Goal: Information Seeking & Learning: Learn about a topic

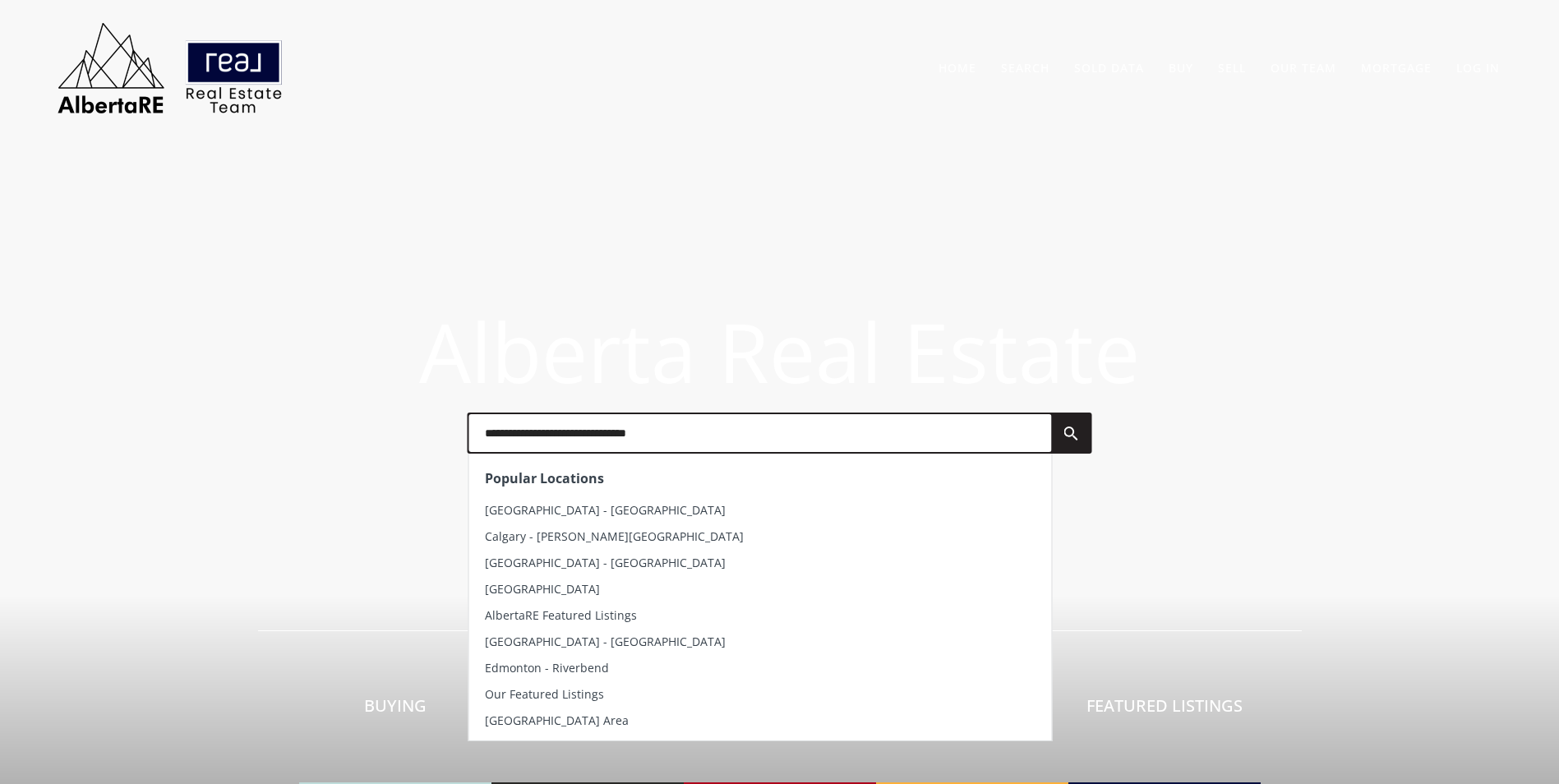
click at [634, 444] on input "text" at bounding box center [760, 433] width 583 height 38
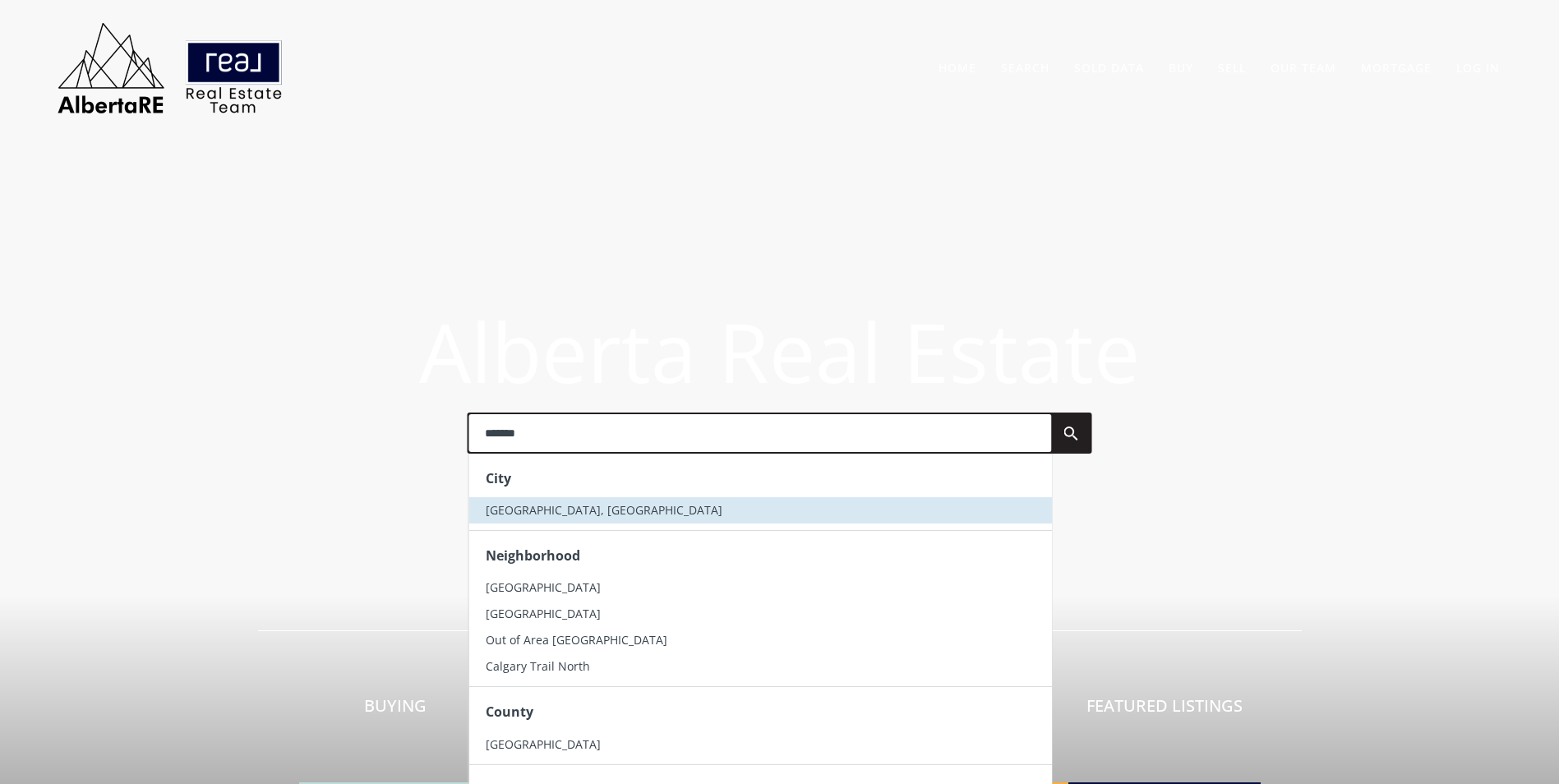
type input "*******"
click at [608, 500] on li "[GEOGRAPHIC_DATA], [GEOGRAPHIC_DATA]" at bounding box center [760, 509] width 583 height 26
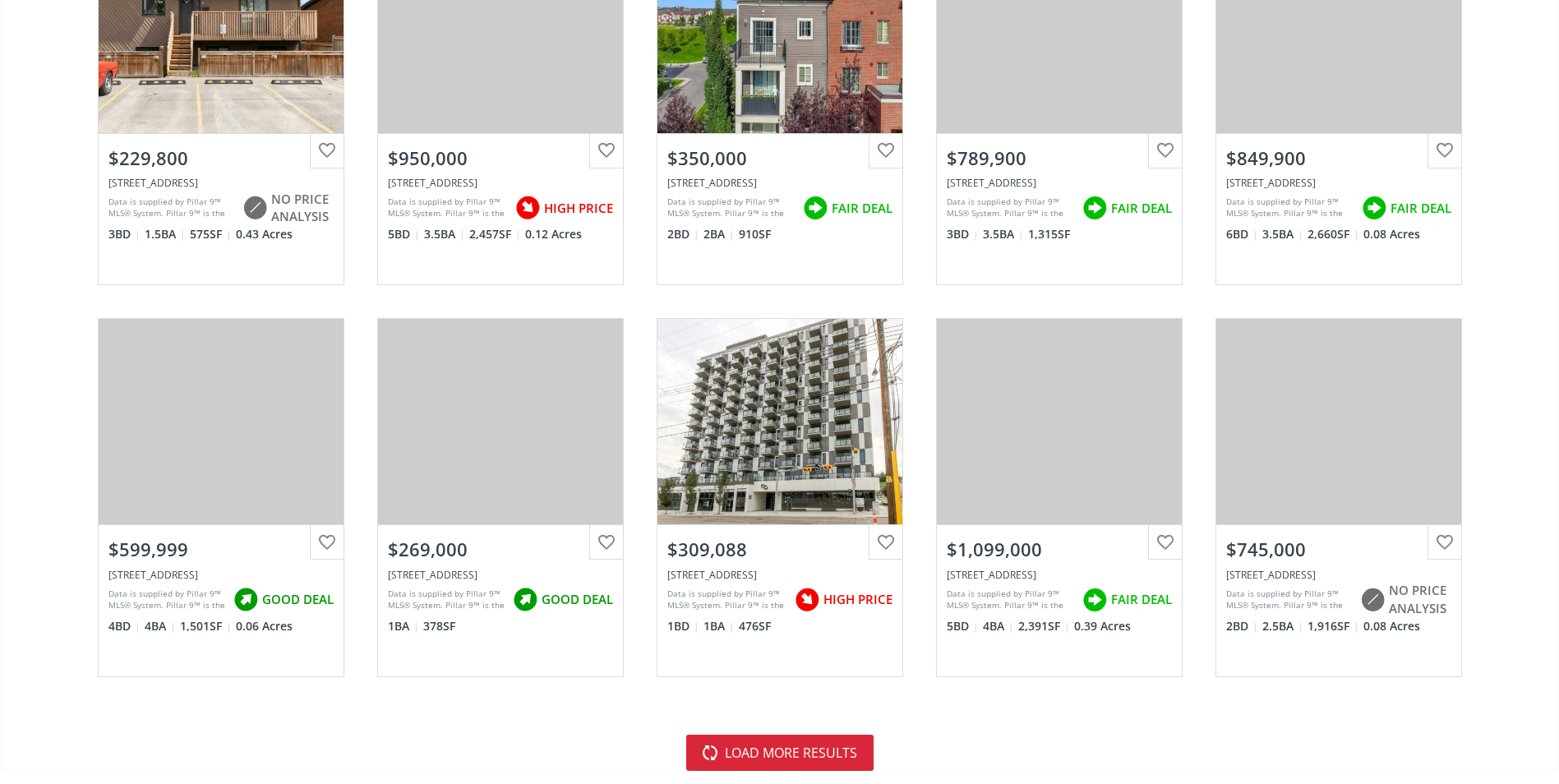
scroll to position [3451, 0]
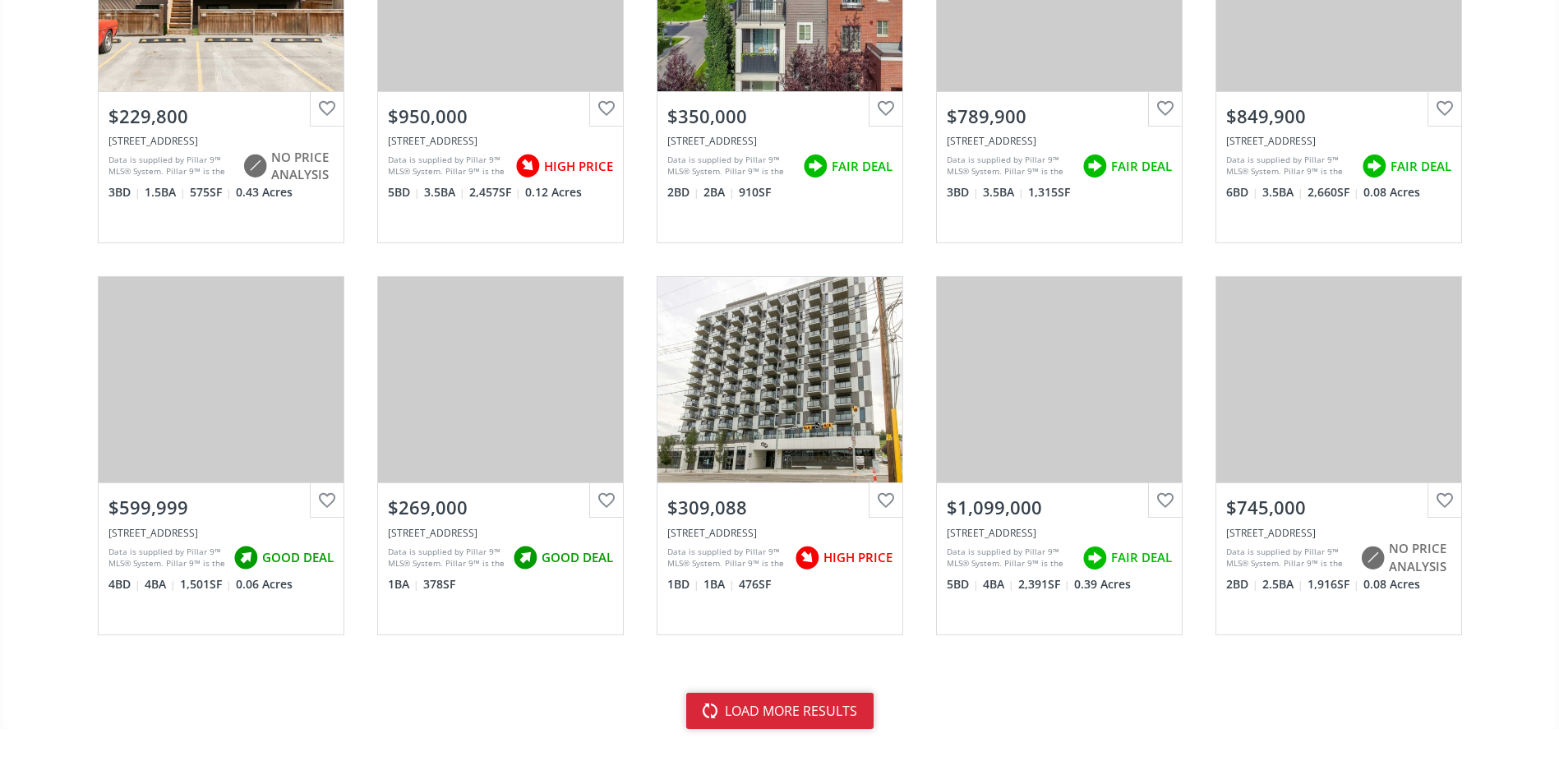
click at [835, 704] on button "load more results" at bounding box center [780, 710] width 187 height 36
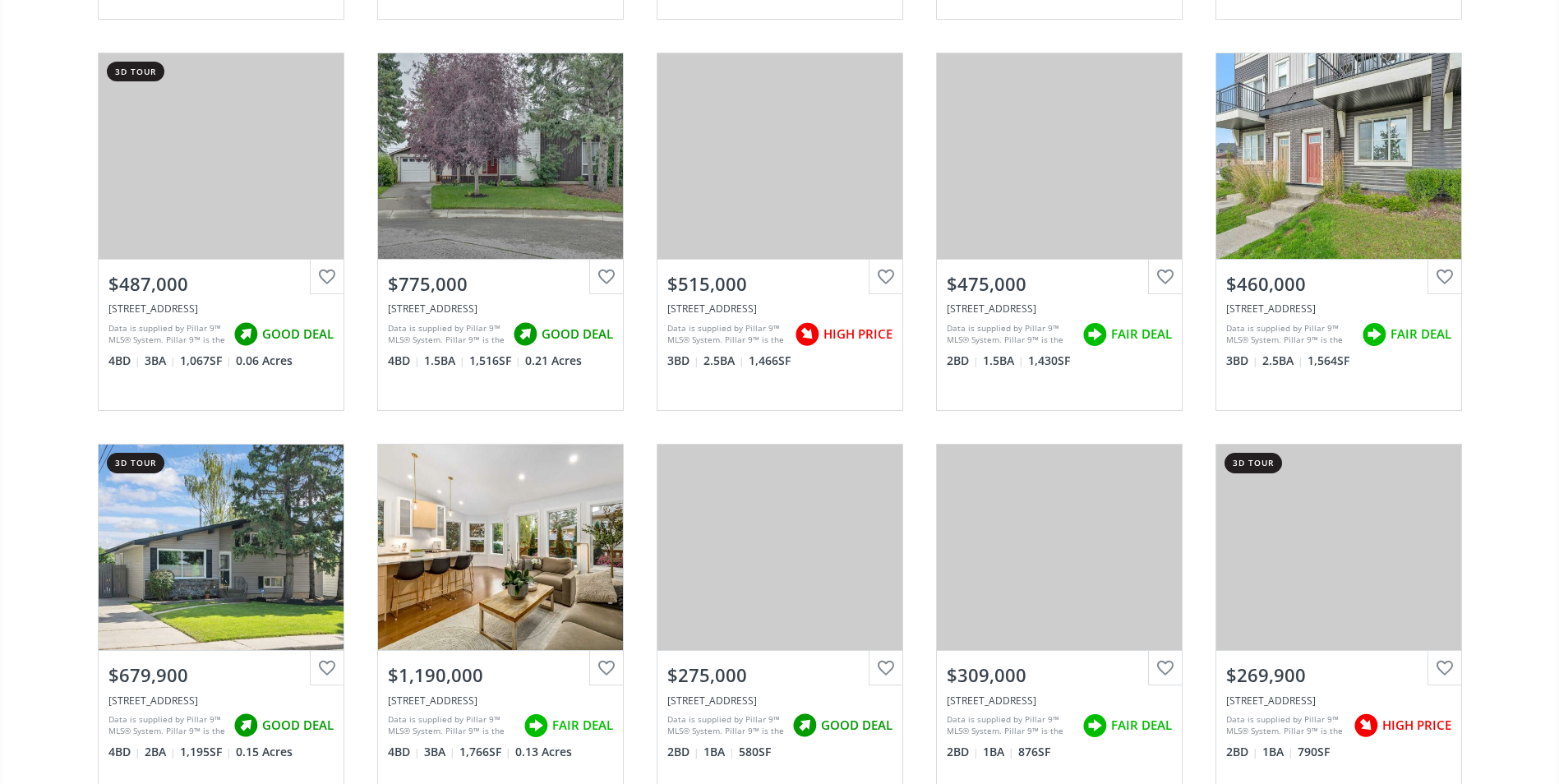
scroll to position [5505, 0]
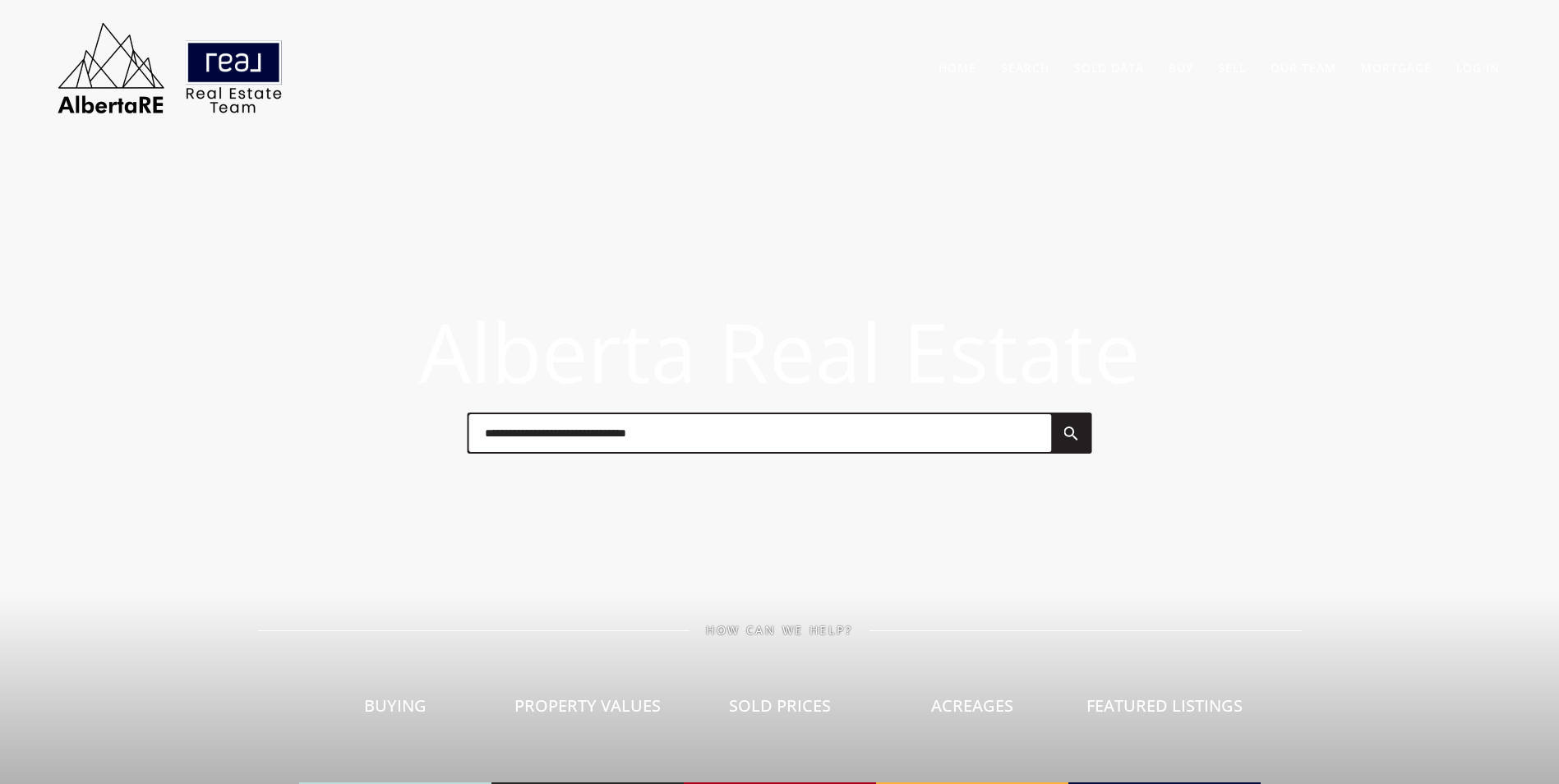
click at [600, 440] on input "text" at bounding box center [760, 433] width 583 height 38
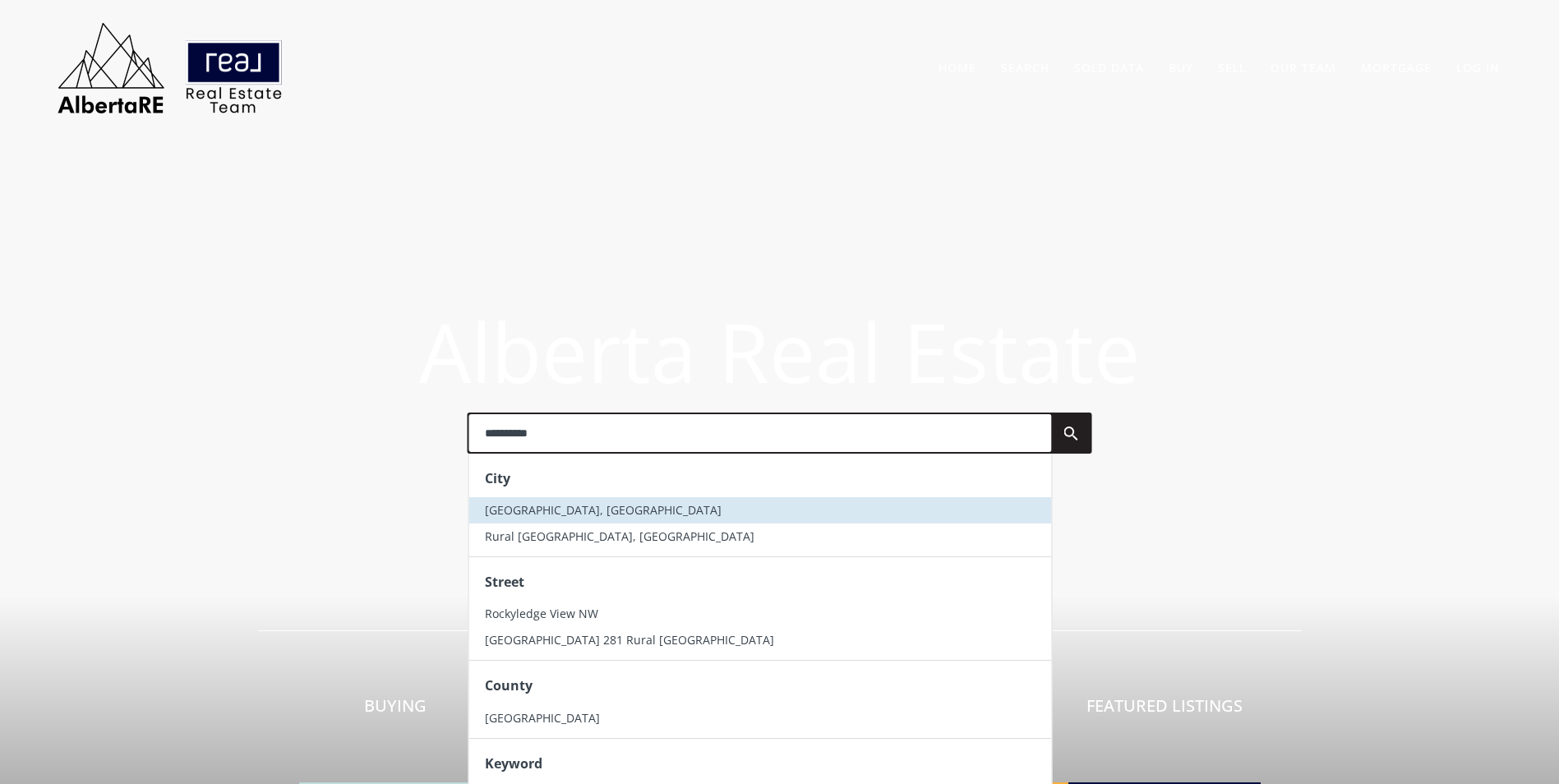
type input "**********"
click at [605, 519] on li "Rocky View County, AB" at bounding box center [760, 509] width 583 height 26
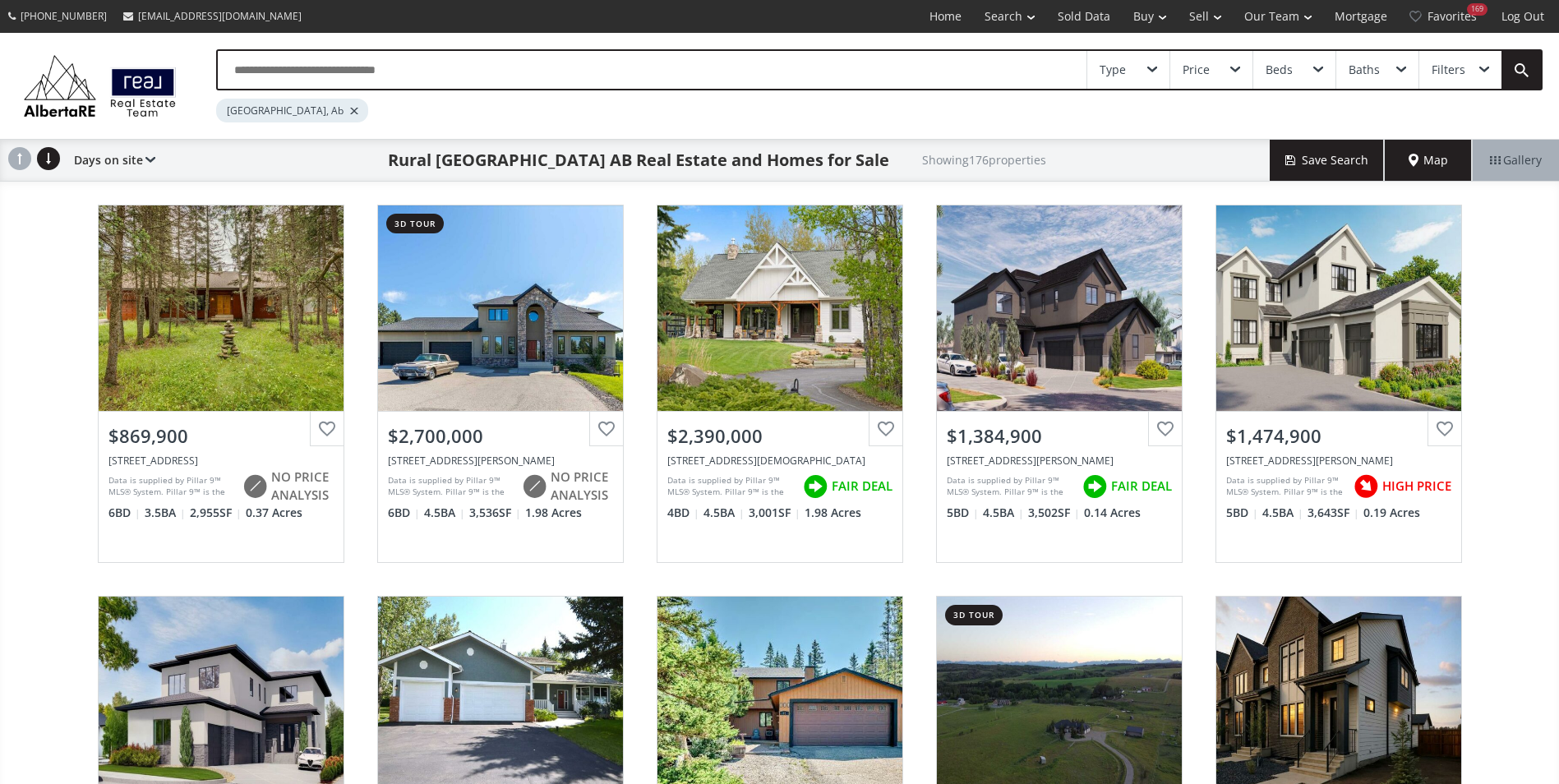
click at [463, 68] on input "text" at bounding box center [652, 69] width 868 height 38
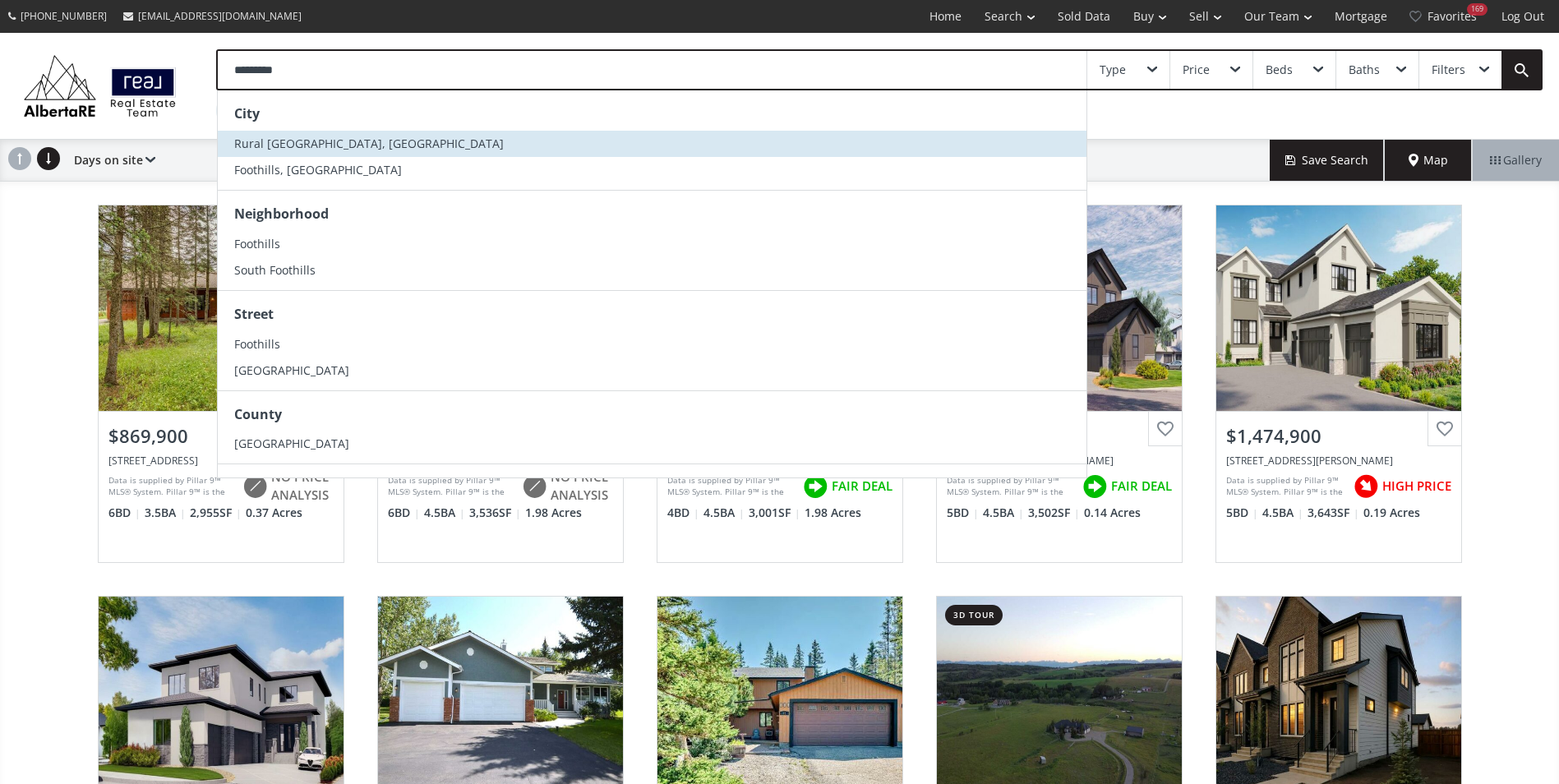
type input "*********"
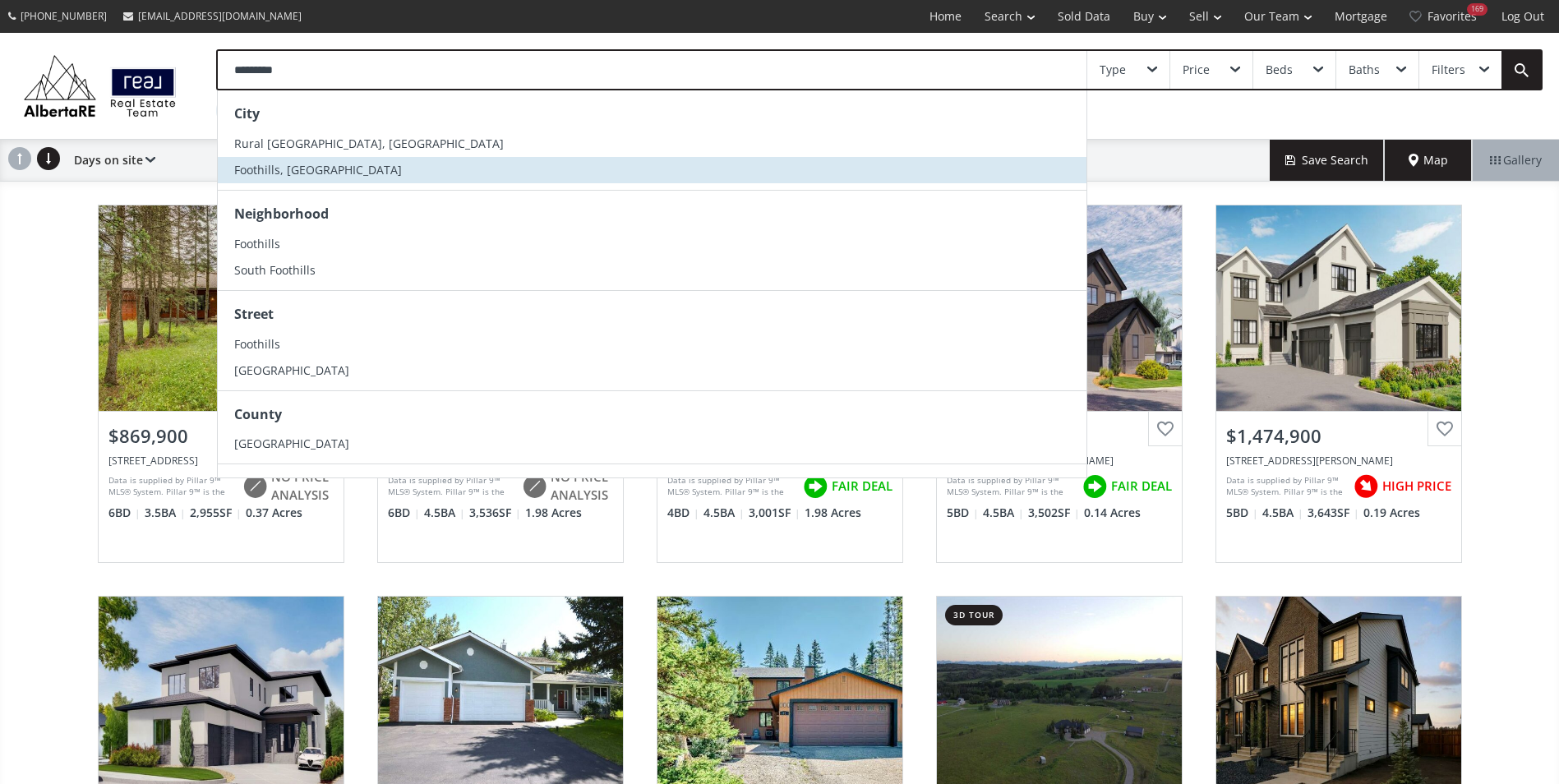
click at [328, 163] on li "Foothills, AB" at bounding box center [652, 169] width 868 height 26
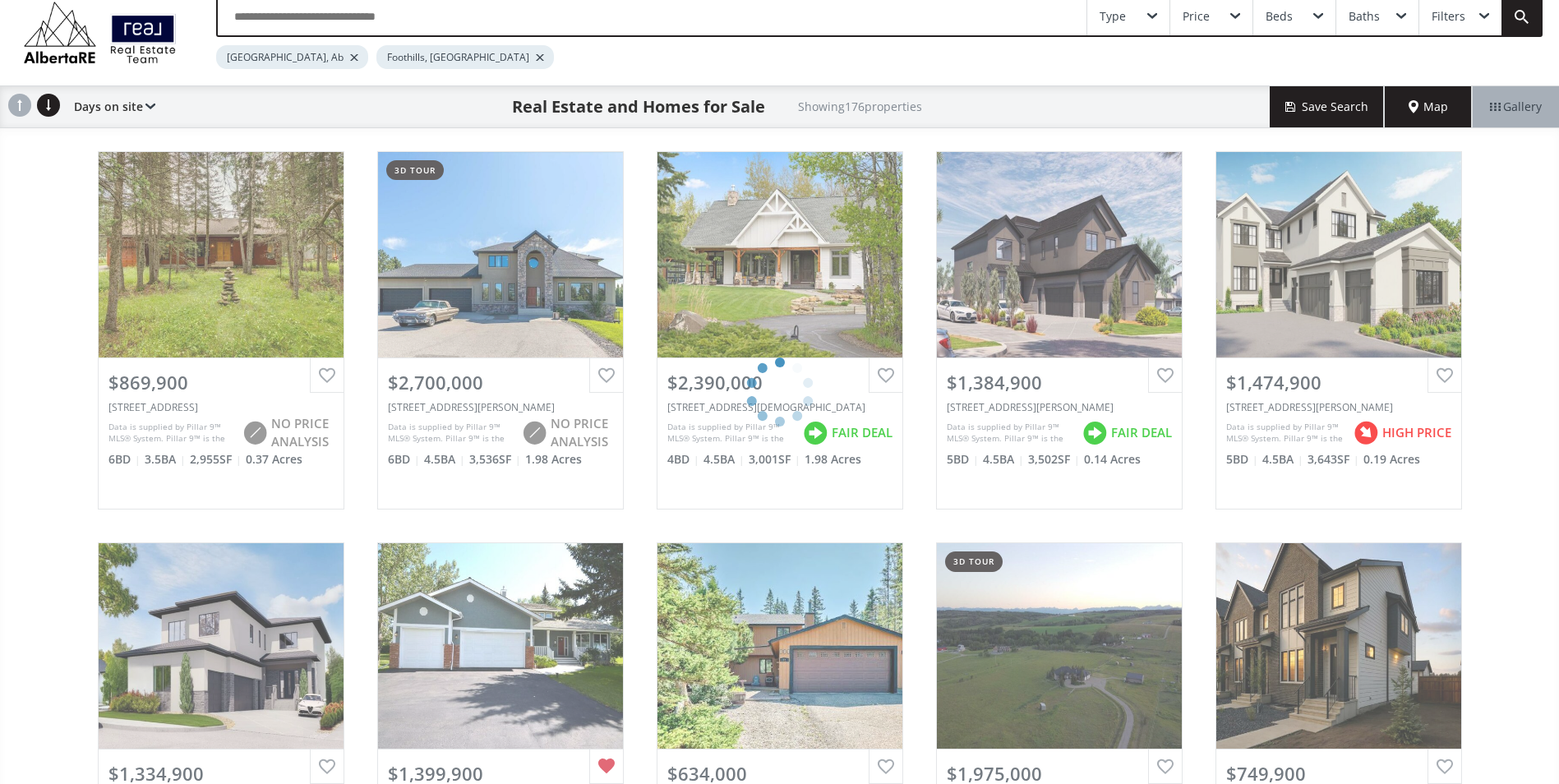
scroll to position [83, 0]
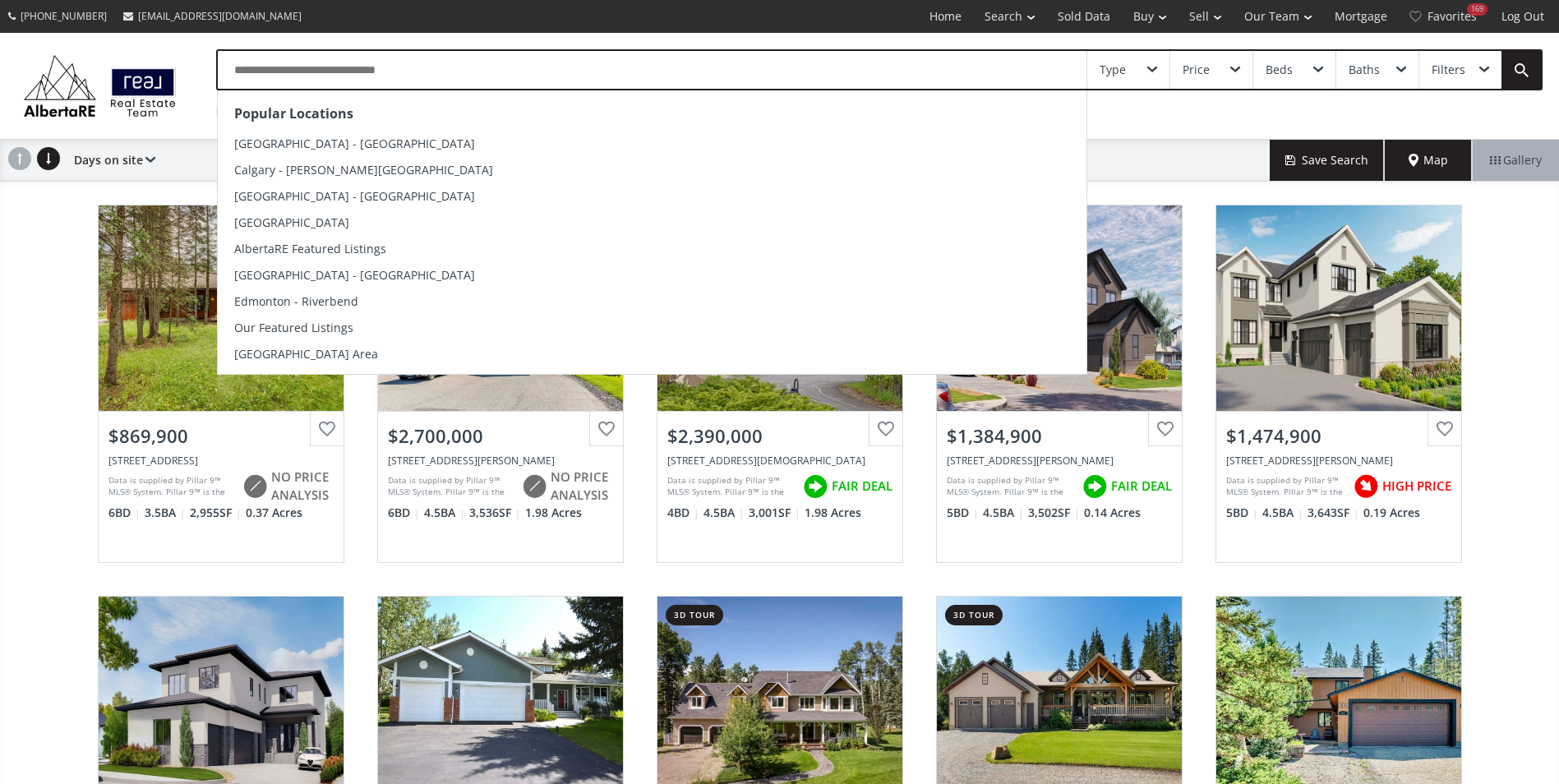
click at [365, 77] on input "text" at bounding box center [652, 69] width 868 height 38
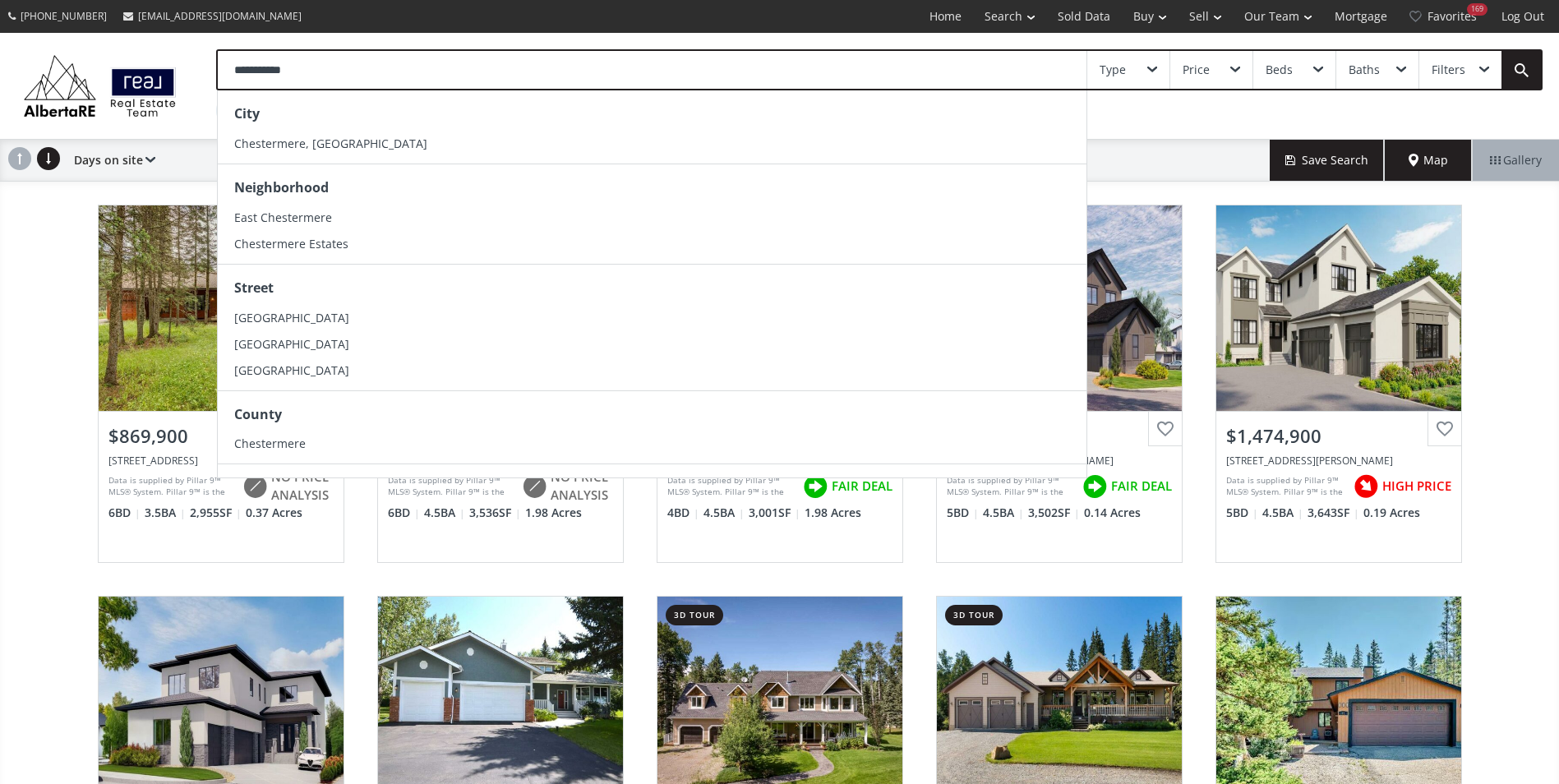
type input "**********"
click at [344, 152] on li "Chestermere, AB" at bounding box center [652, 143] width 868 height 26
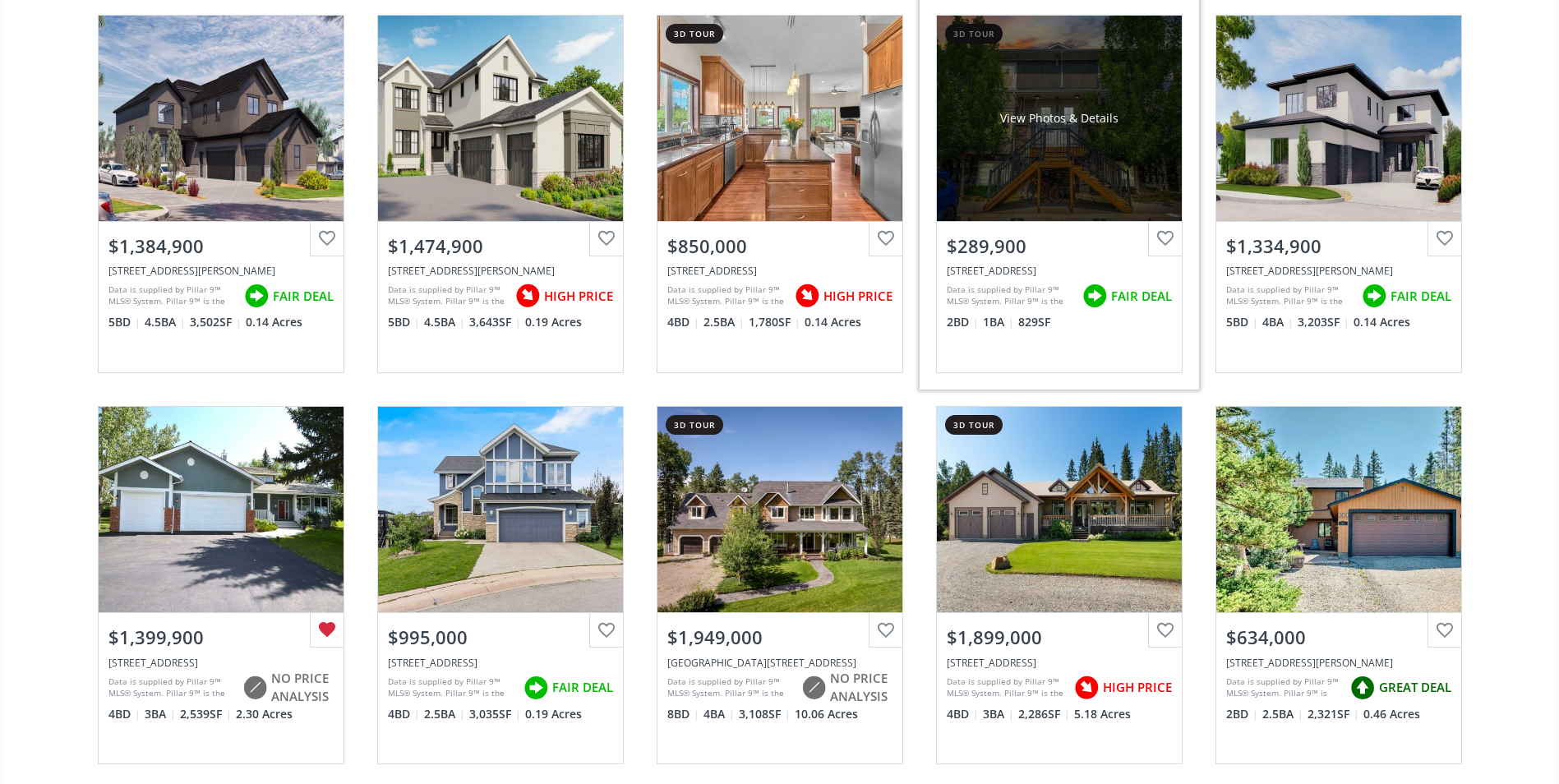
scroll to position [986, 0]
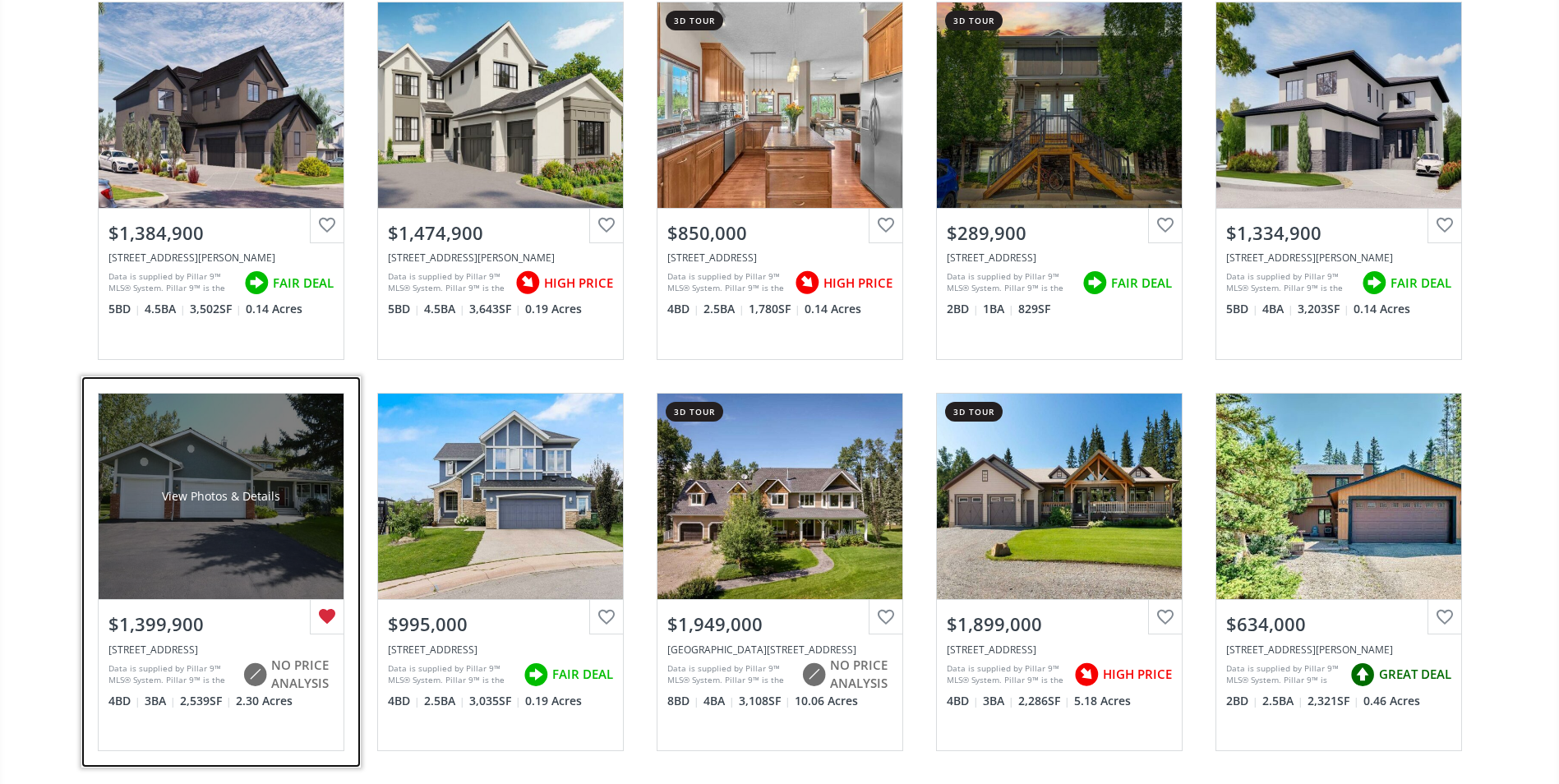
click at [254, 466] on div "View Photos & Details" at bounding box center [221, 496] width 245 height 205
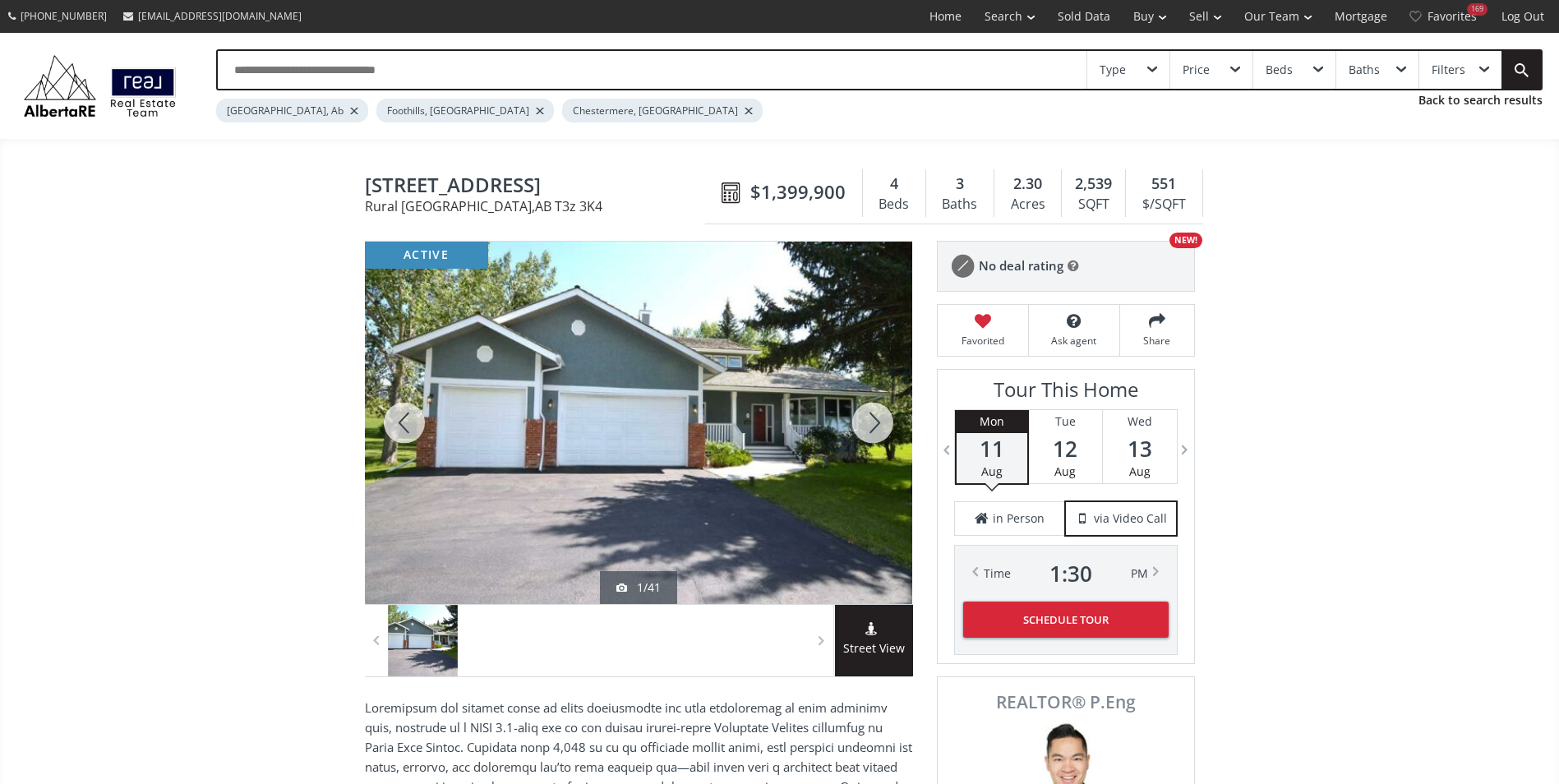
click at [874, 423] on div at bounding box center [873, 423] width 79 height 362
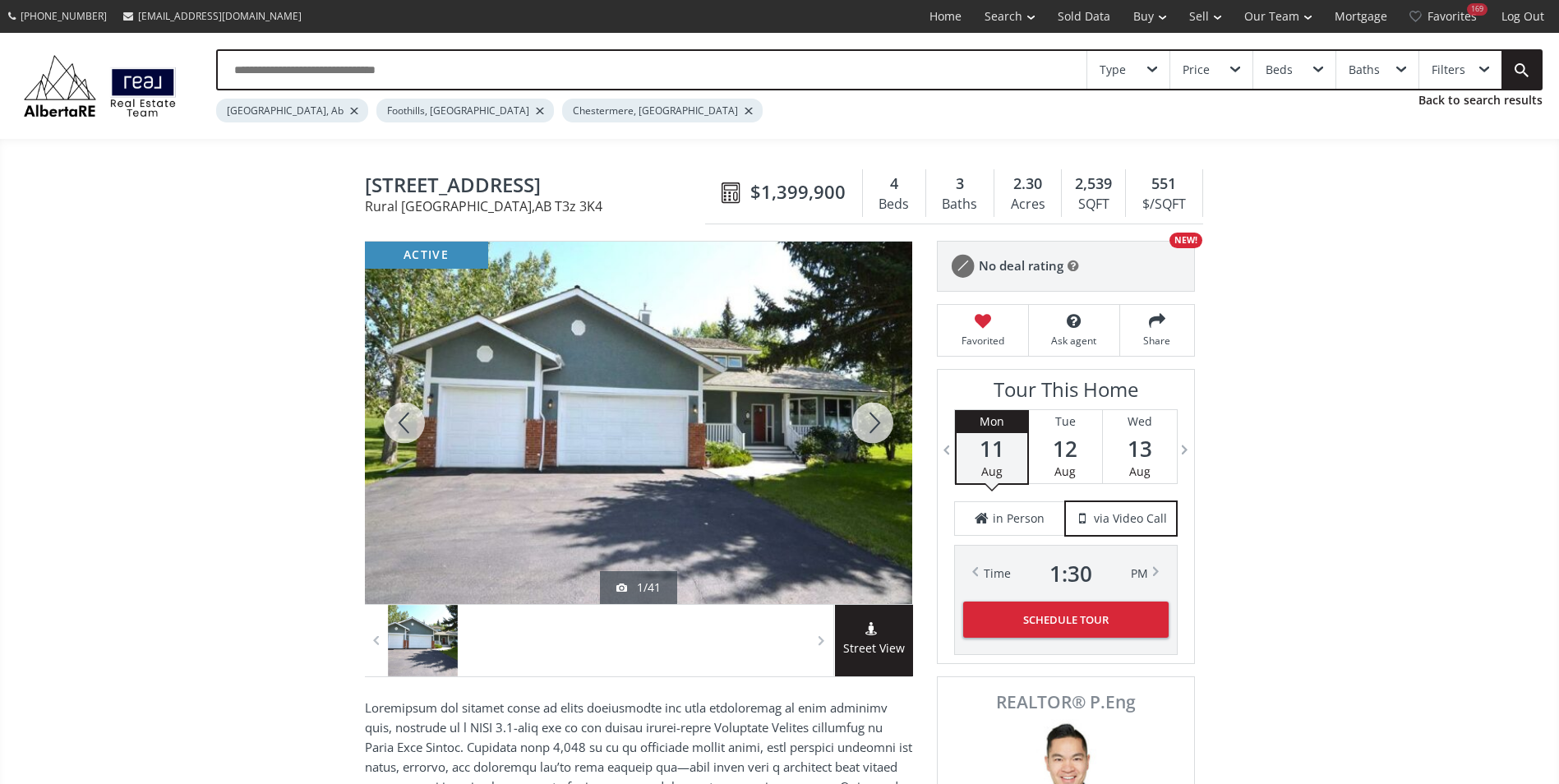
click at [874, 424] on div at bounding box center [873, 423] width 79 height 362
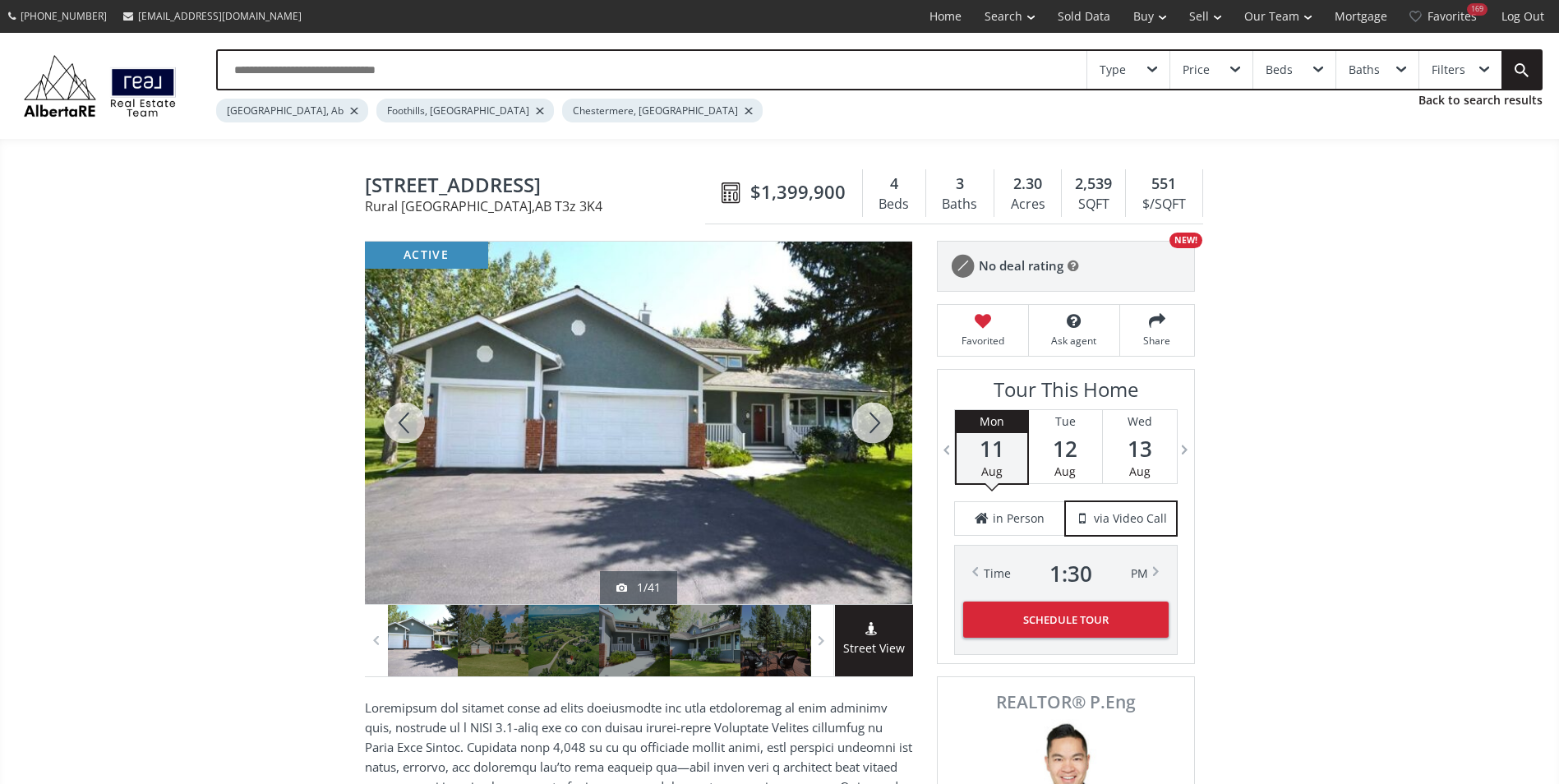
click at [878, 425] on div at bounding box center [873, 423] width 79 height 362
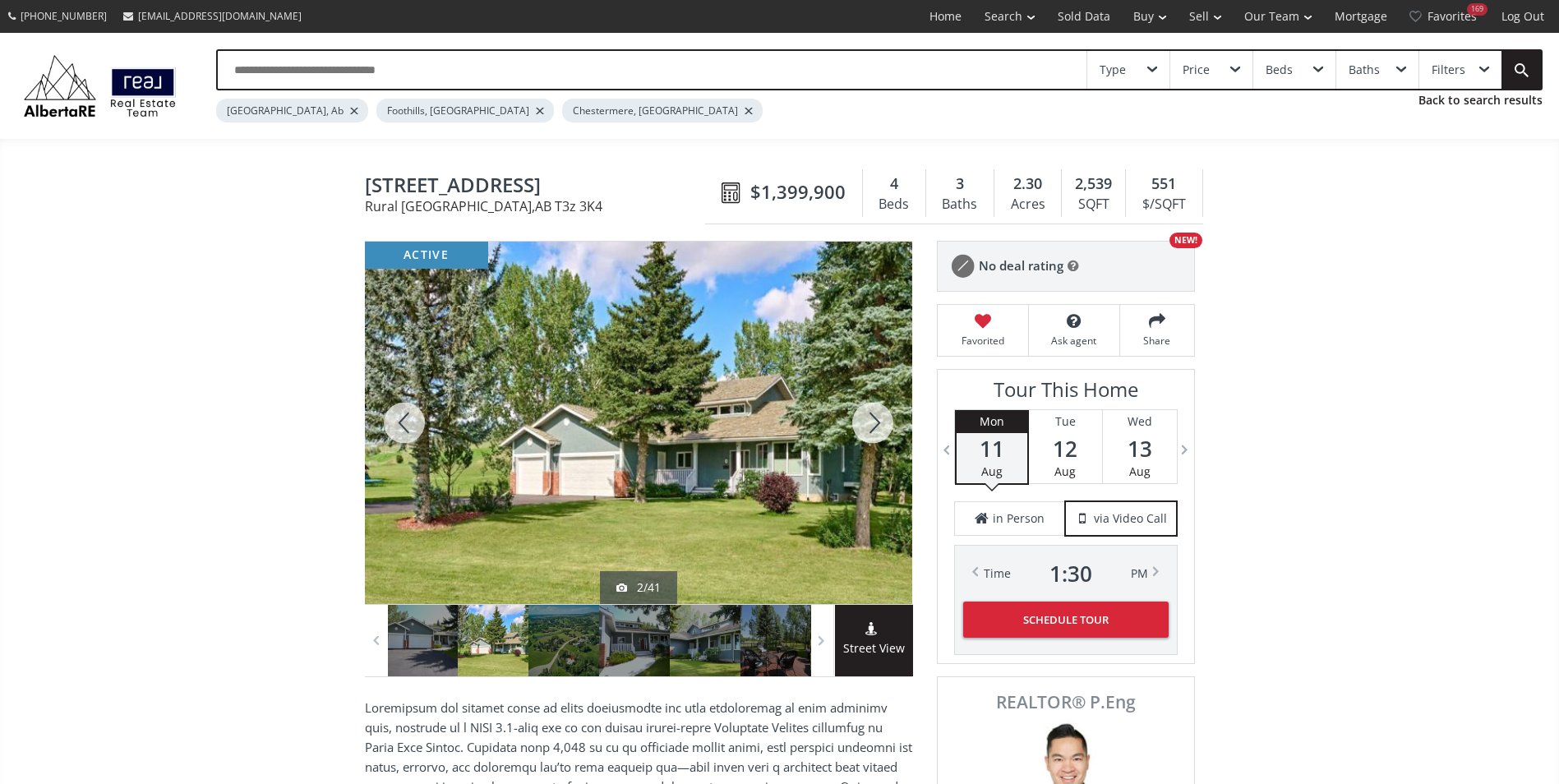
click at [877, 425] on div at bounding box center [873, 423] width 79 height 362
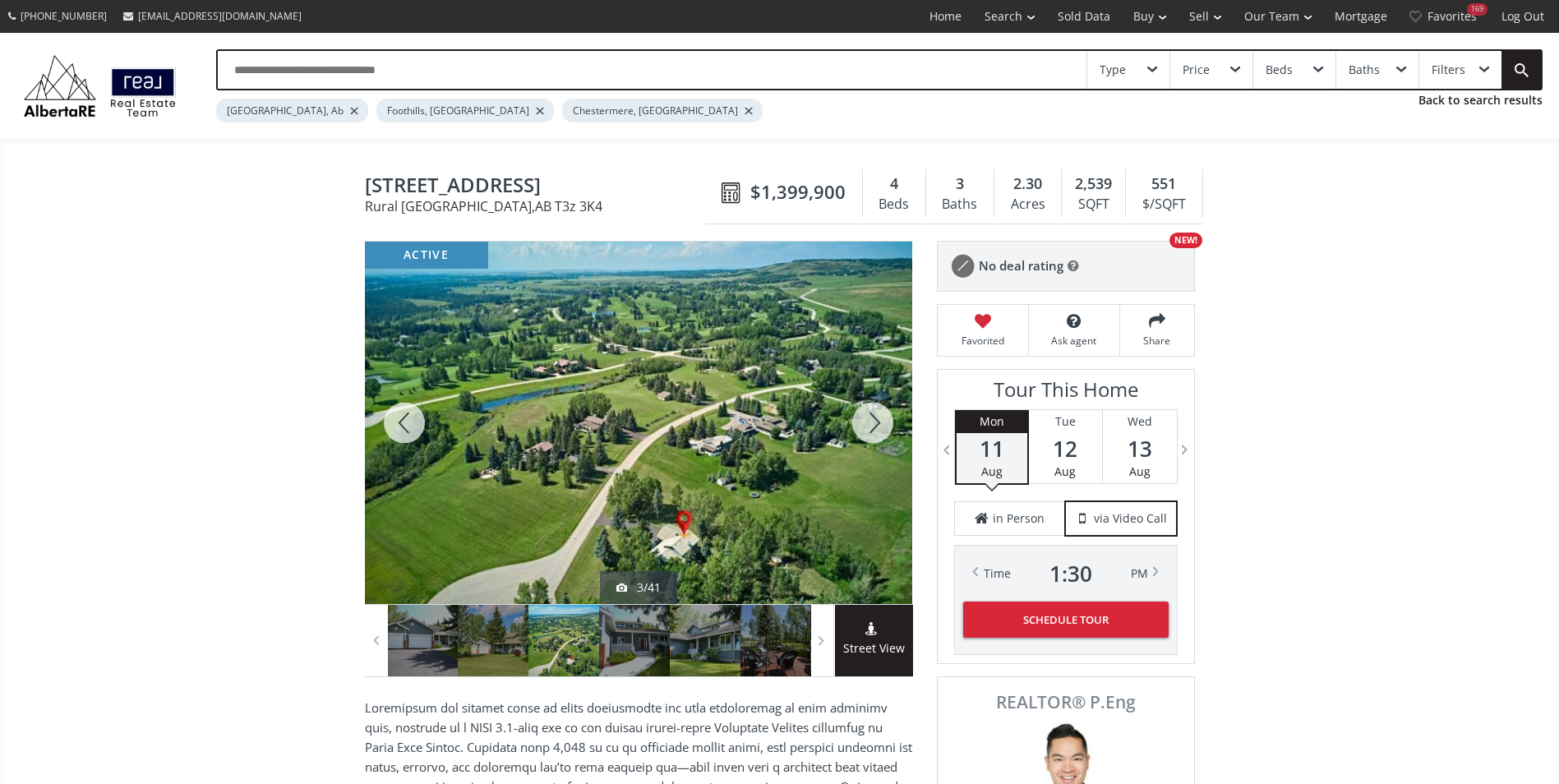
click at [877, 425] on div at bounding box center [873, 423] width 79 height 362
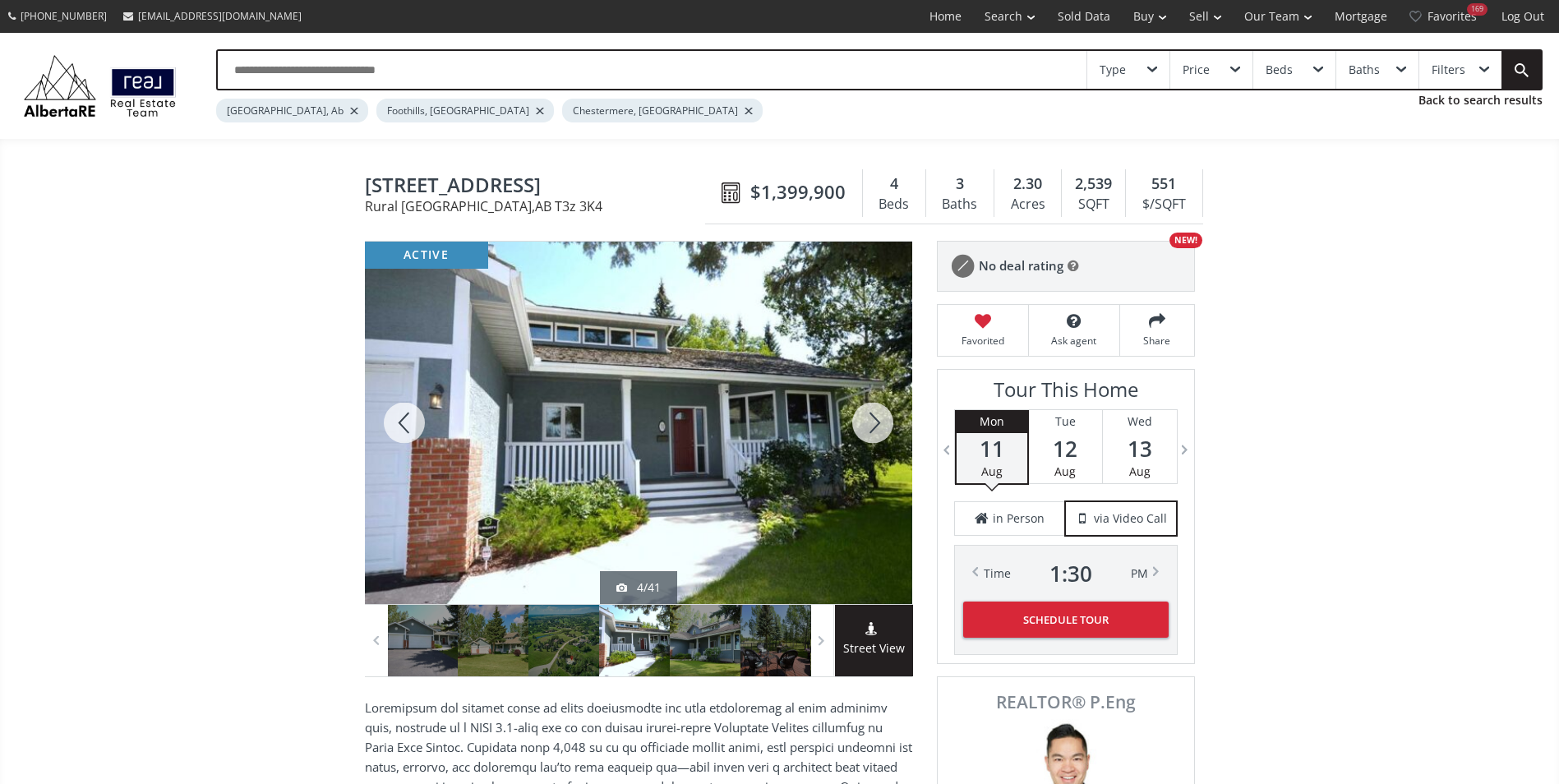
click at [877, 425] on div at bounding box center [873, 423] width 79 height 362
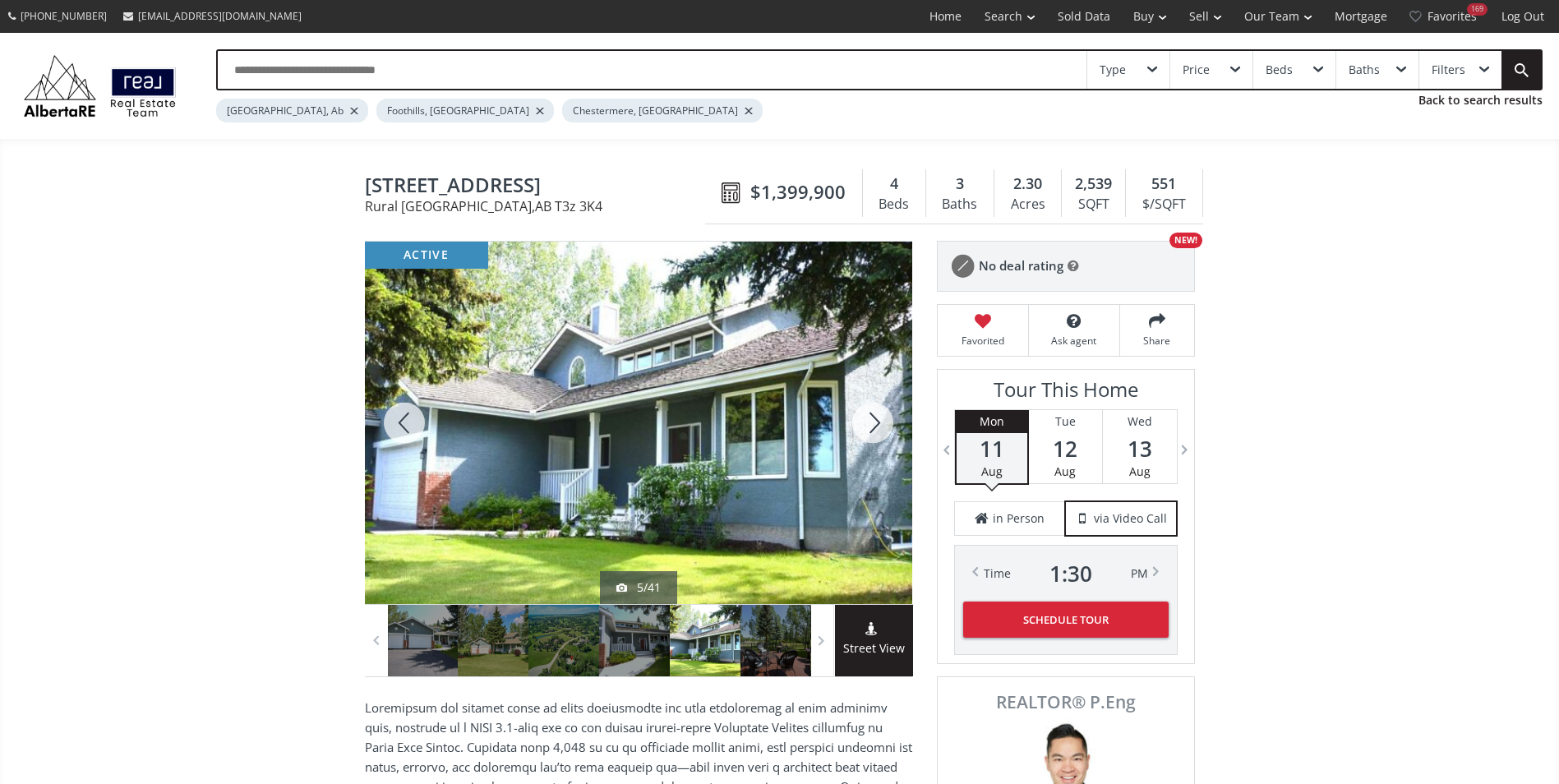
click at [877, 425] on div at bounding box center [873, 423] width 79 height 362
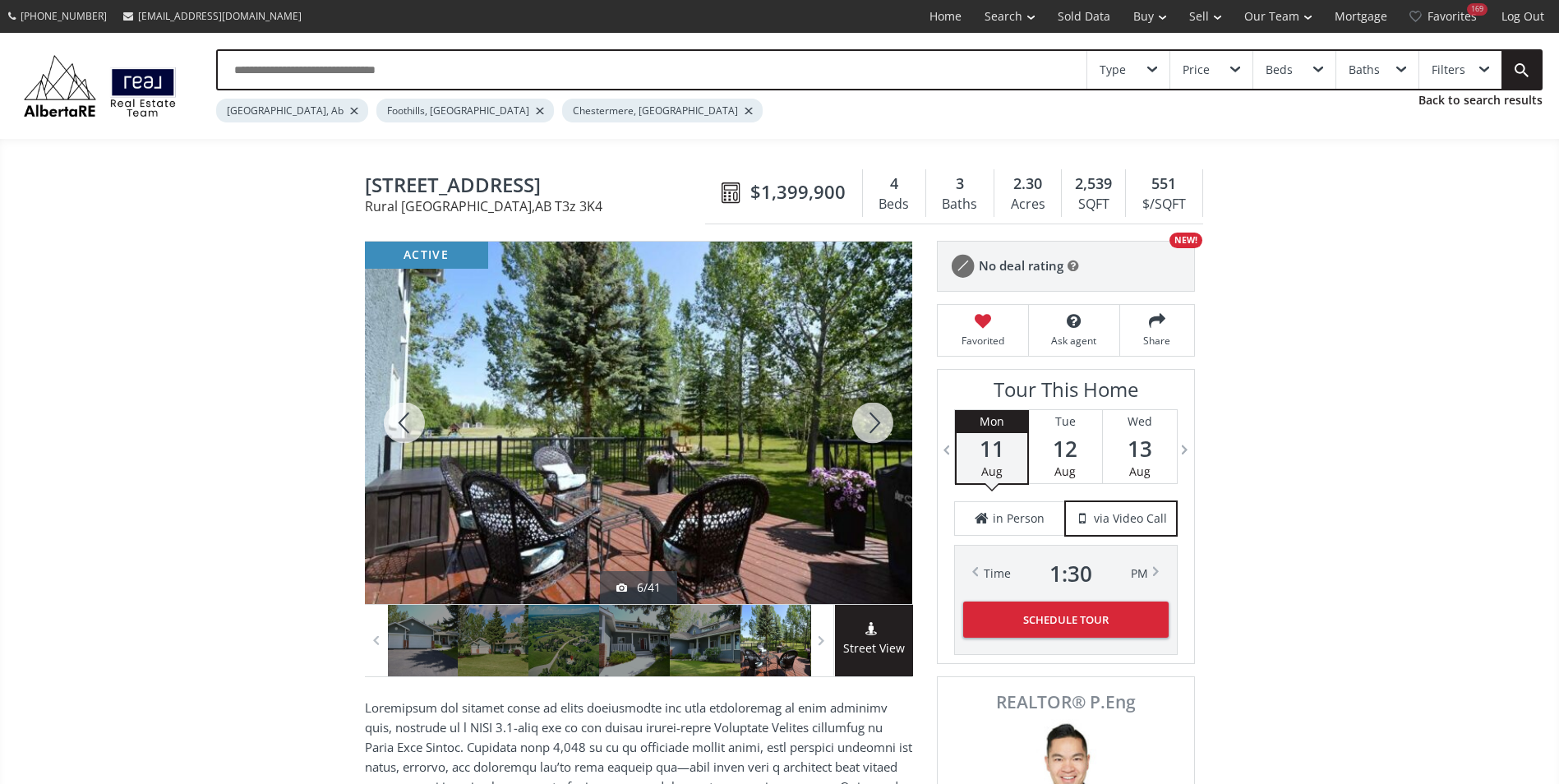
click at [877, 425] on div at bounding box center [873, 423] width 79 height 362
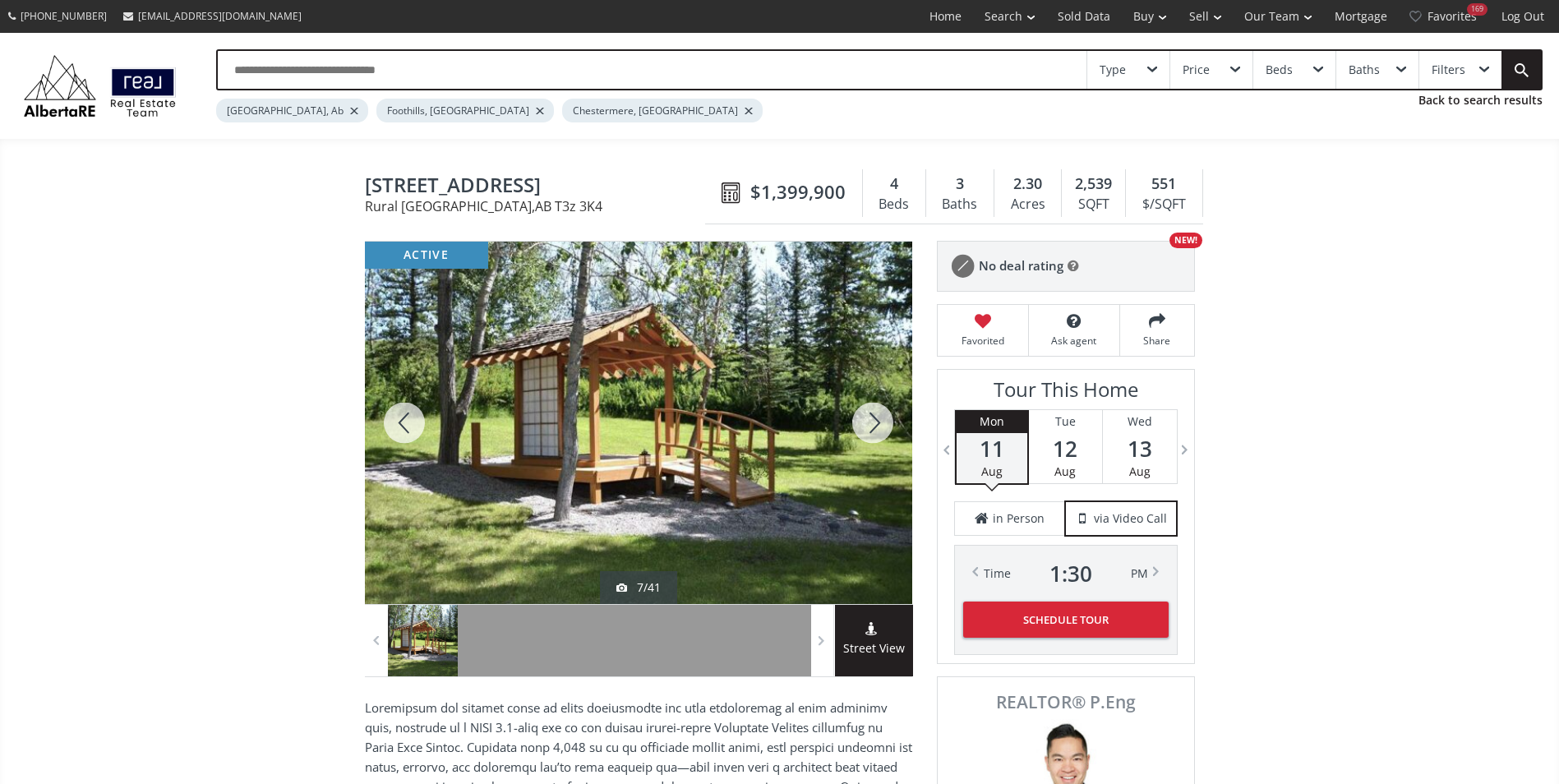
click at [877, 425] on div at bounding box center [873, 423] width 79 height 362
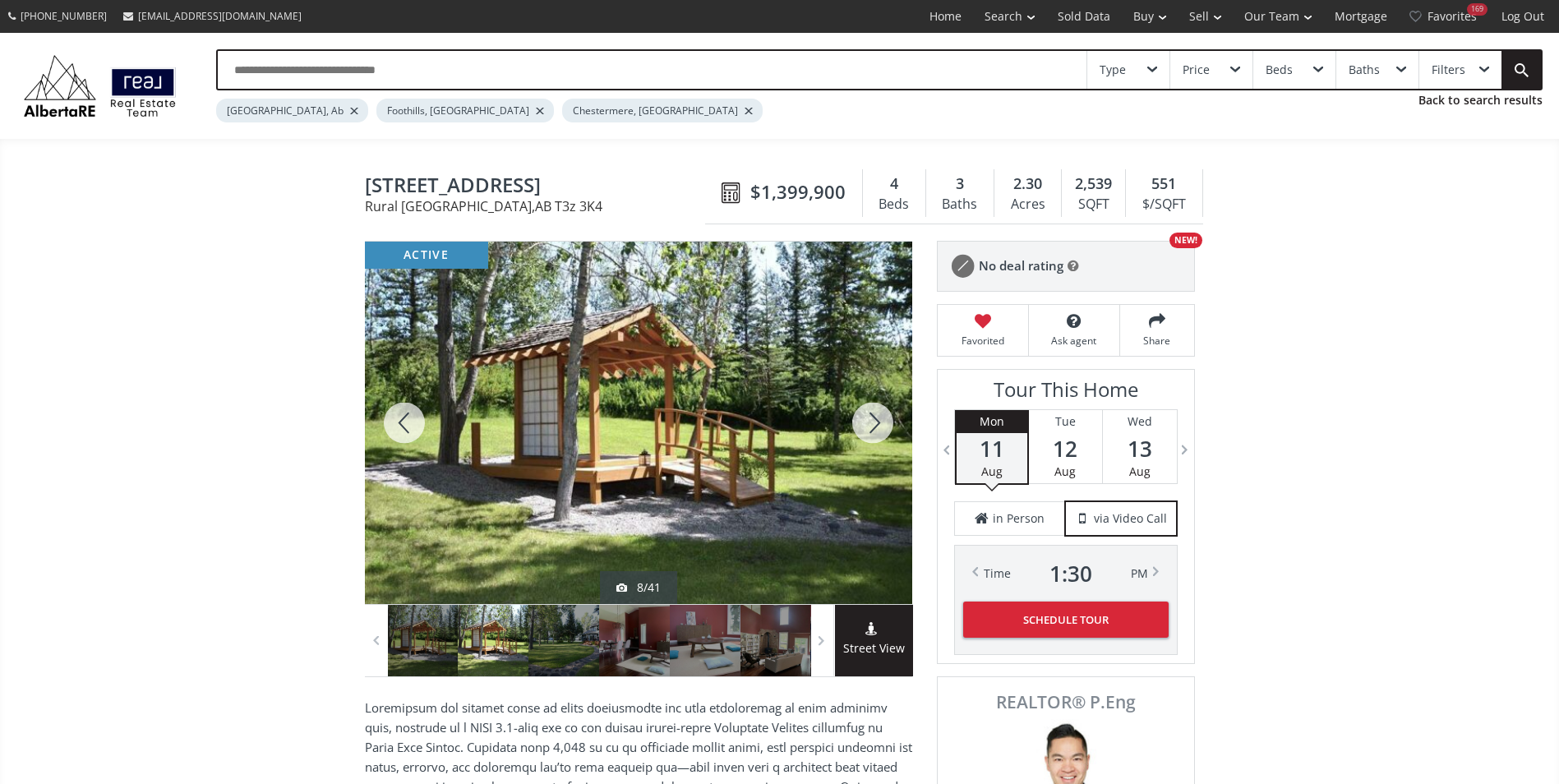
click at [877, 425] on div at bounding box center [873, 423] width 79 height 362
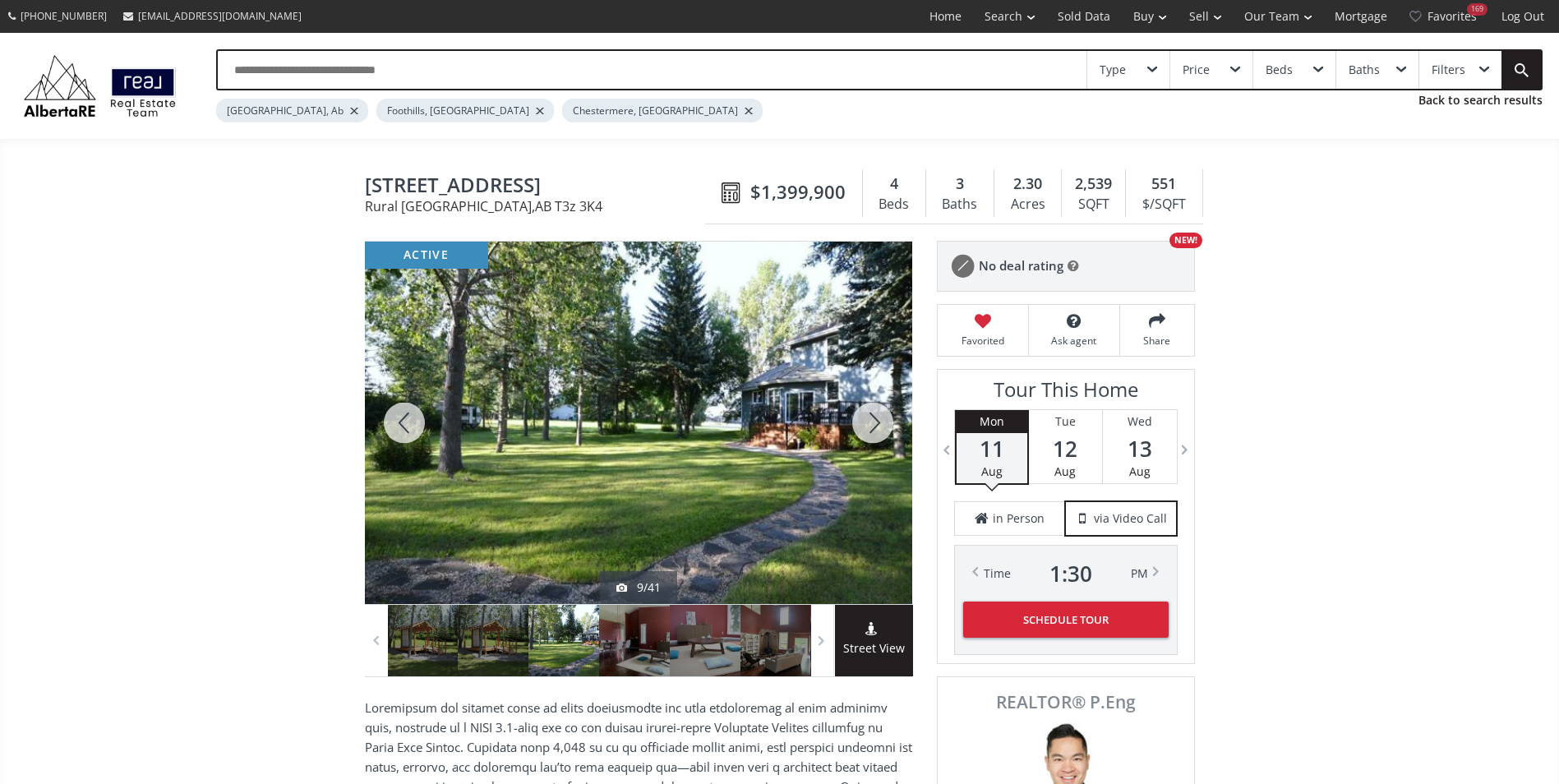
click at [876, 416] on div at bounding box center [873, 423] width 79 height 362
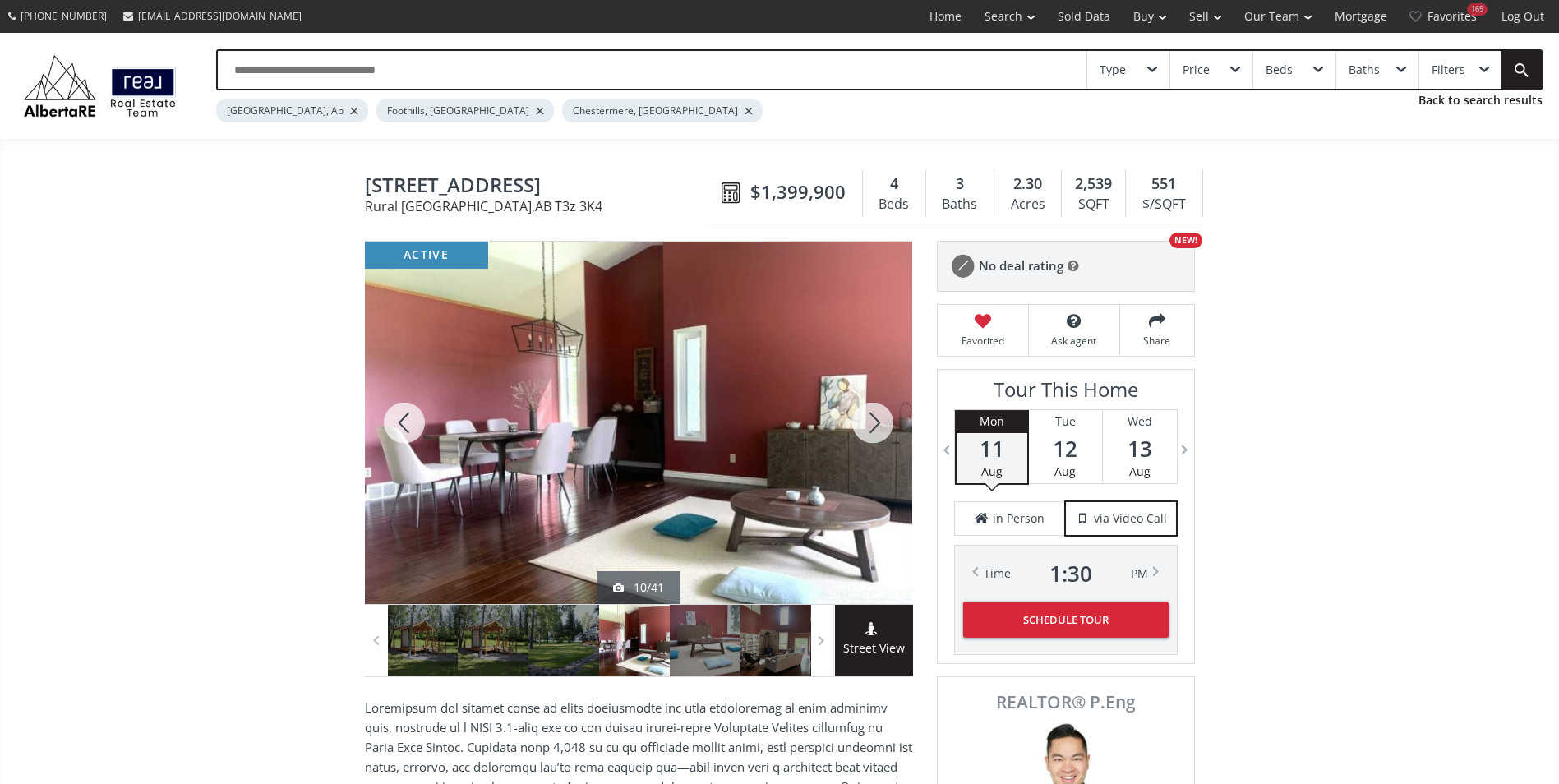
click at [876, 417] on div at bounding box center [873, 423] width 79 height 362
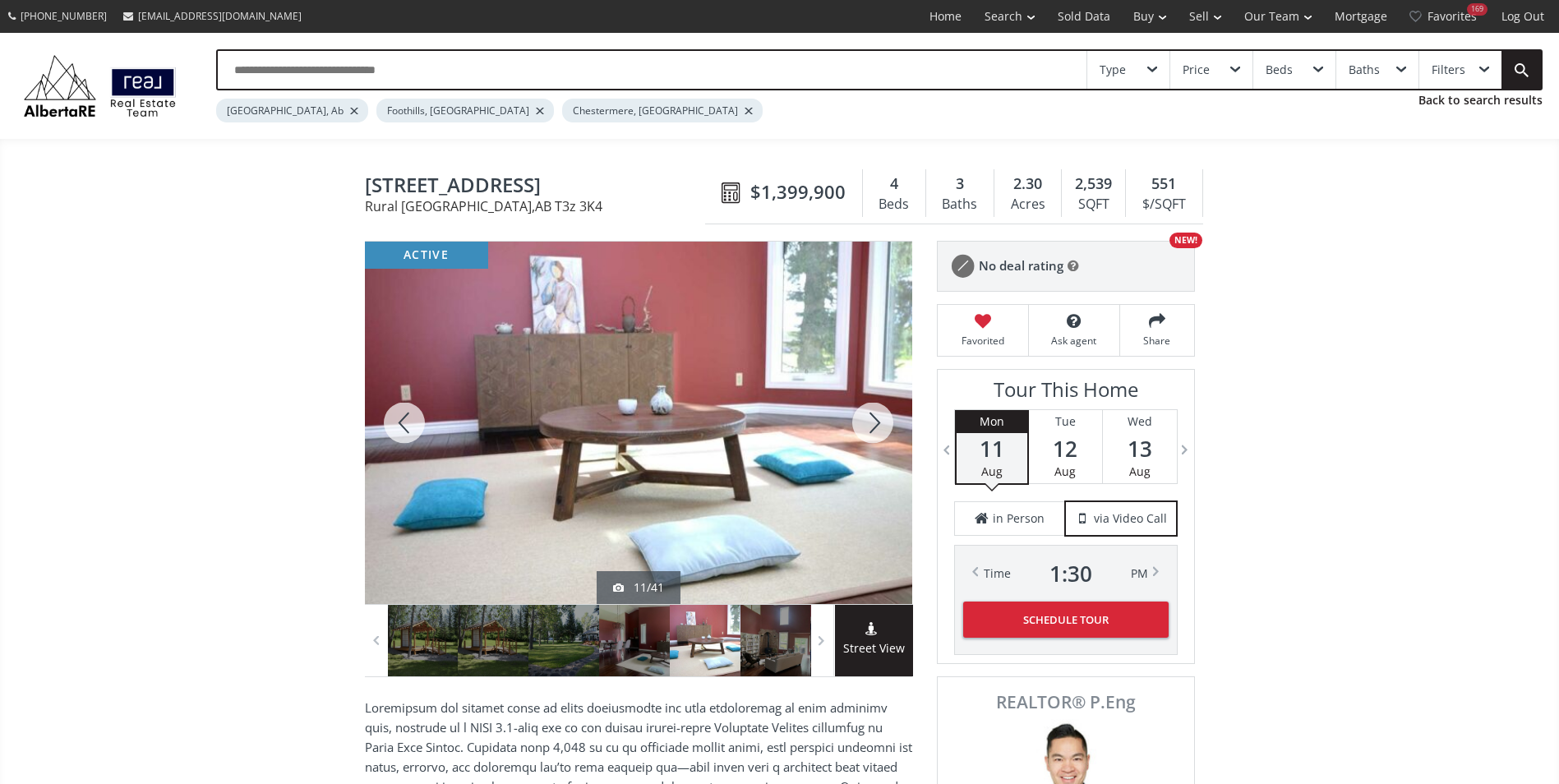
click at [876, 417] on div at bounding box center [873, 423] width 79 height 362
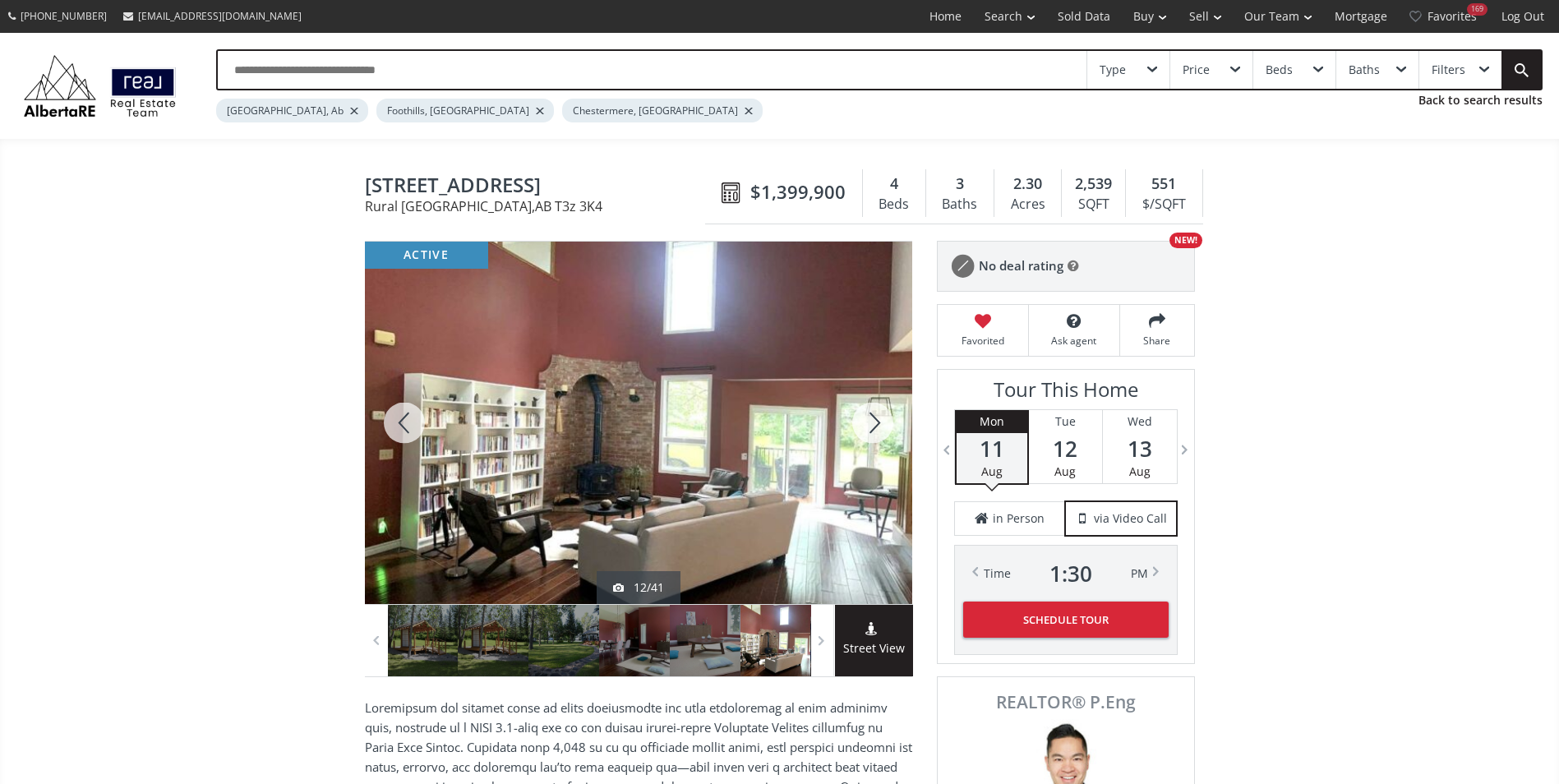
click at [876, 417] on div at bounding box center [873, 423] width 79 height 362
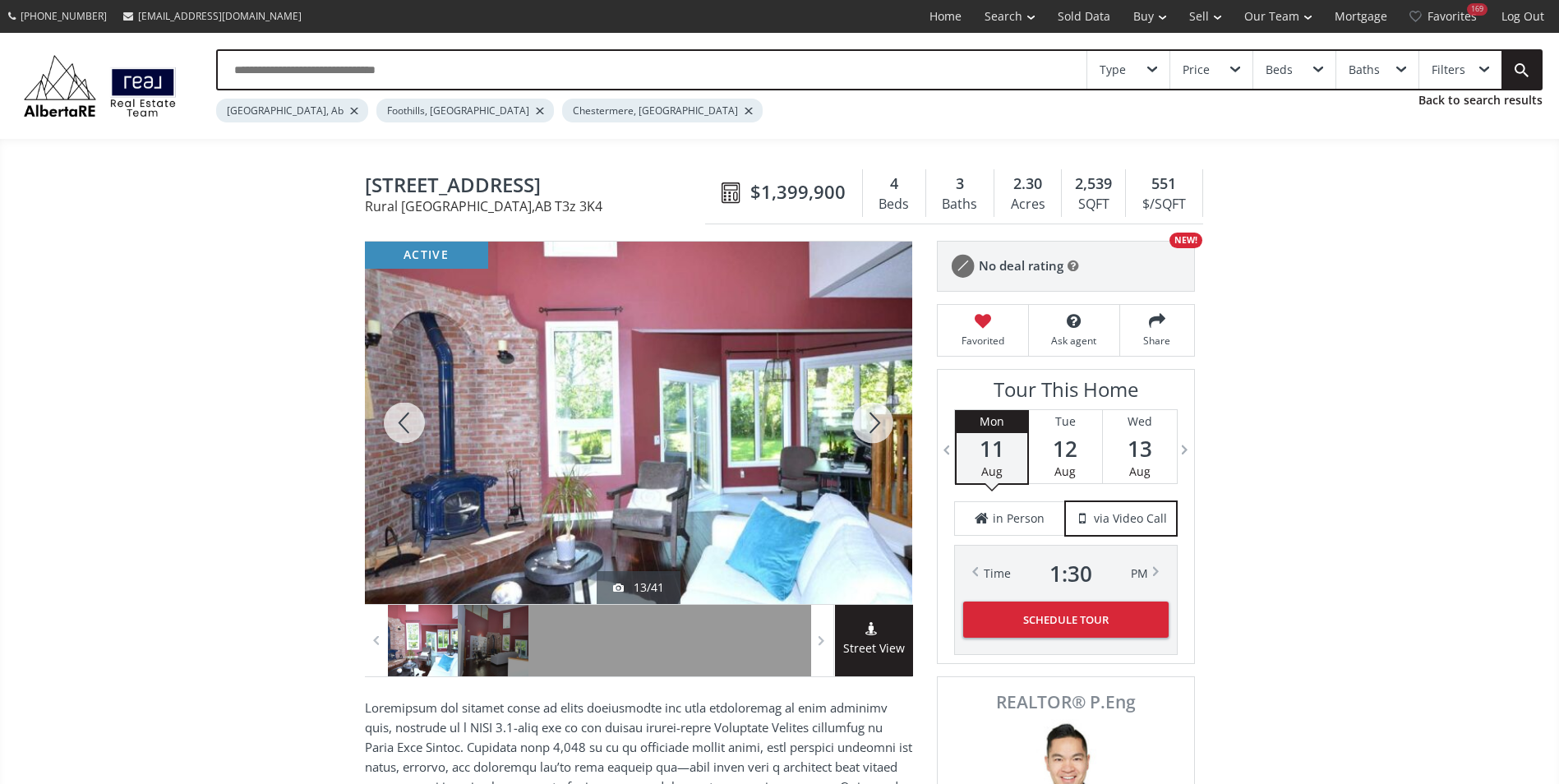
click at [876, 417] on div at bounding box center [873, 423] width 79 height 362
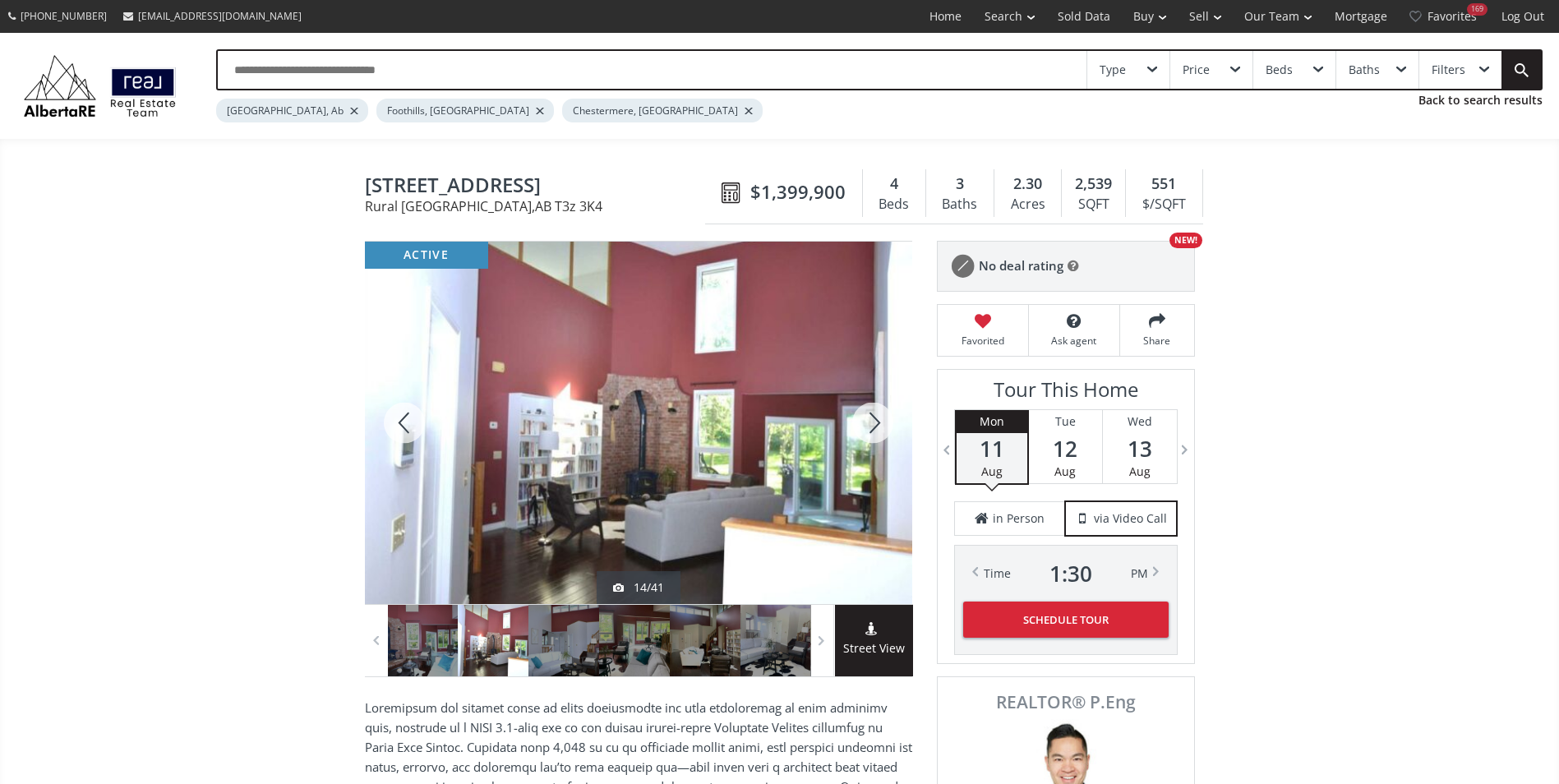
click at [876, 417] on div at bounding box center [873, 423] width 79 height 362
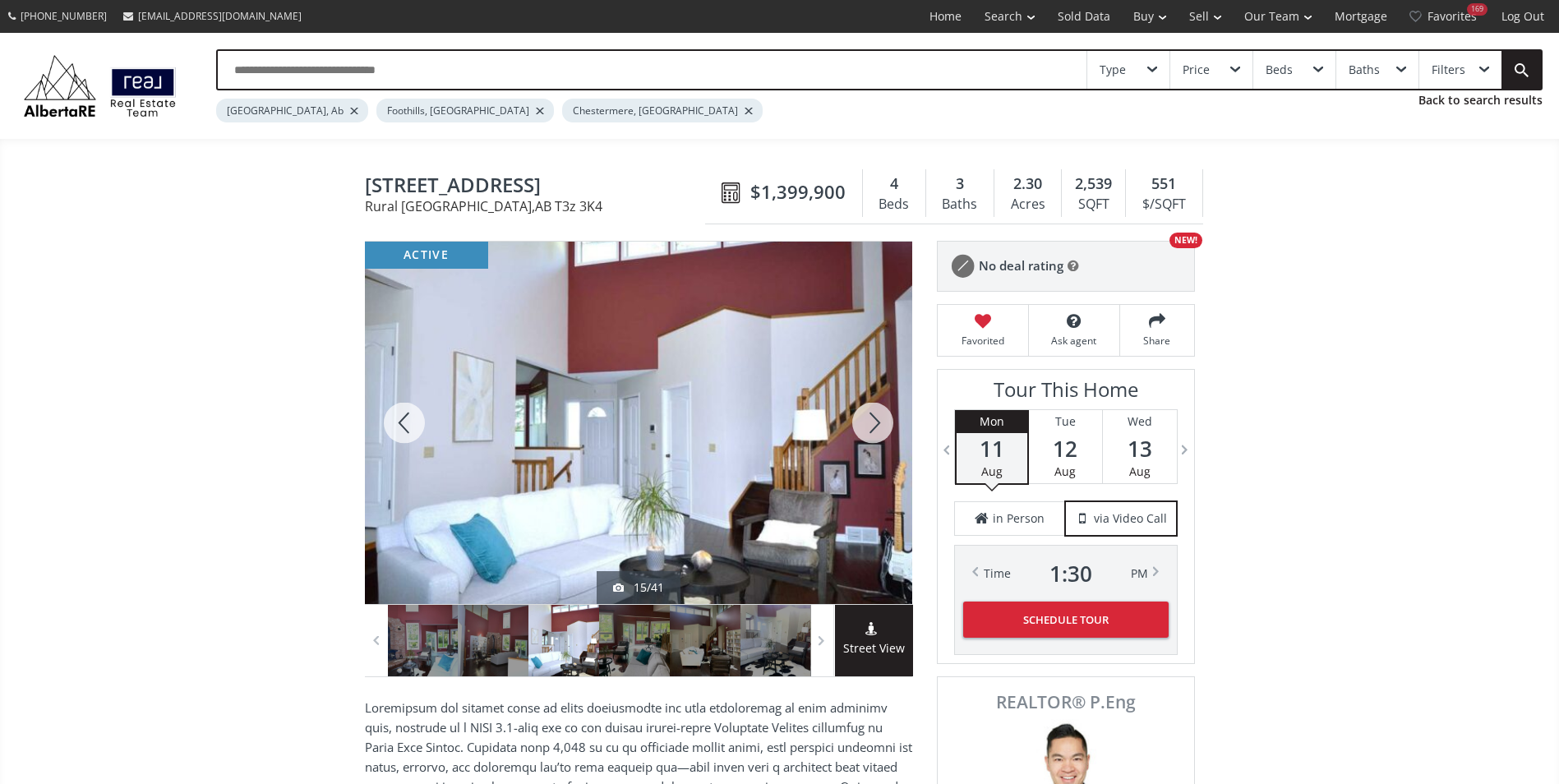
click at [876, 417] on div at bounding box center [873, 423] width 79 height 362
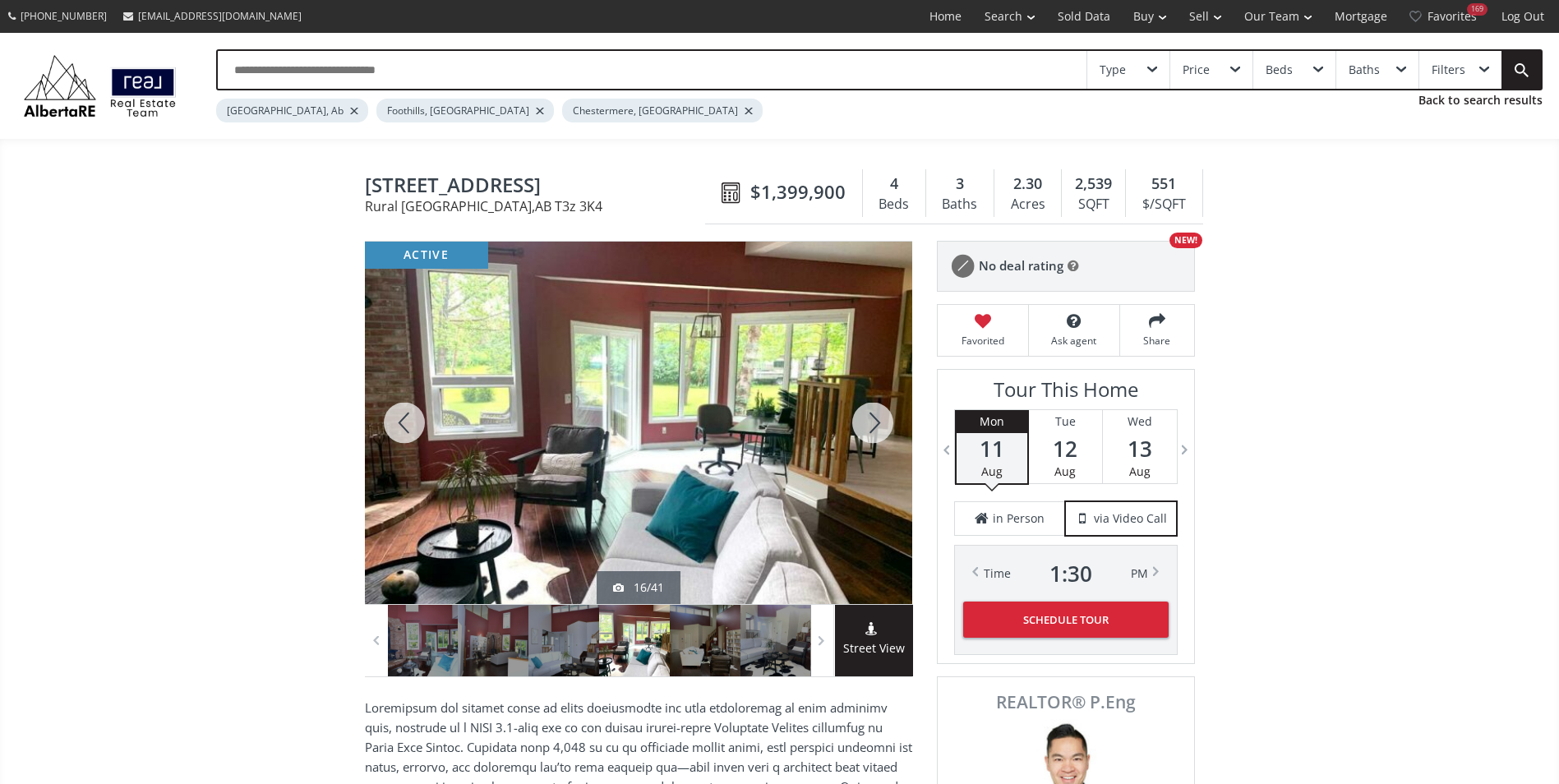
click at [876, 417] on div at bounding box center [873, 423] width 79 height 362
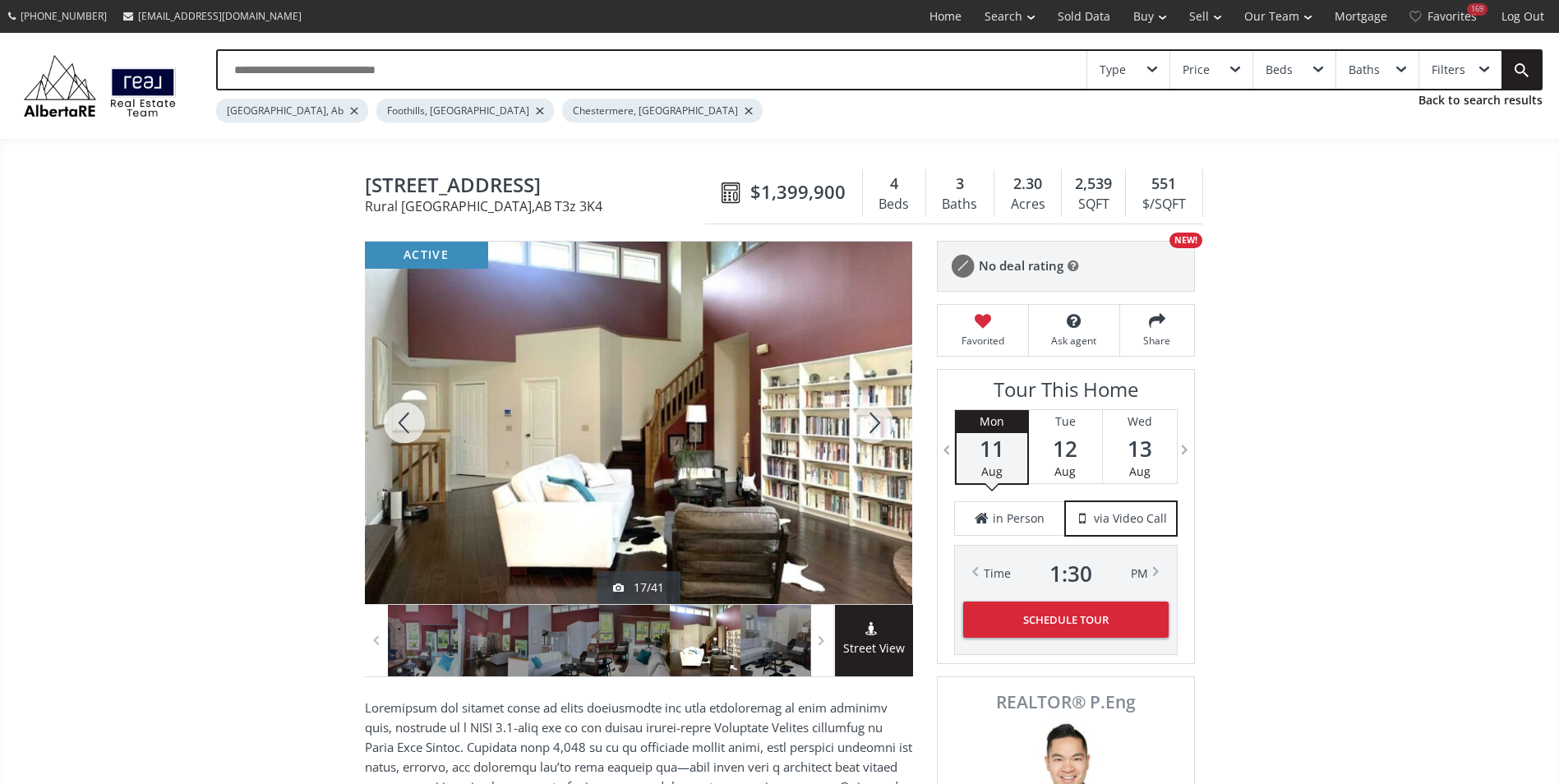
click at [876, 417] on div at bounding box center [873, 423] width 79 height 362
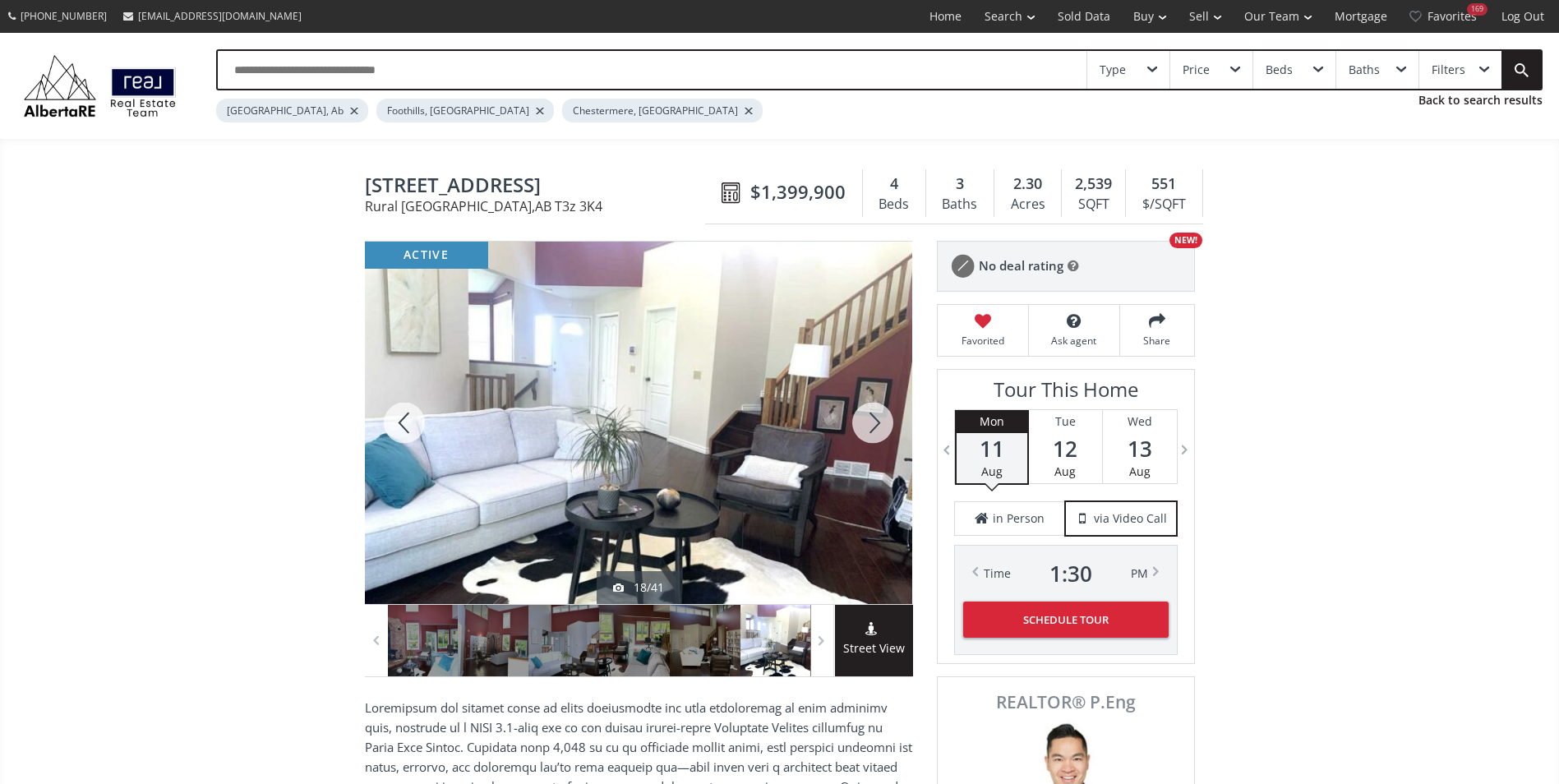
click at [876, 417] on div at bounding box center [873, 423] width 79 height 362
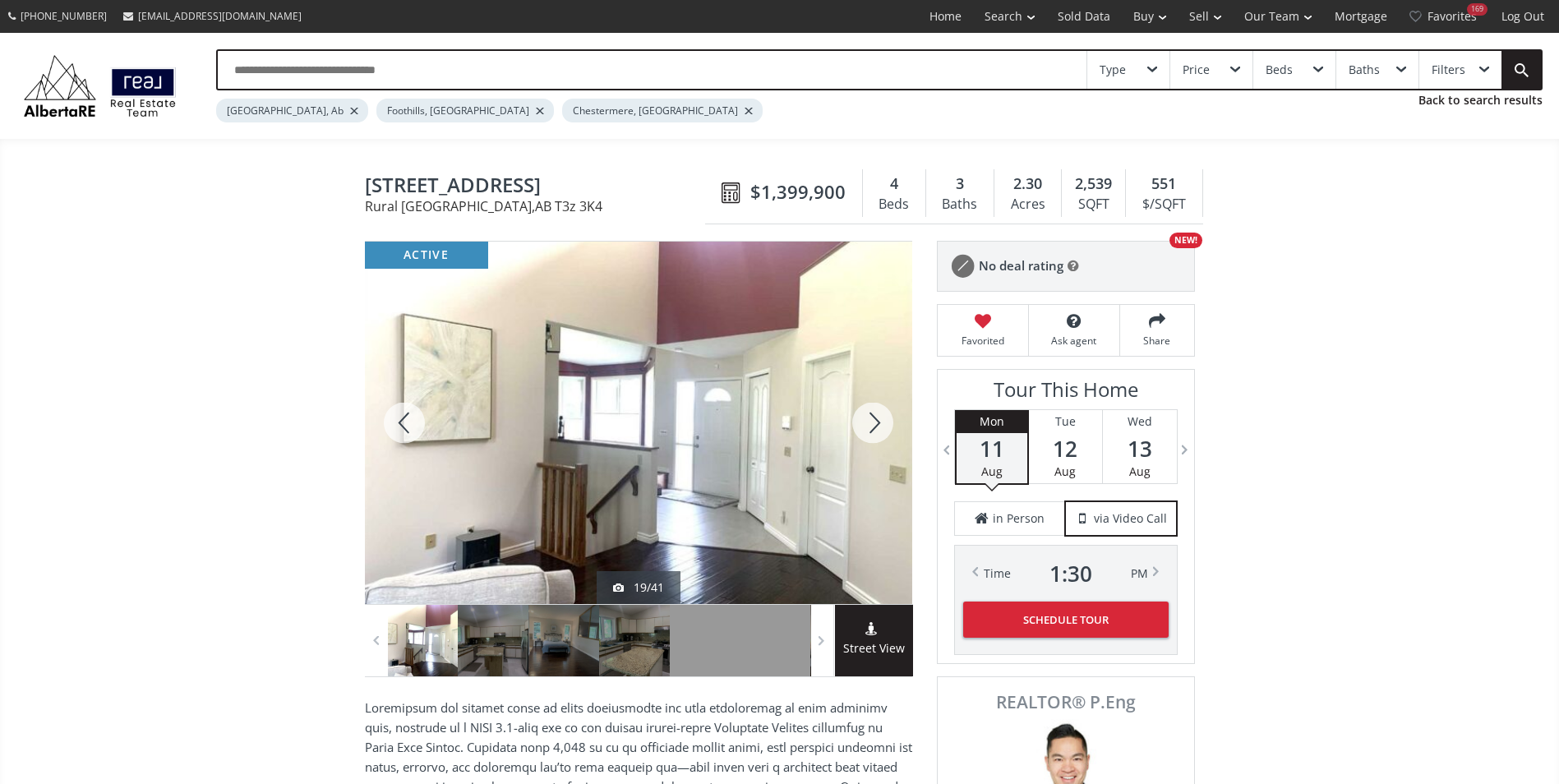
click at [873, 419] on div at bounding box center [873, 423] width 79 height 362
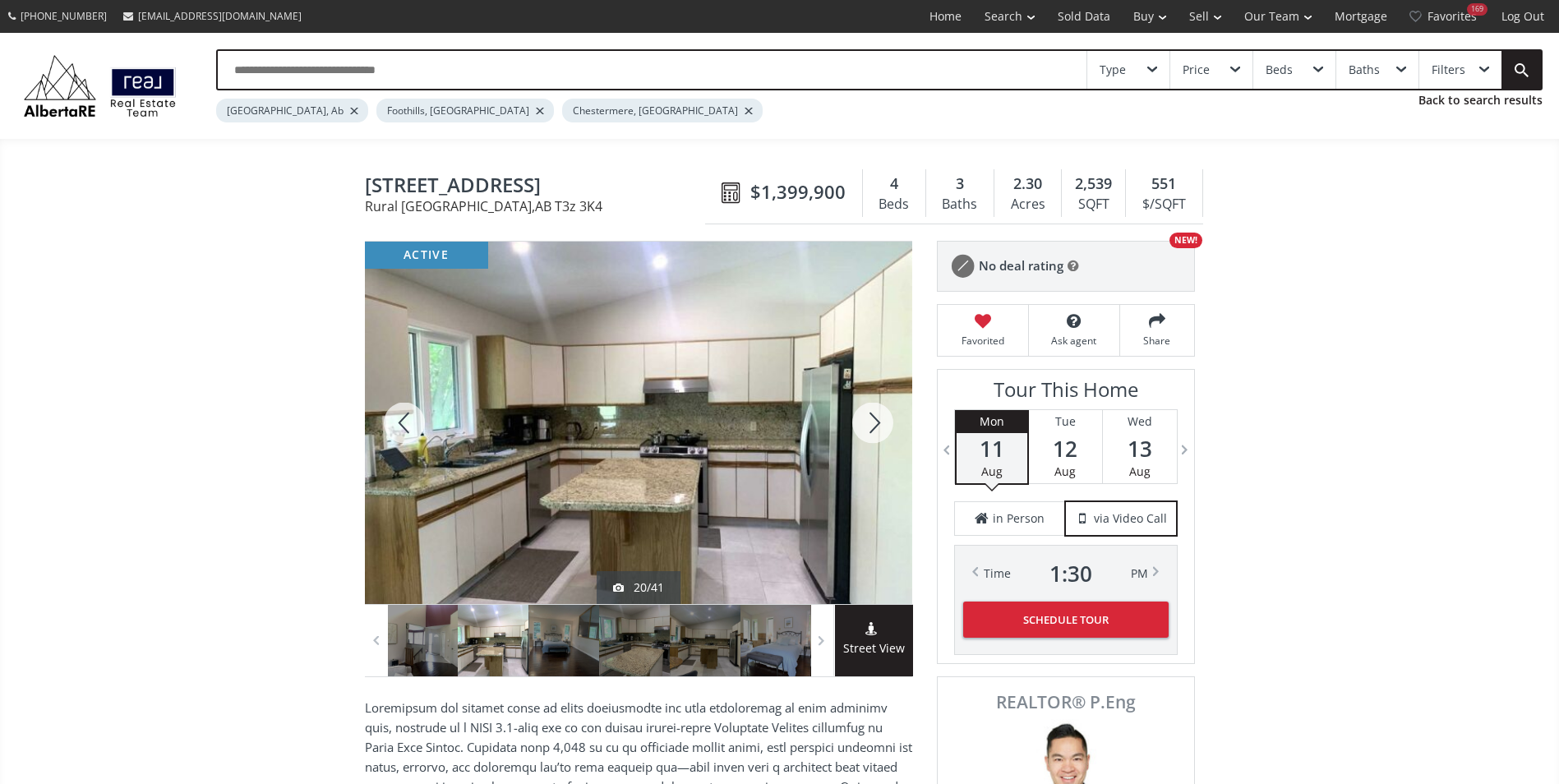
click at [873, 419] on div at bounding box center [873, 423] width 79 height 362
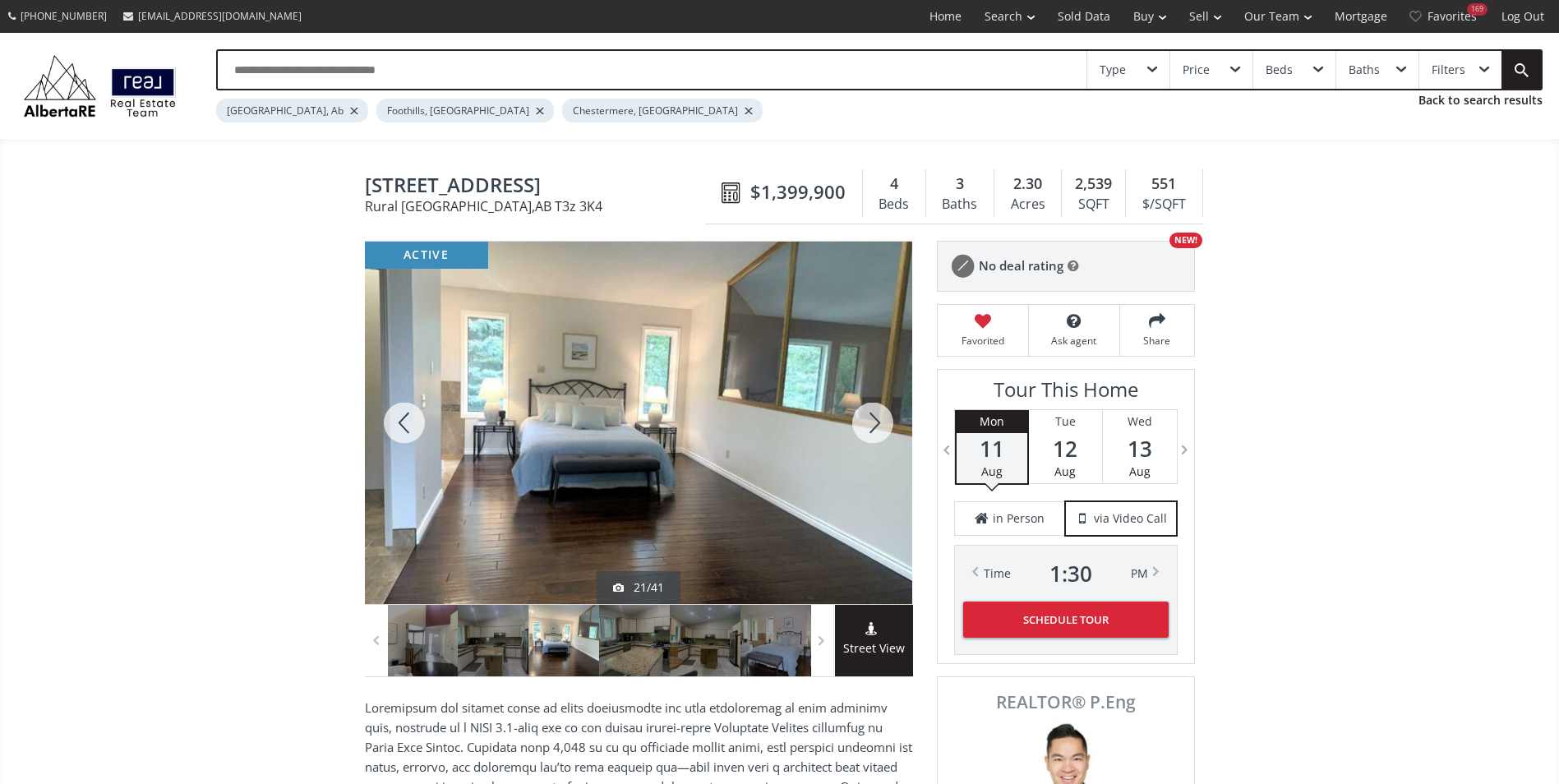
click at [873, 419] on div at bounding box center [873, 423] width 79 height 362
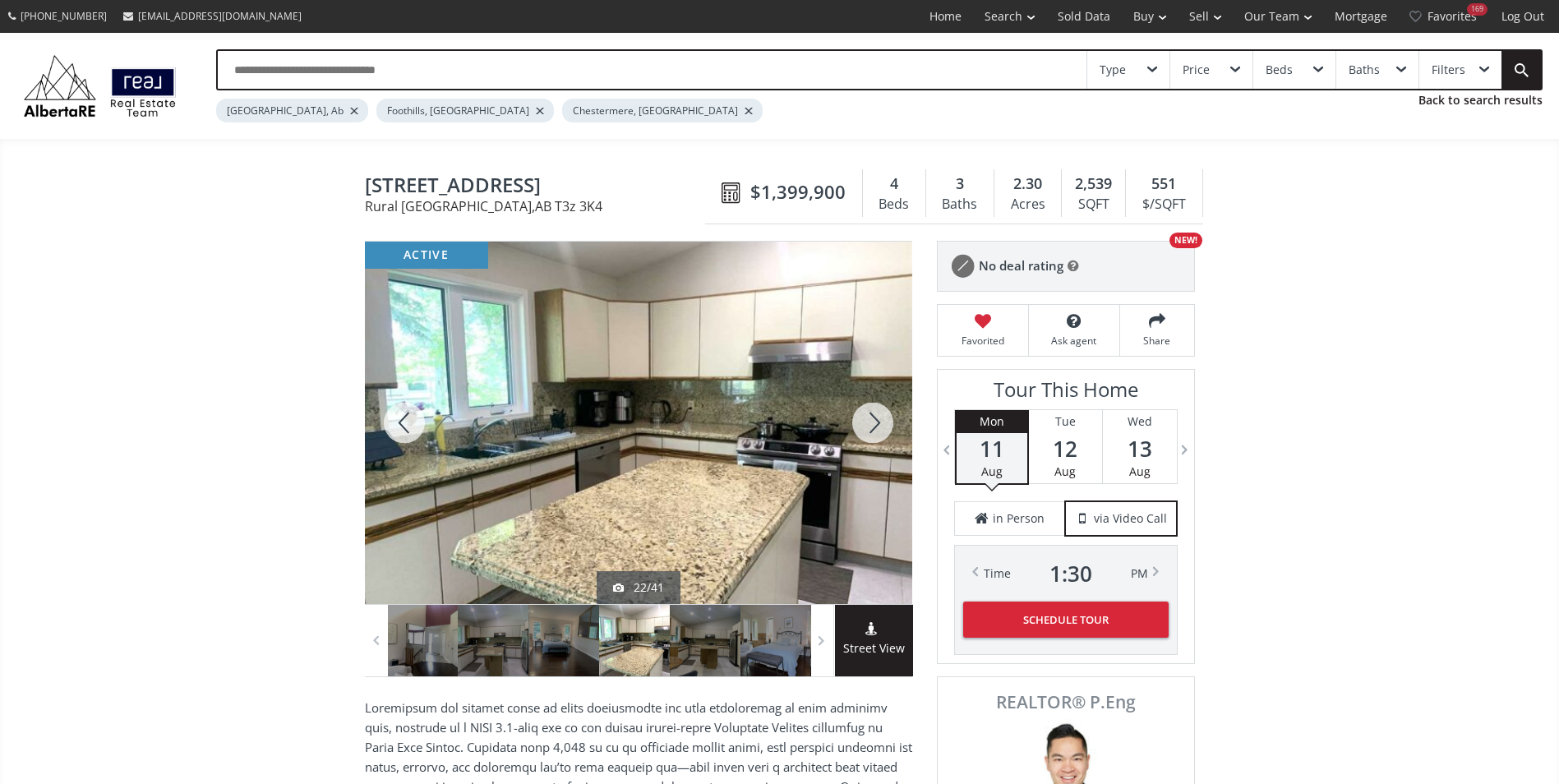
click at [873, 419] on div at bounding box center [873, 423] width 79 height 362
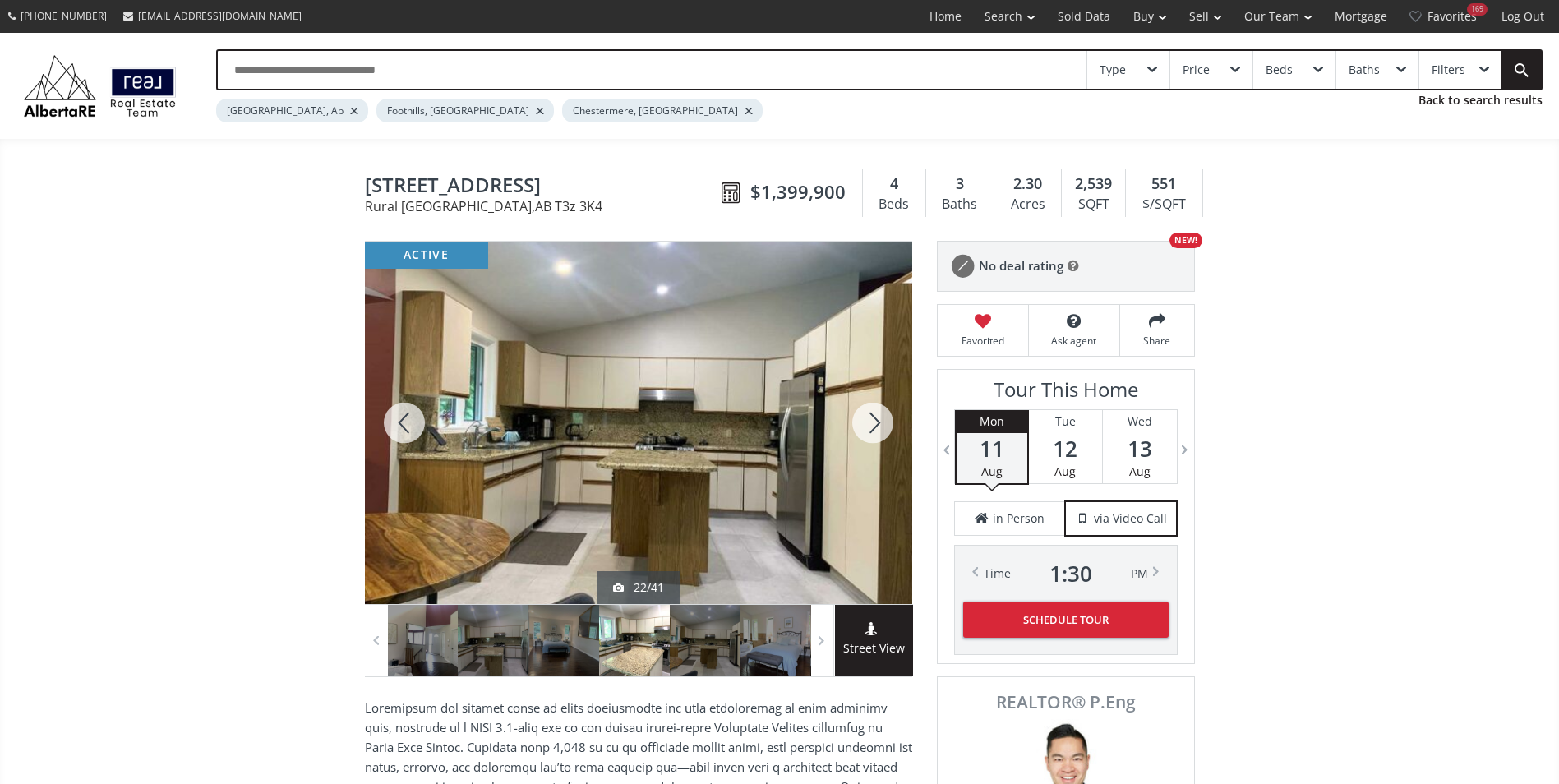
click at [873, 419] on div at bounding box center [873, 423] width 79 height 362
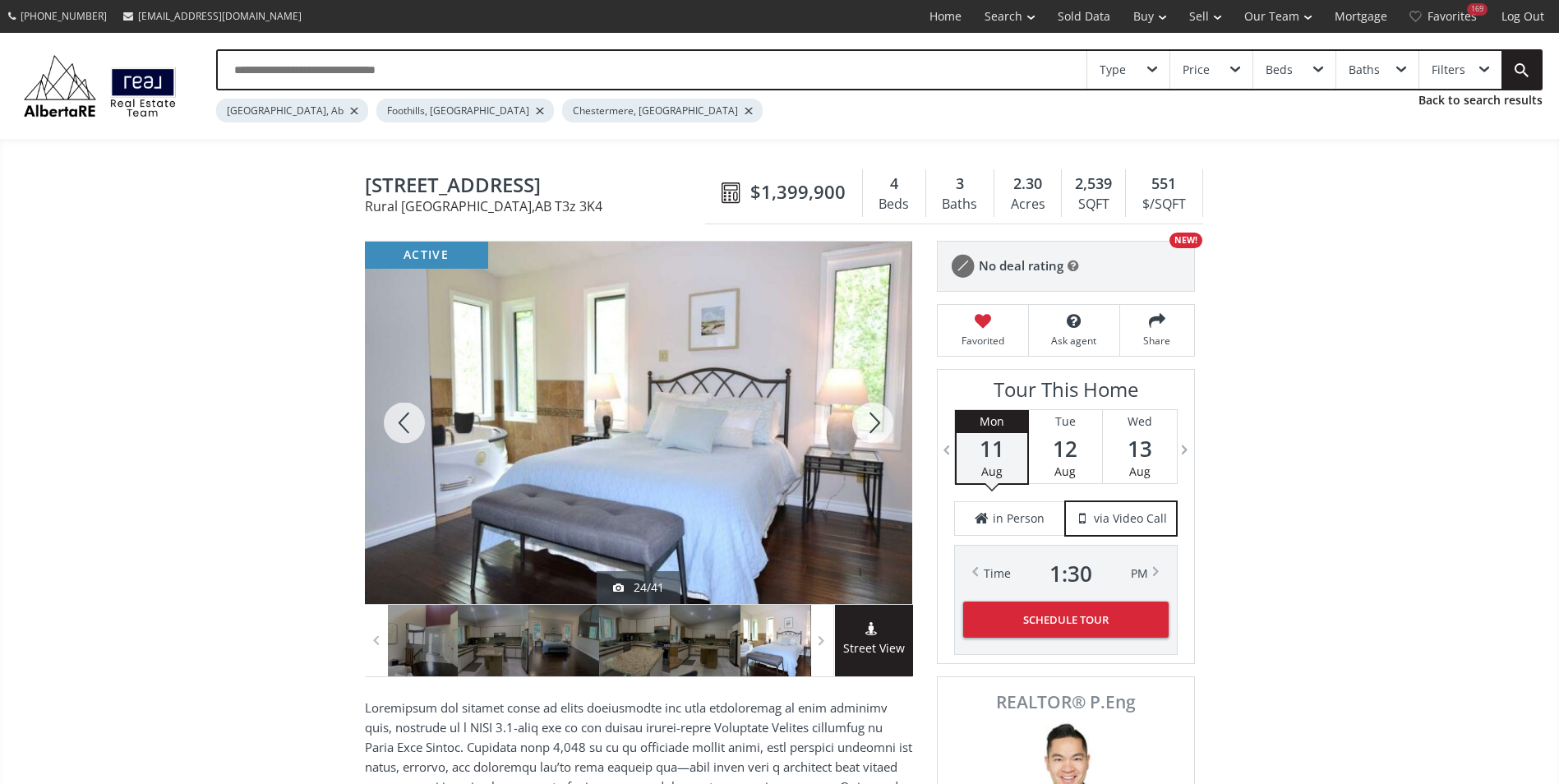
click at [873, 422] on div at bounding box center [873, 423] width 79 height 362
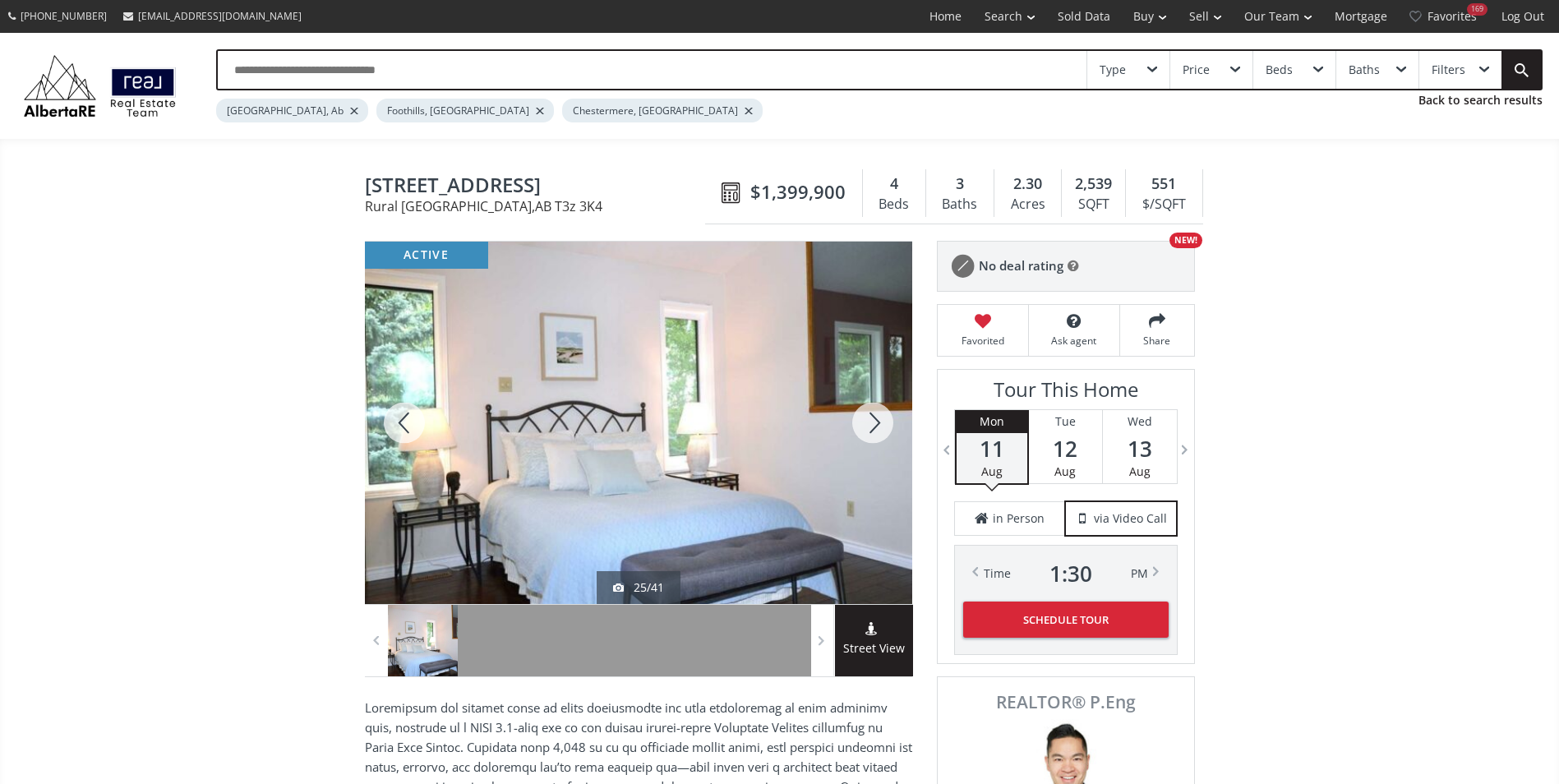
click at [873, 422] on div at bounding box center [873, 423] width 79 height 362
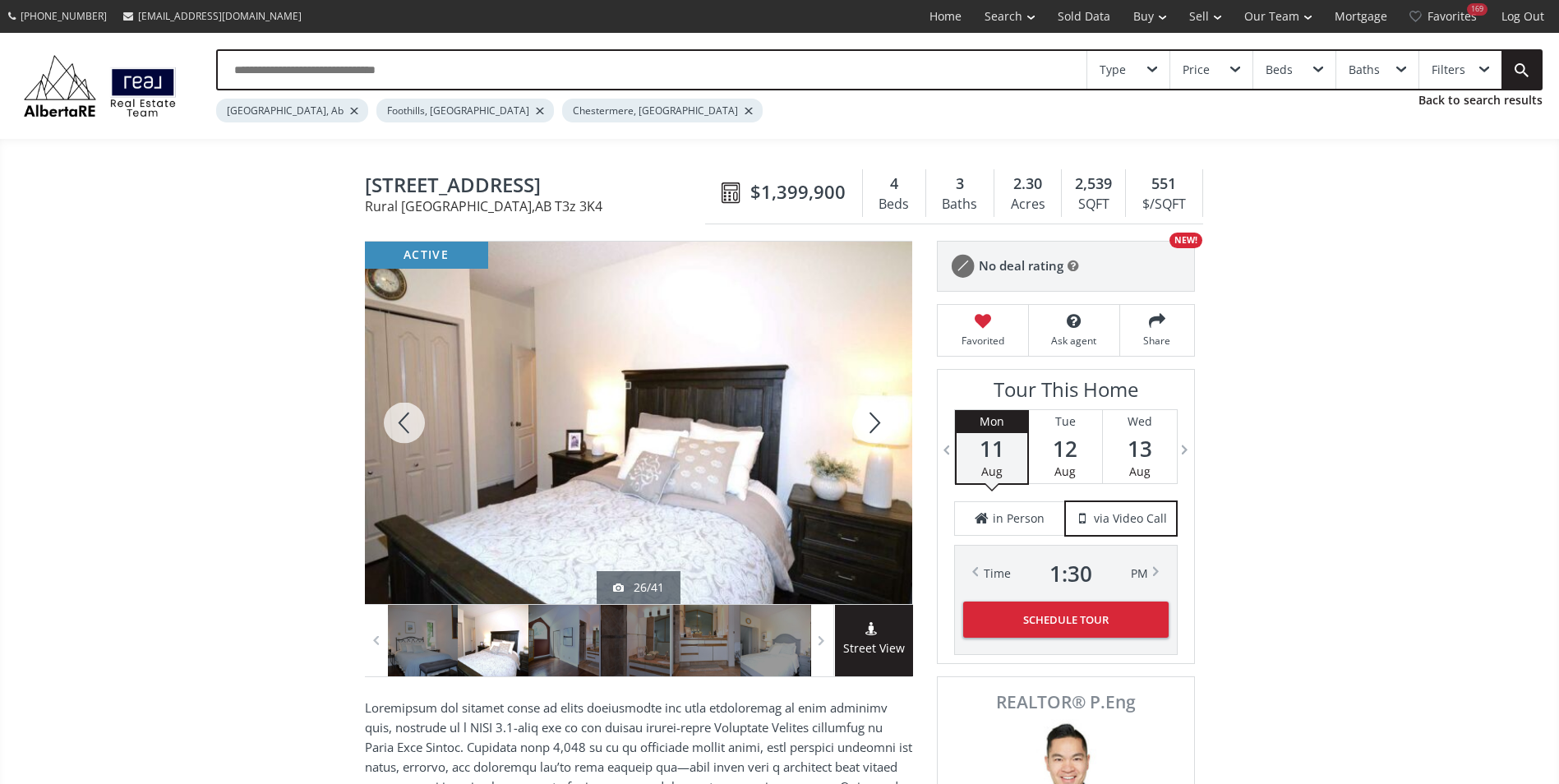
click at [873, 422] on div at bounding box center [873, 423] width 79 height 362
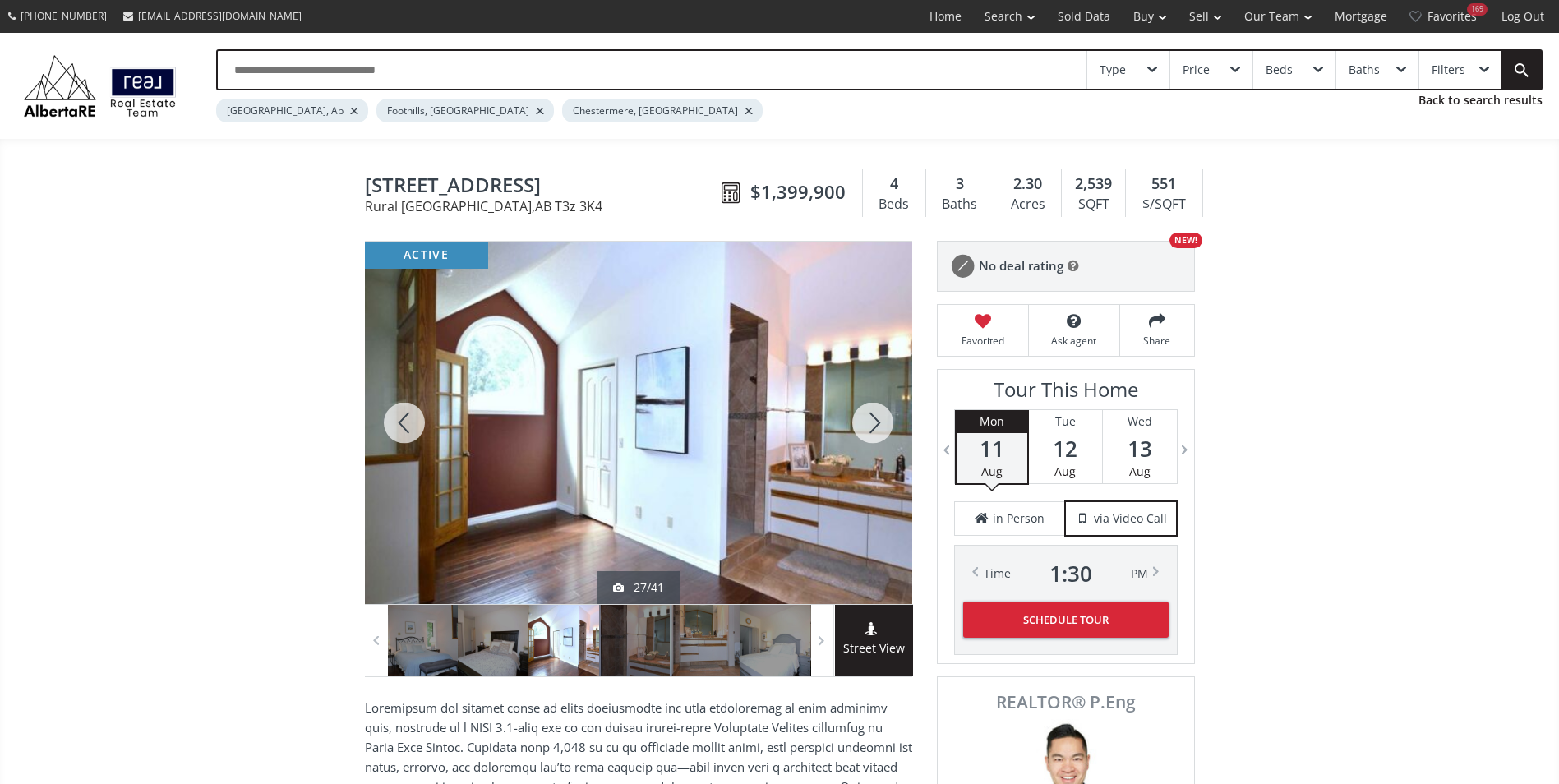
click at [873, 422] on div at bounding box center [873, 423] width 79 height 362
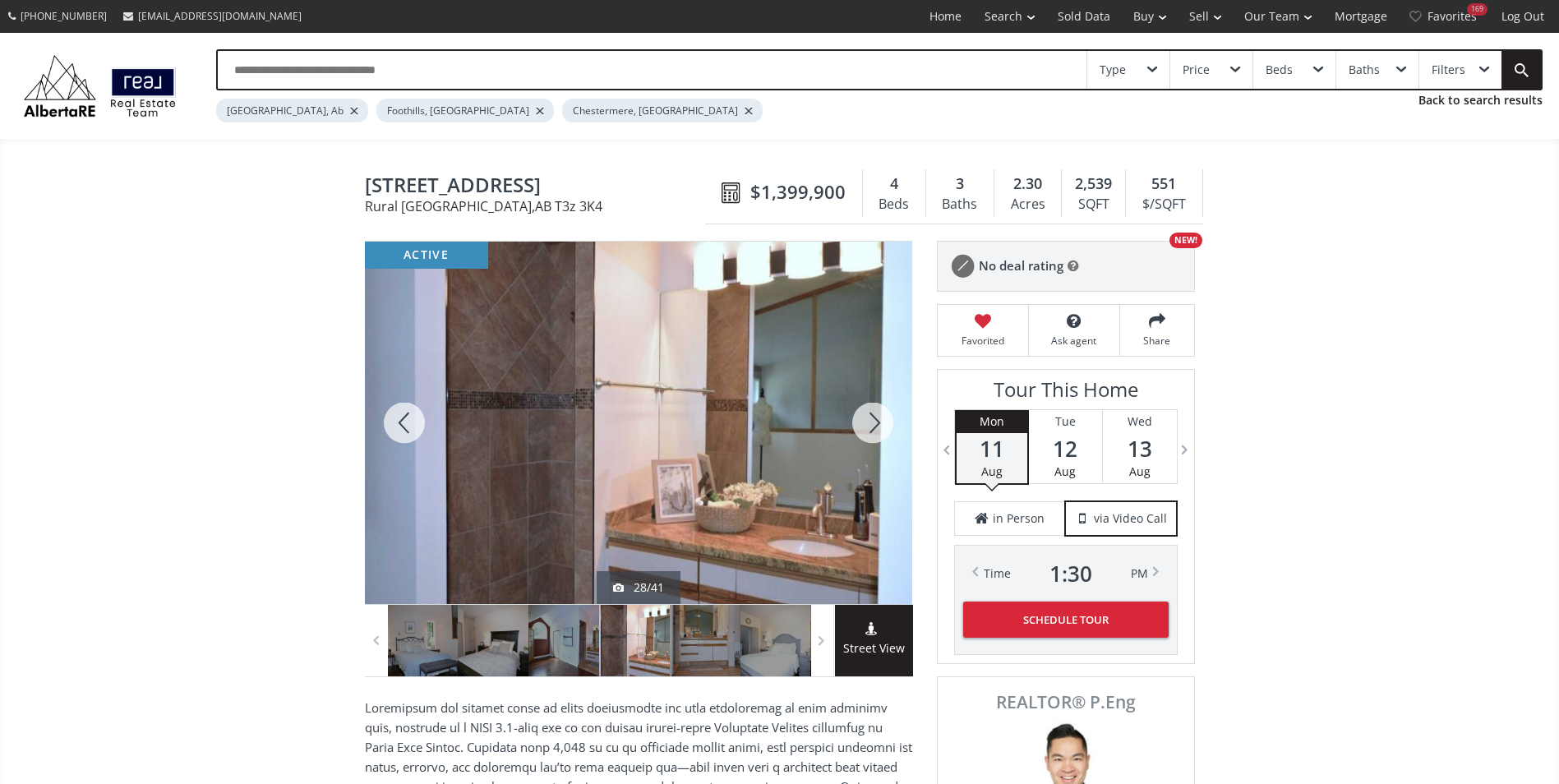
click at [873, 422] on div at bounding box center [873, 423] width 79 height 362
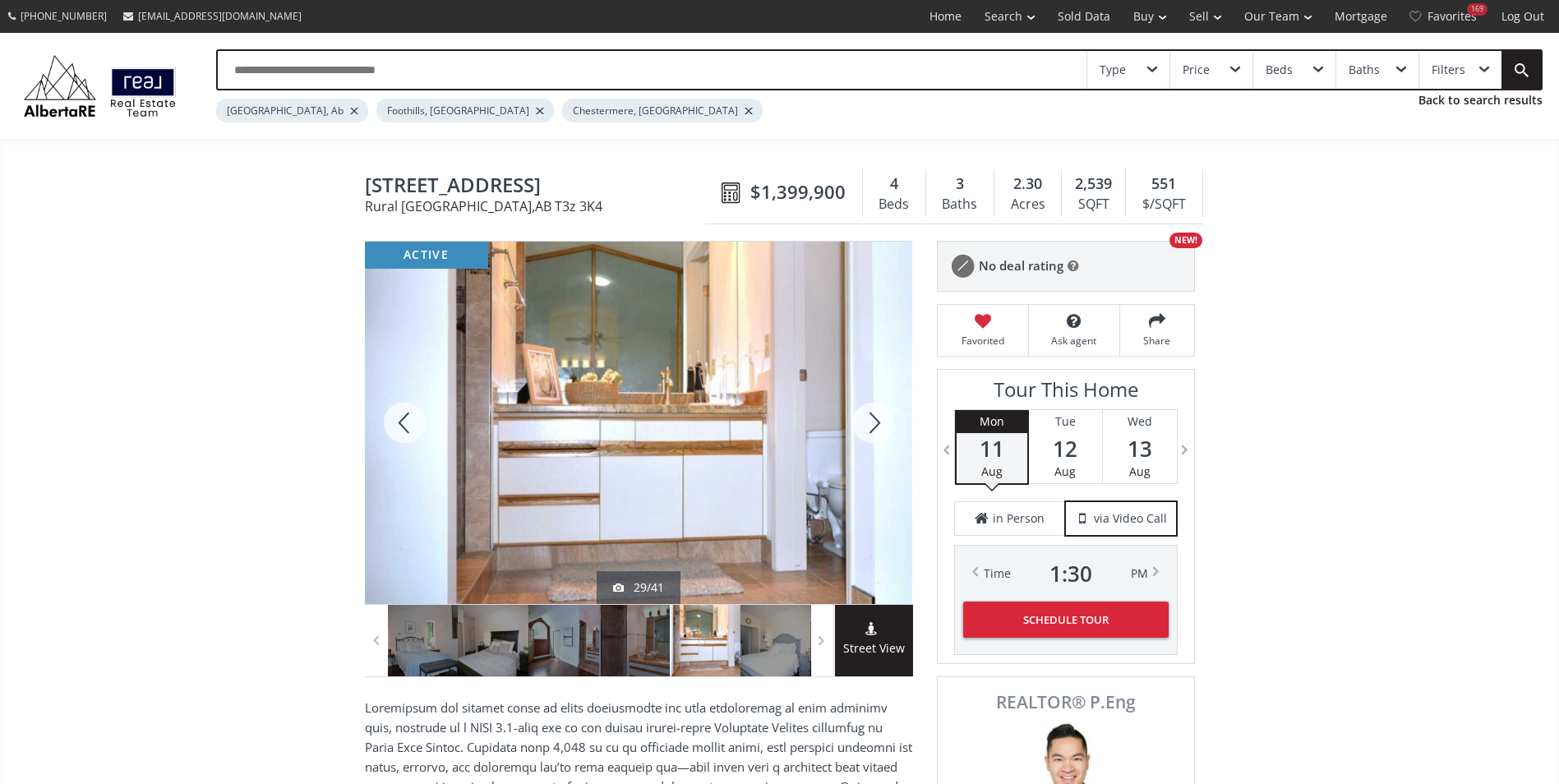
click at [873, 422] on div at bounding box center [873, 423] width 79 height 362
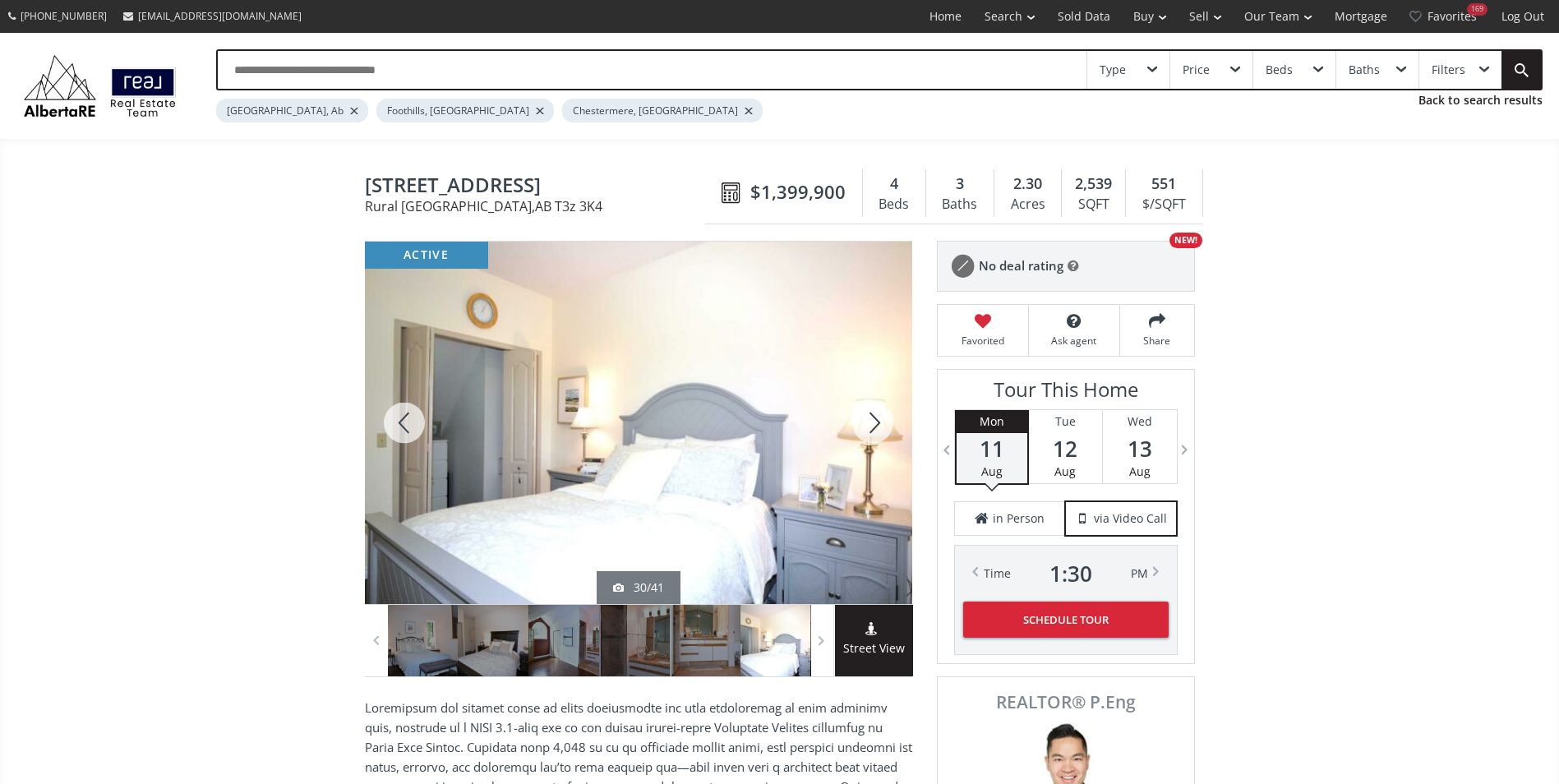
click at [873, 422] on div at bounding box center [873, 423] width 79 height 362
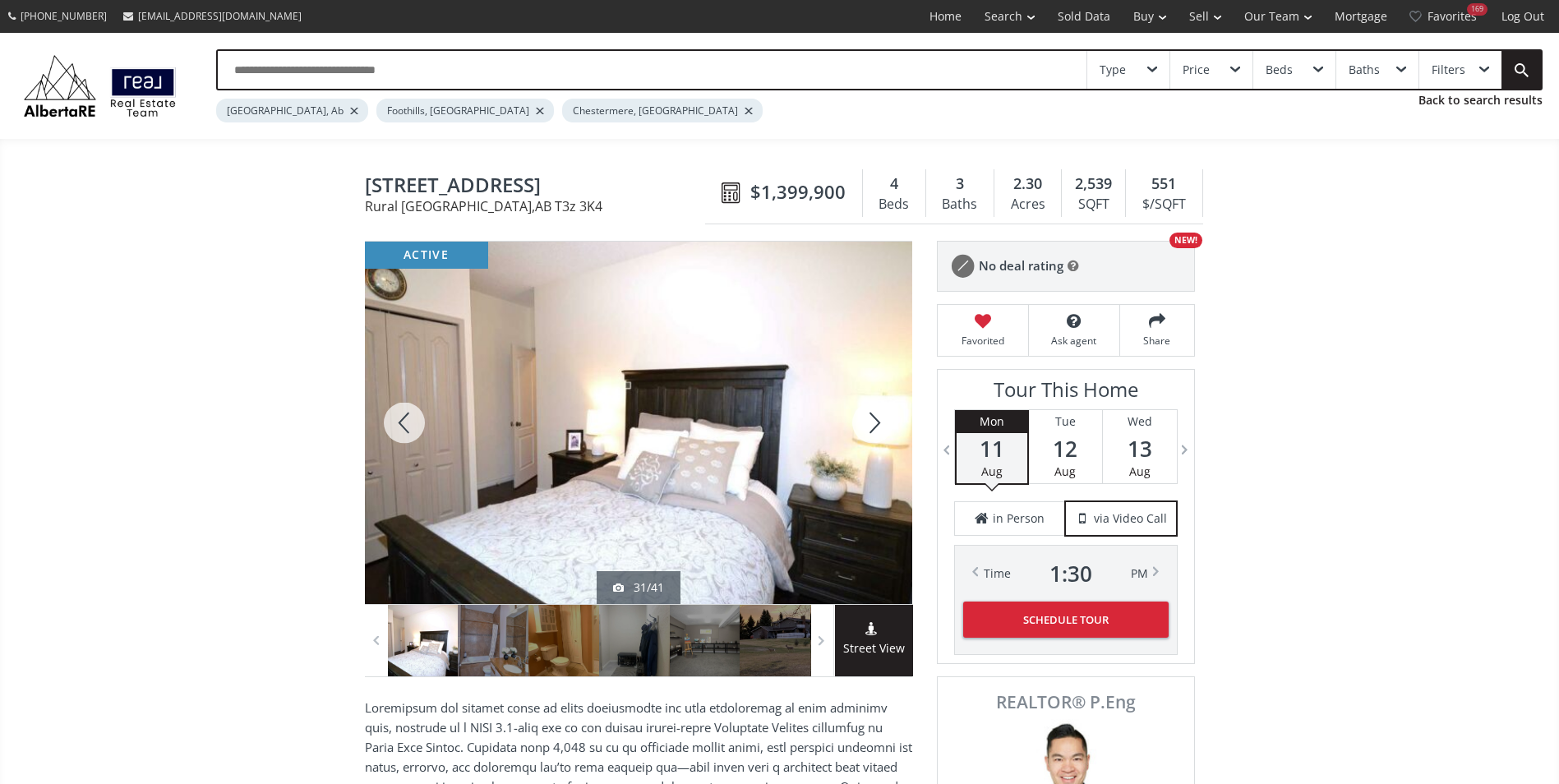
click at [873, 422] on div at bounding box center [873, 423] width 79 height 362
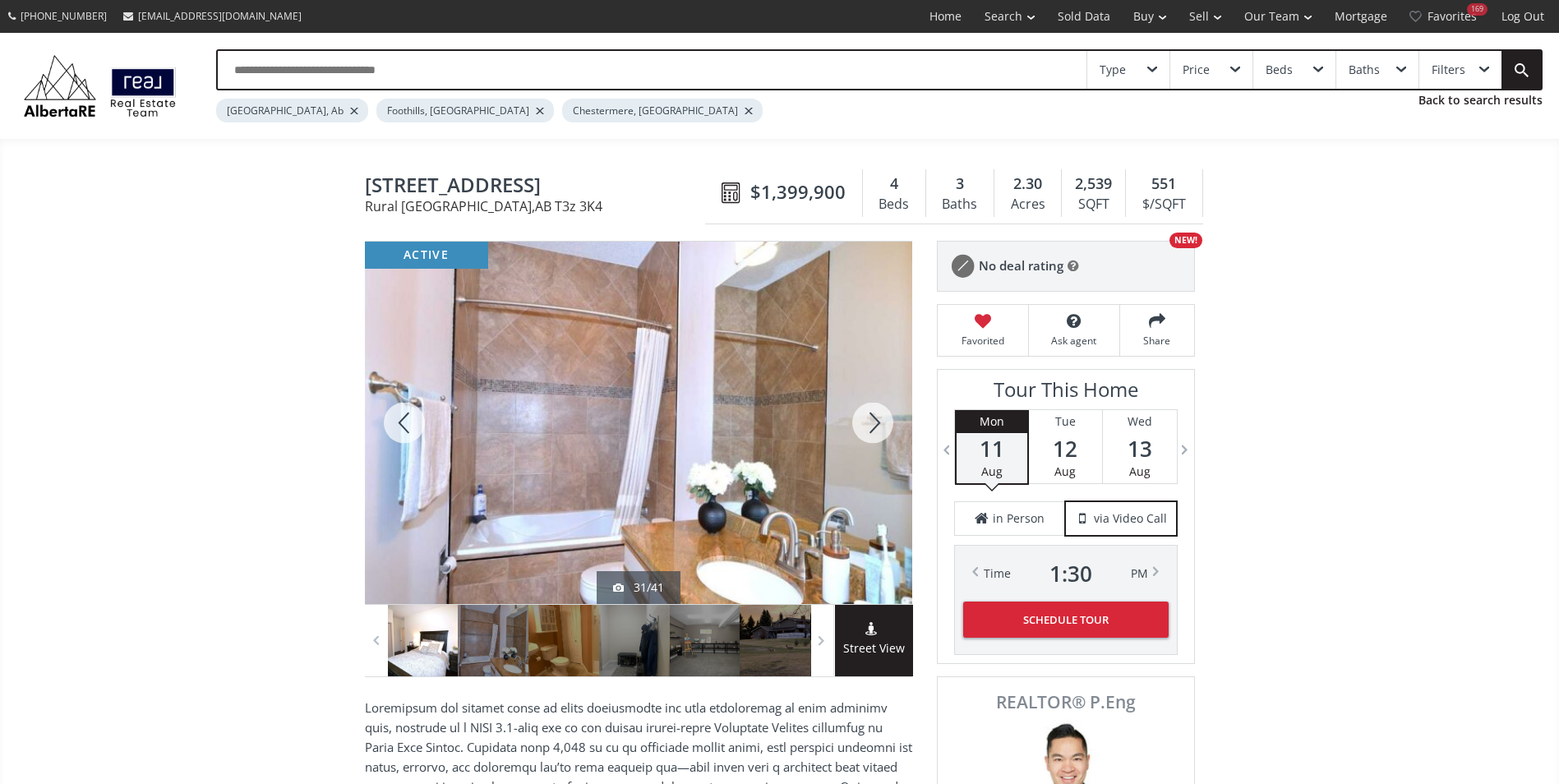
click at [873, 422] on div at bounding box center [873, 423] width 79 height 362
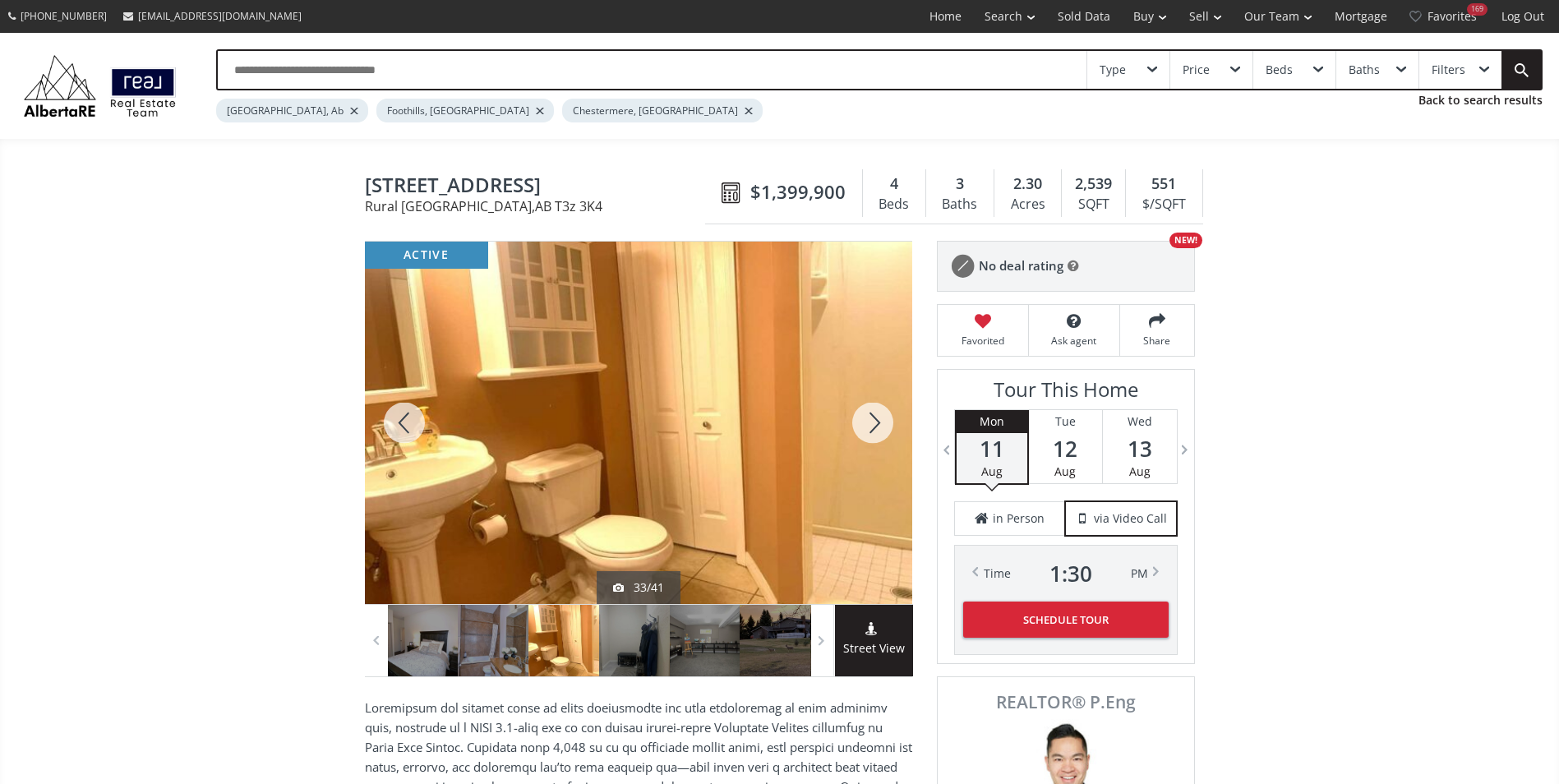
click at [873, 422] on div at bounding box center [873, 423] width 79 height 362
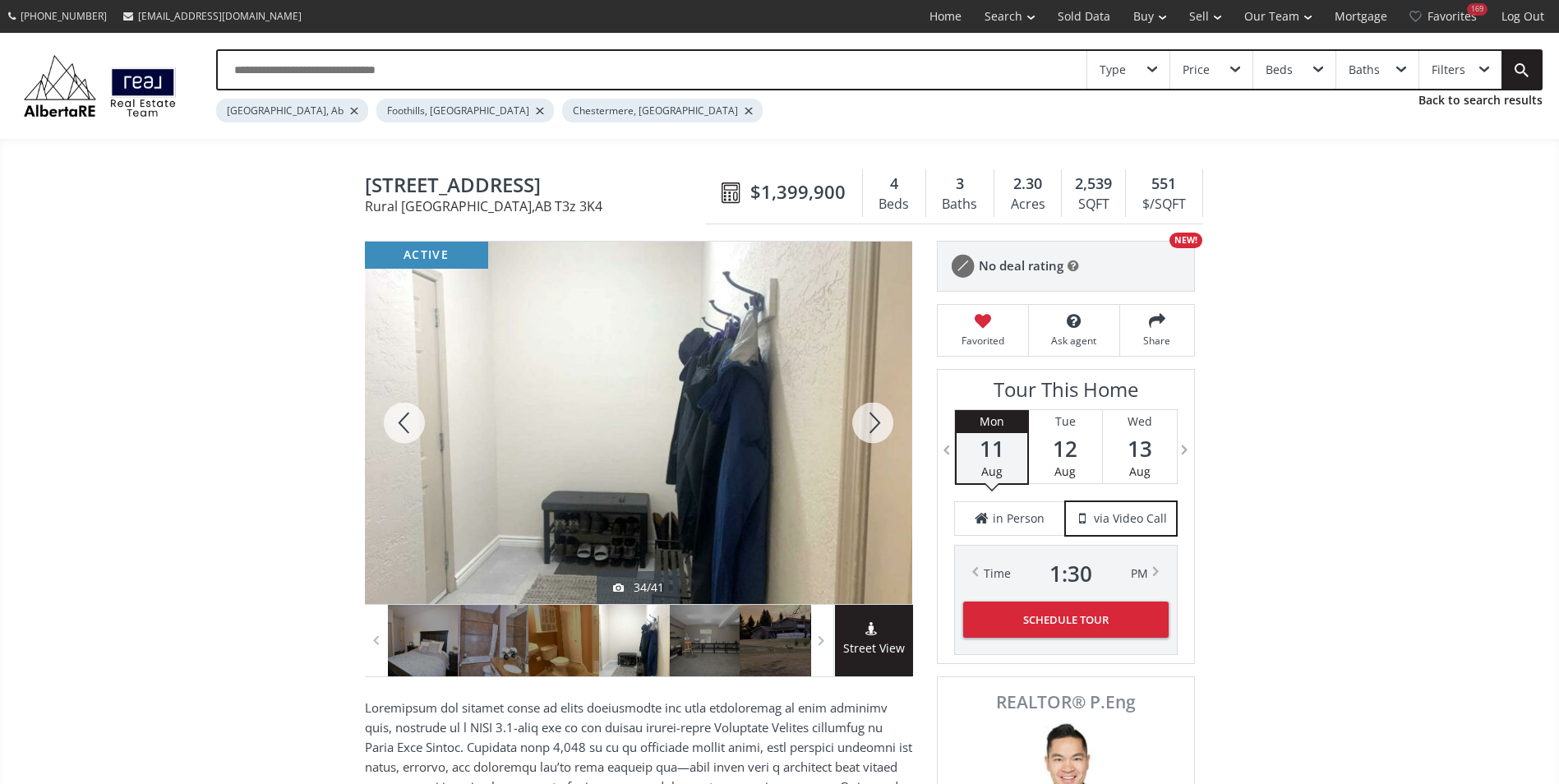
click at [873, 422] on div at bounding box center [873, 423] width 79 height 362
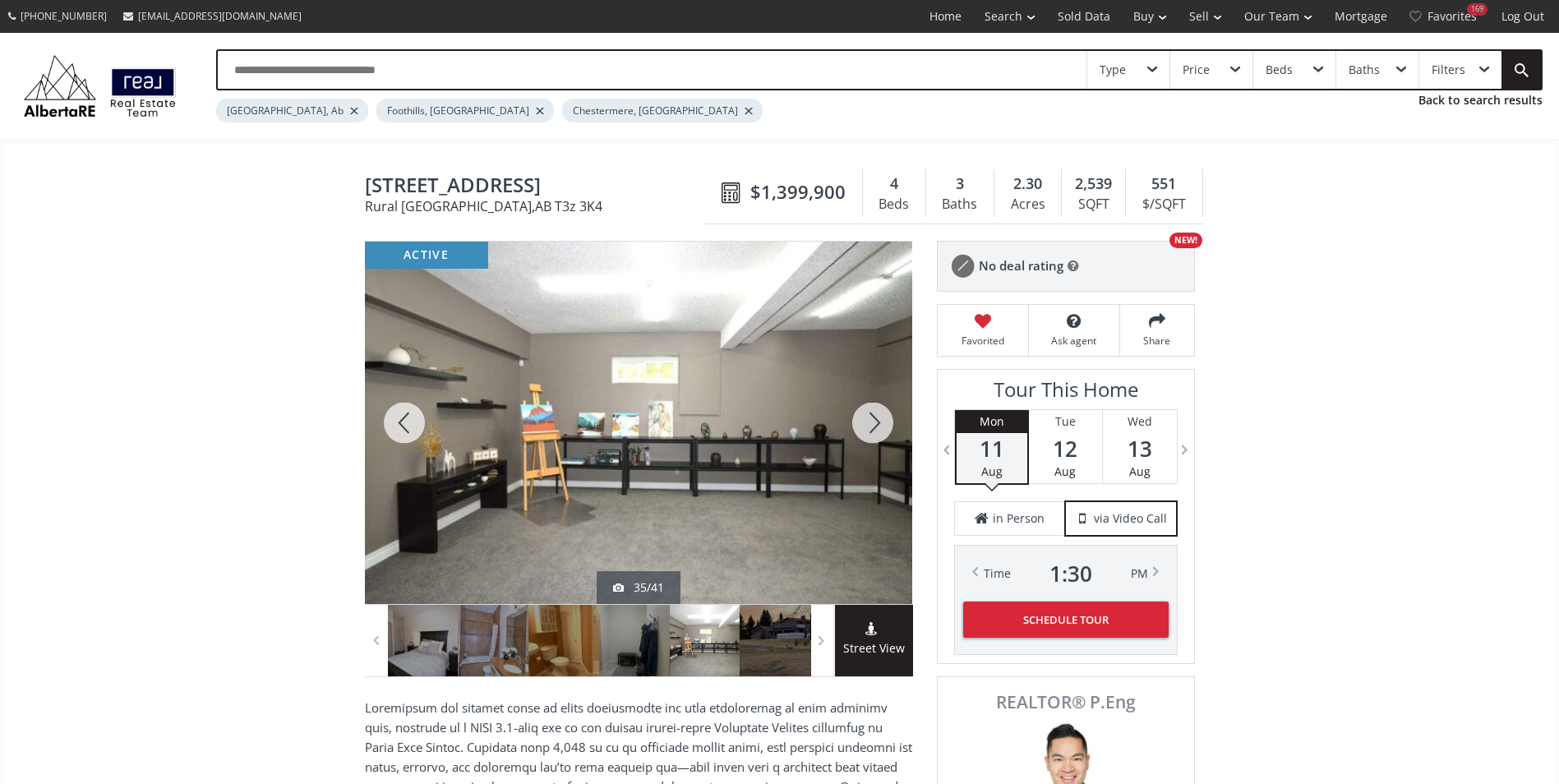
click at [873, 422] on div at bounding box center [873, 423] width 79 height 362
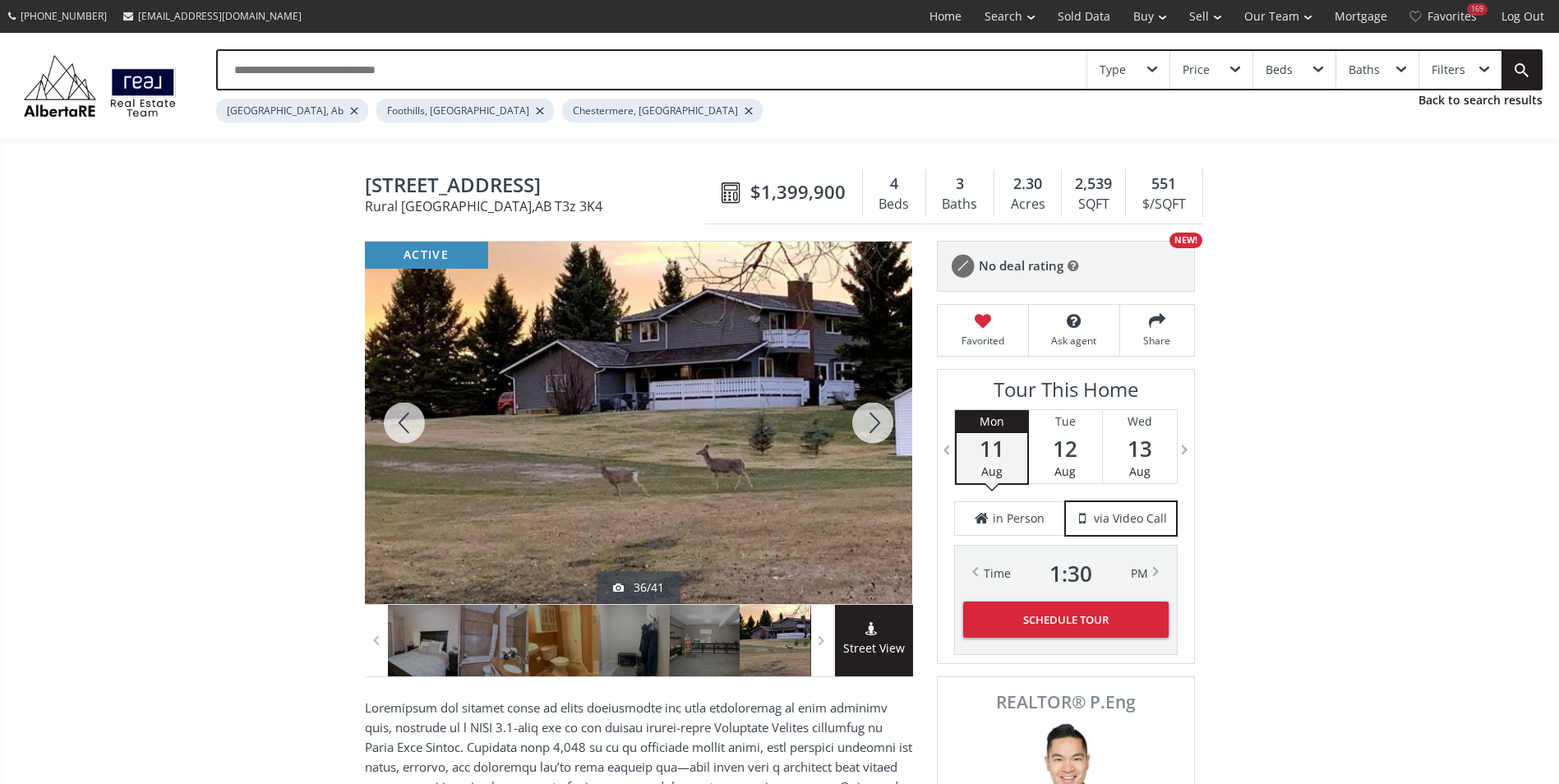
click at [873, 422] on div at bounding box center [873, 423] width 79 height 362
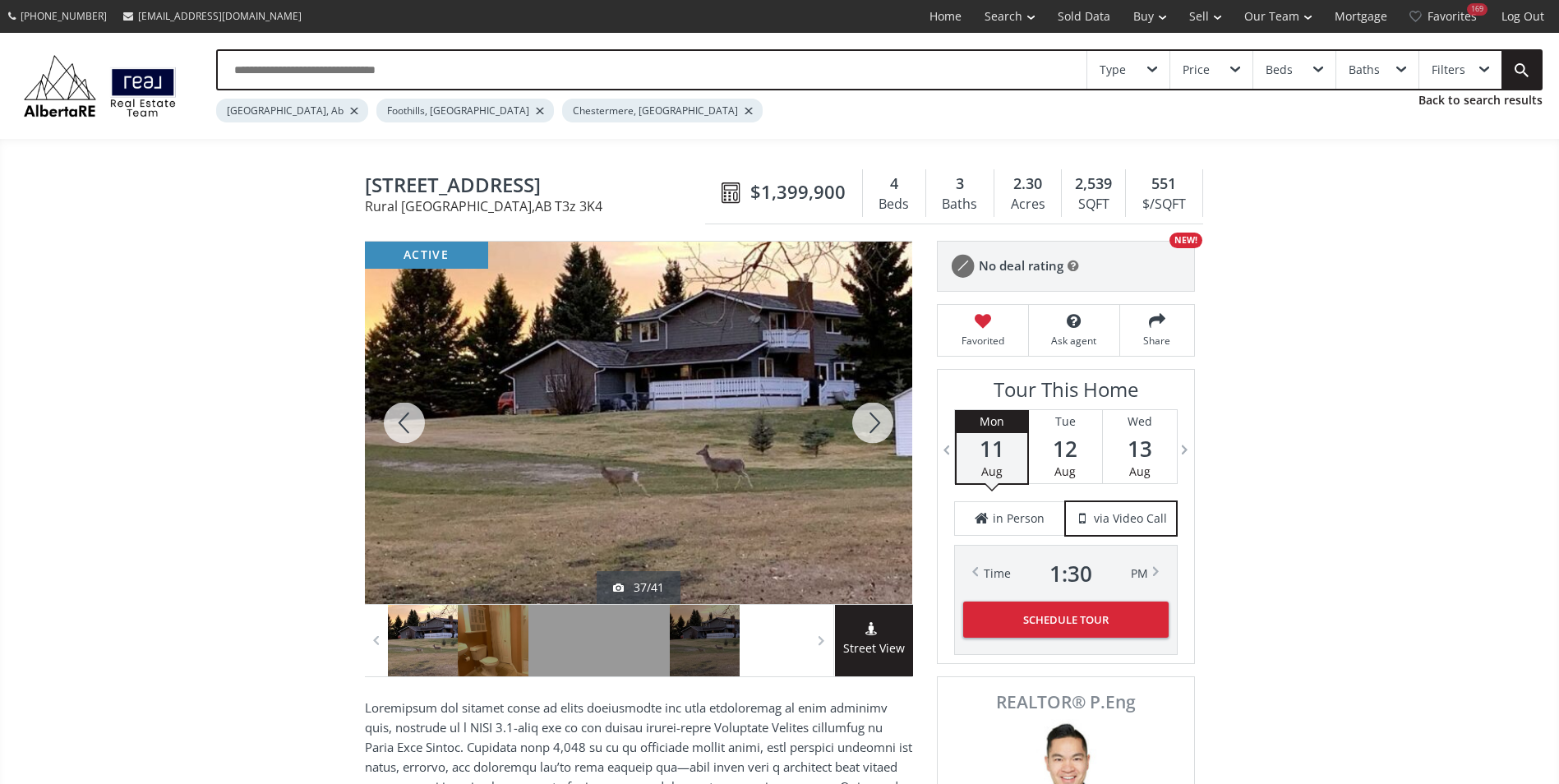
click at [873, 422] on div at bounding box center [873, 423] width 79 height 362
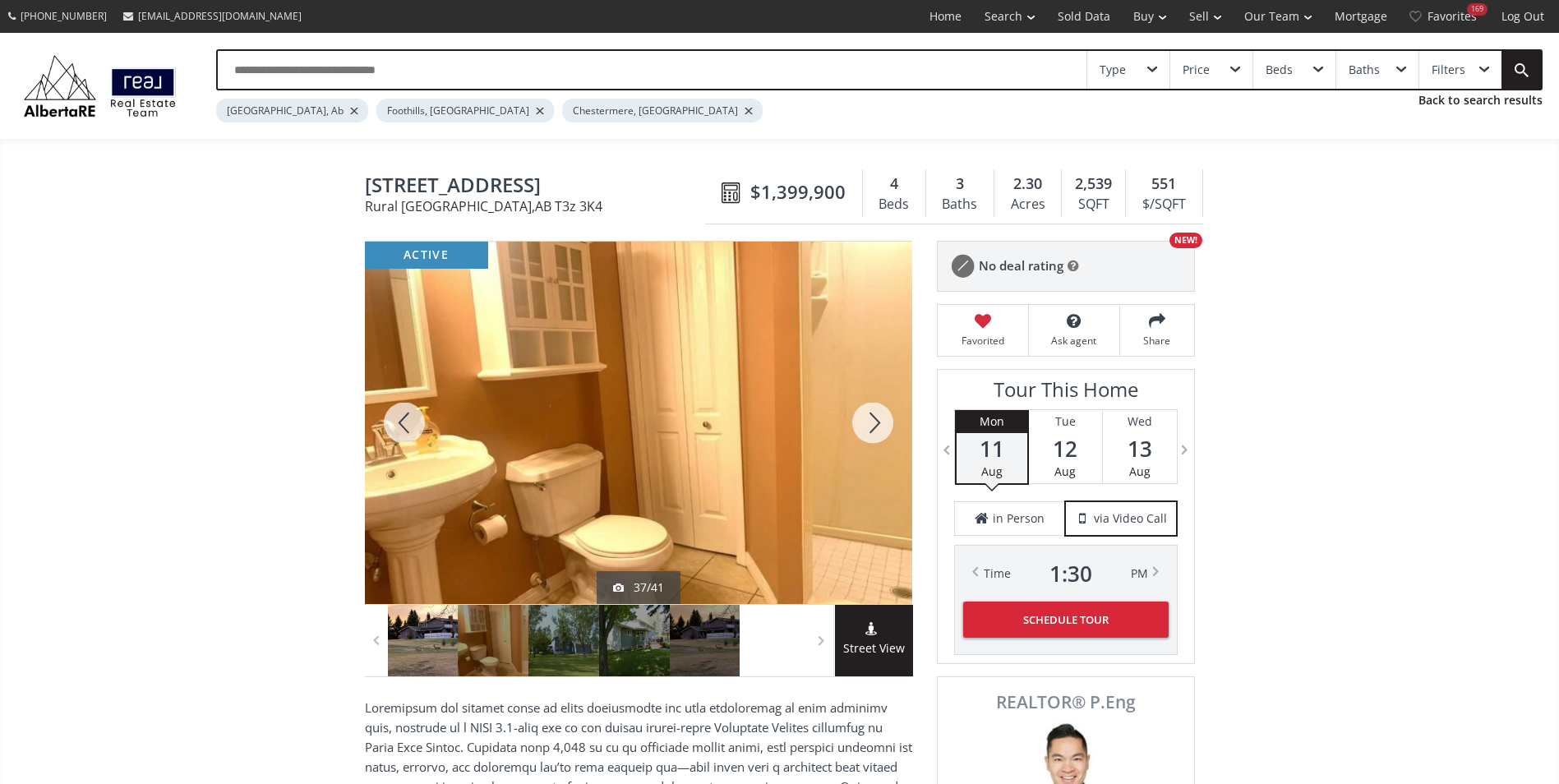
click at [873, 422] on div at bounding box center [873, 423] width 79 height 362
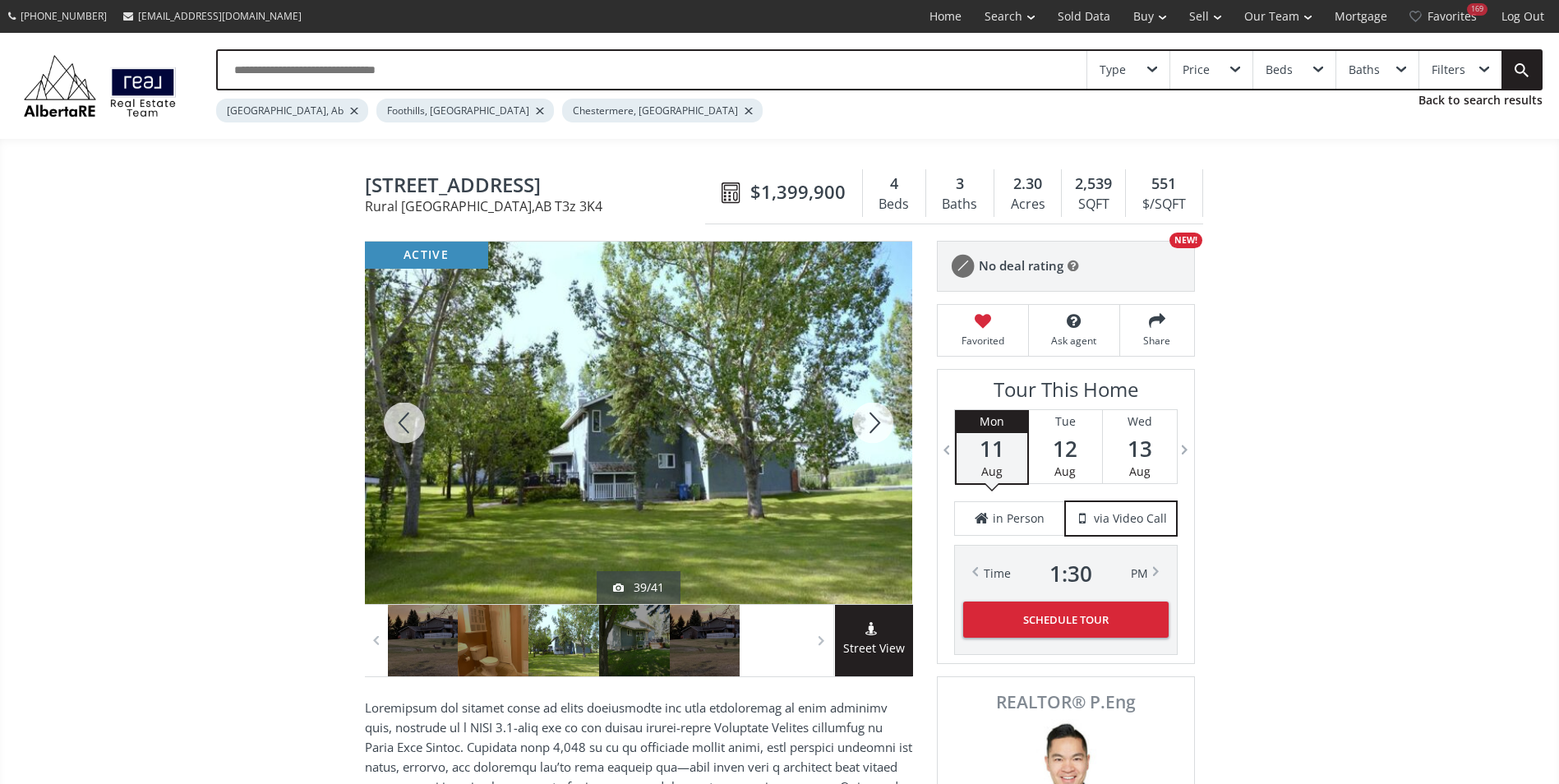
click at [873, 422] on div at bounding box center [873, 423] width 79 height 362
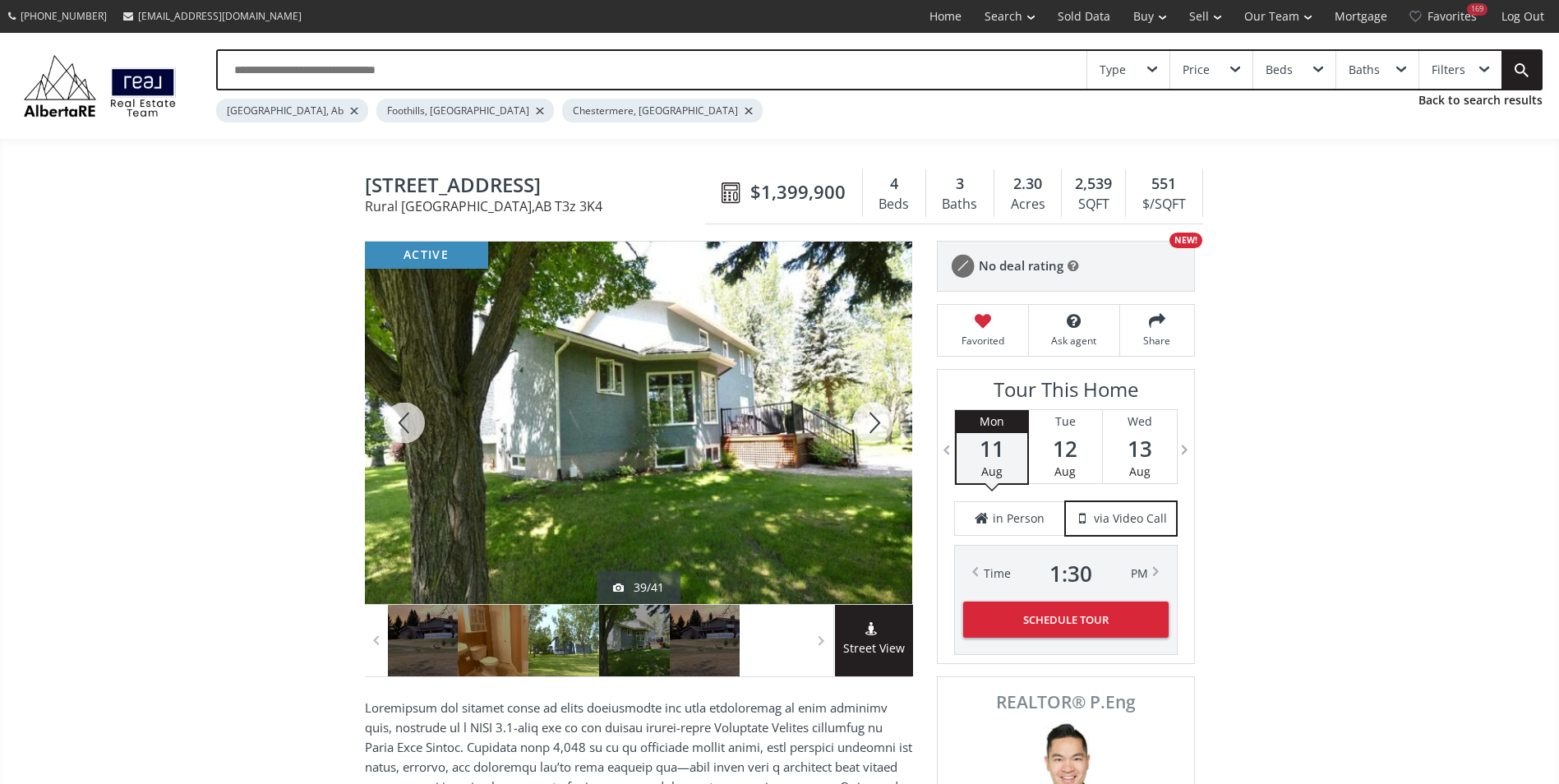
click at [873, 422] on div at bounding box center [873, 423] width 79 height 362
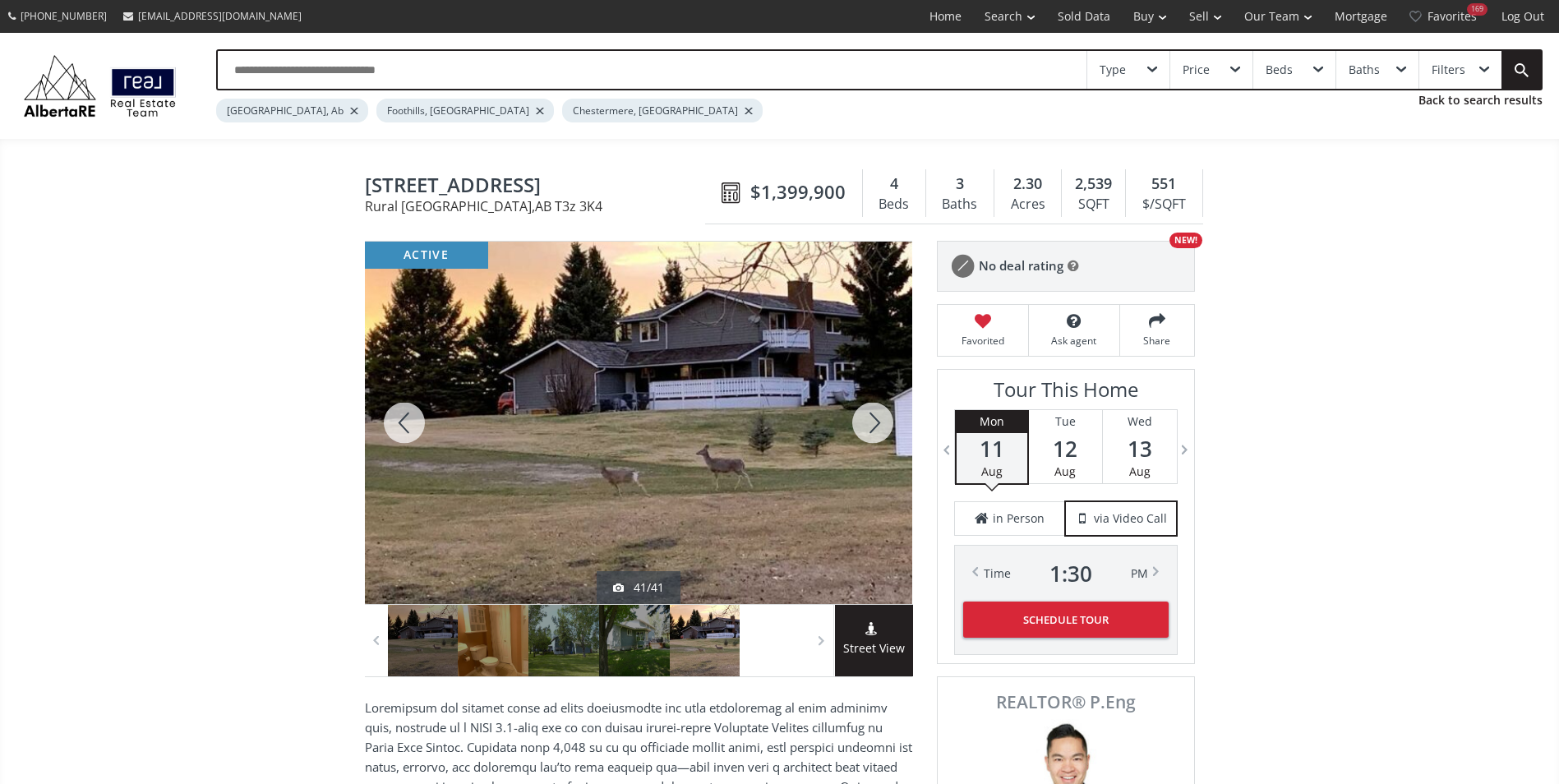
click at [873, 422] on div at bounding box center [873, 423] width 79 height 362
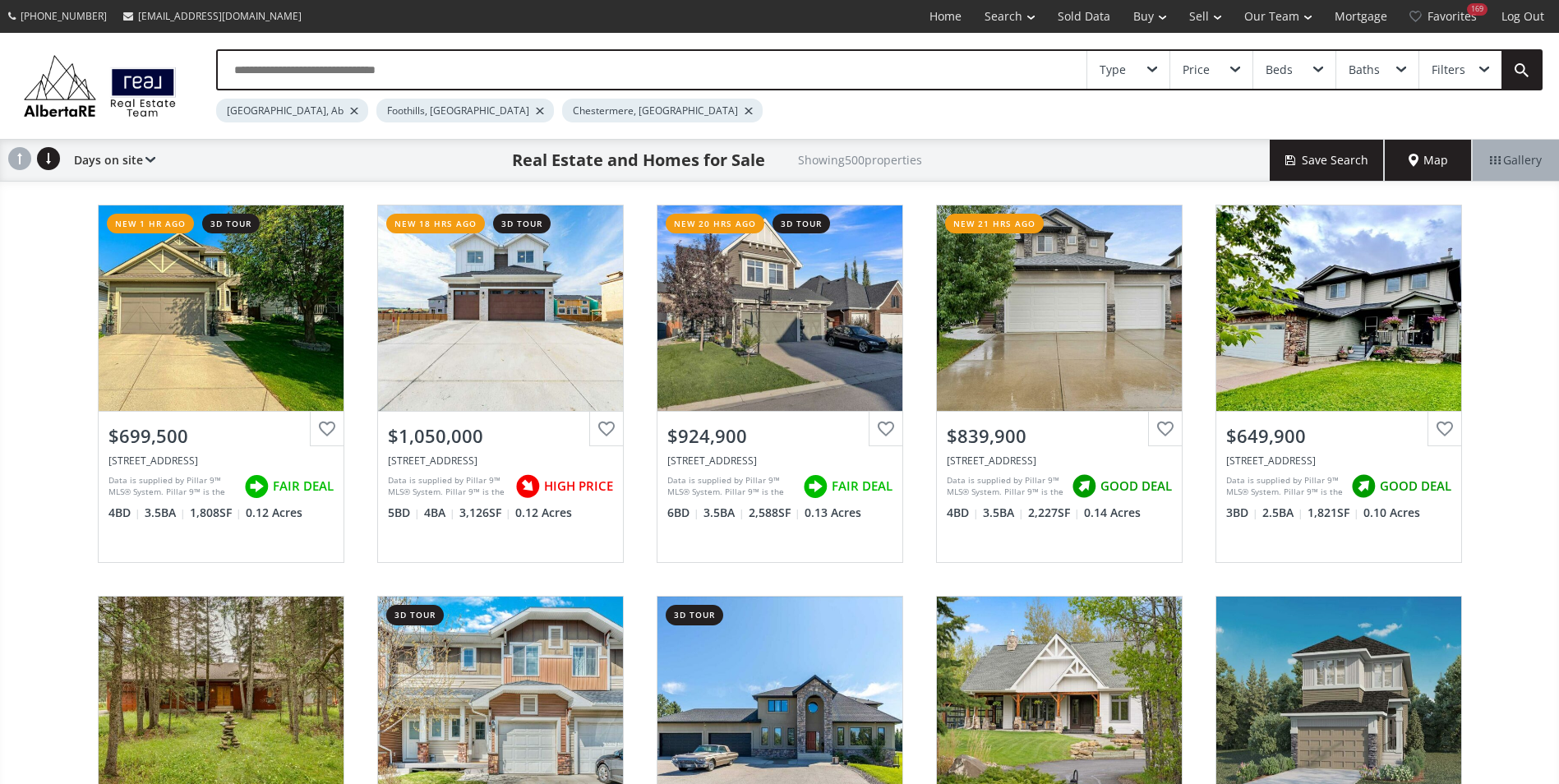
scroll to position [986, 0]
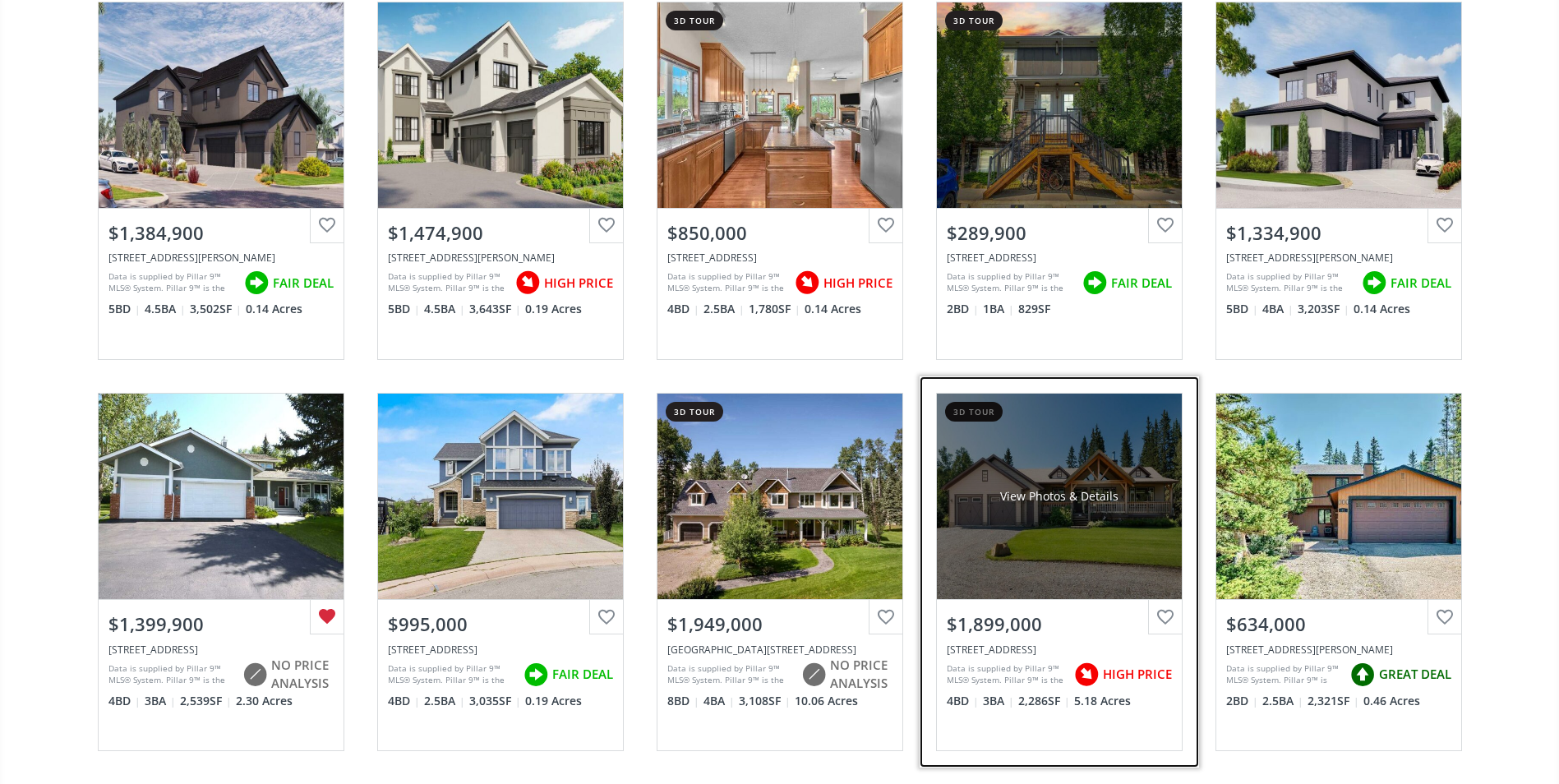
click at [1028, 478] on div "View Photos & Details" at bounding box center [1059, 496] width 245 height 205
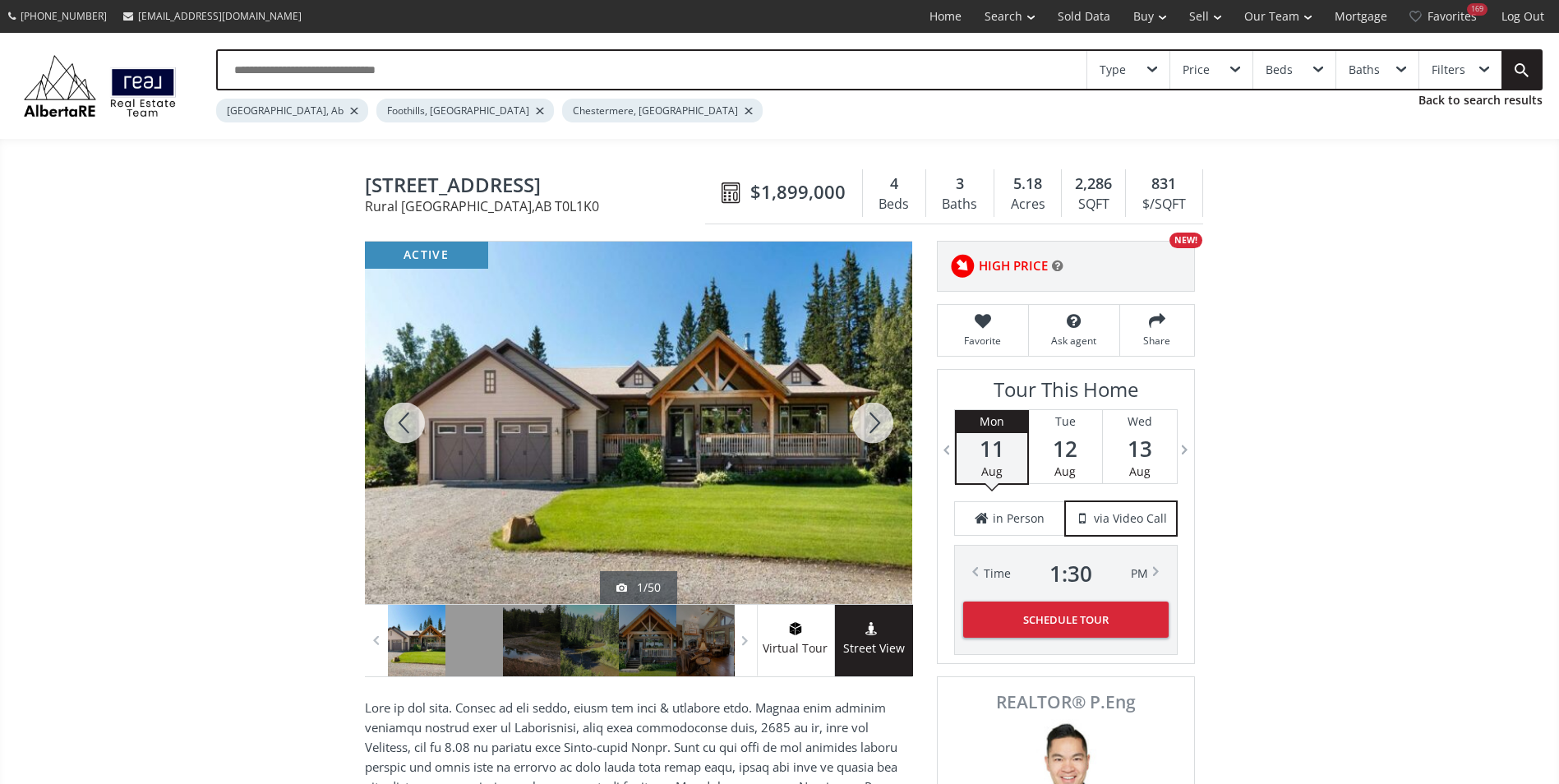
click at [861, 461] on div at bounding box center [873, 423] width 79 height 362
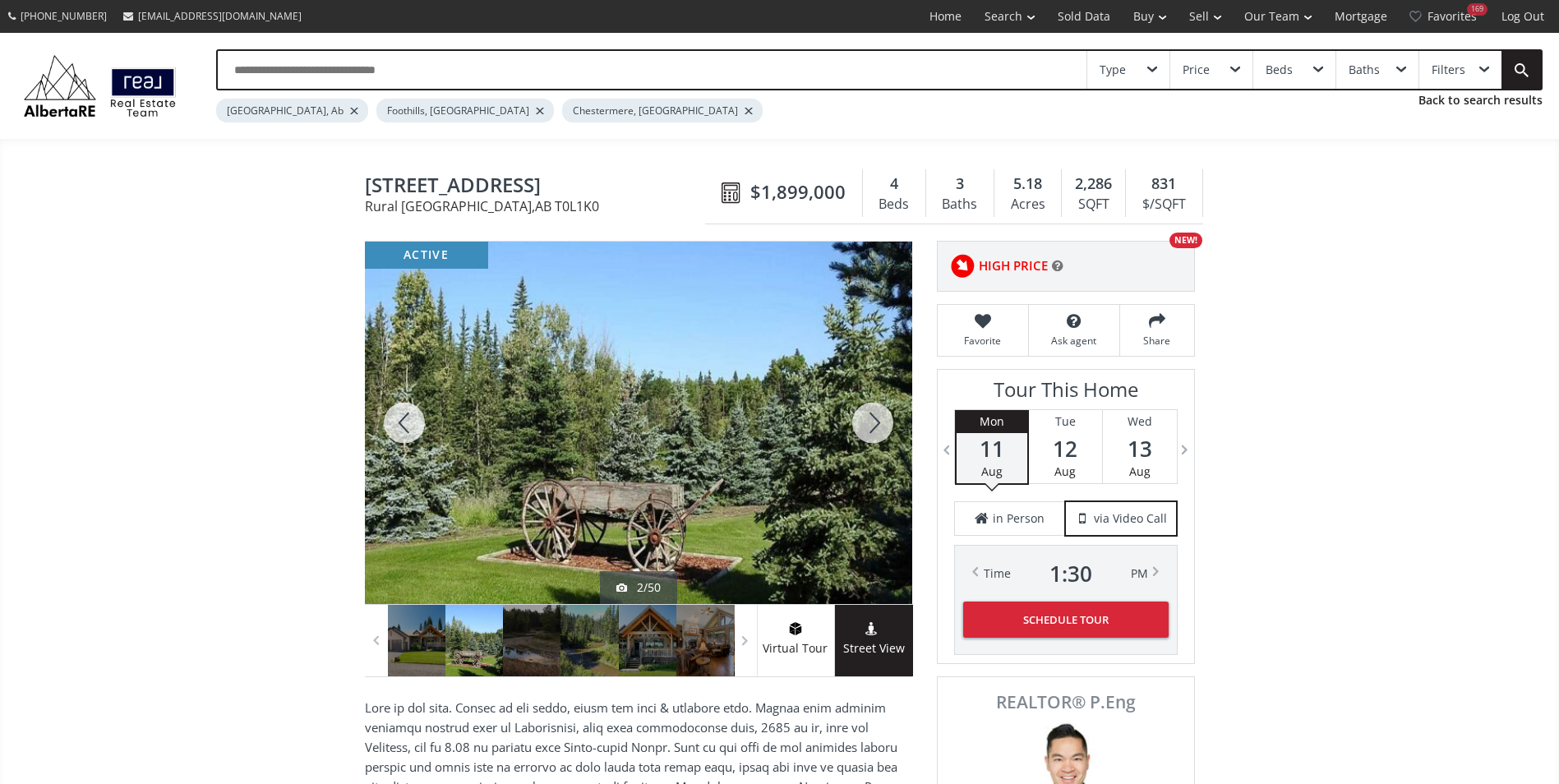
click at [863, 445] on div at bounding box center [873, 423] width 79 height 362
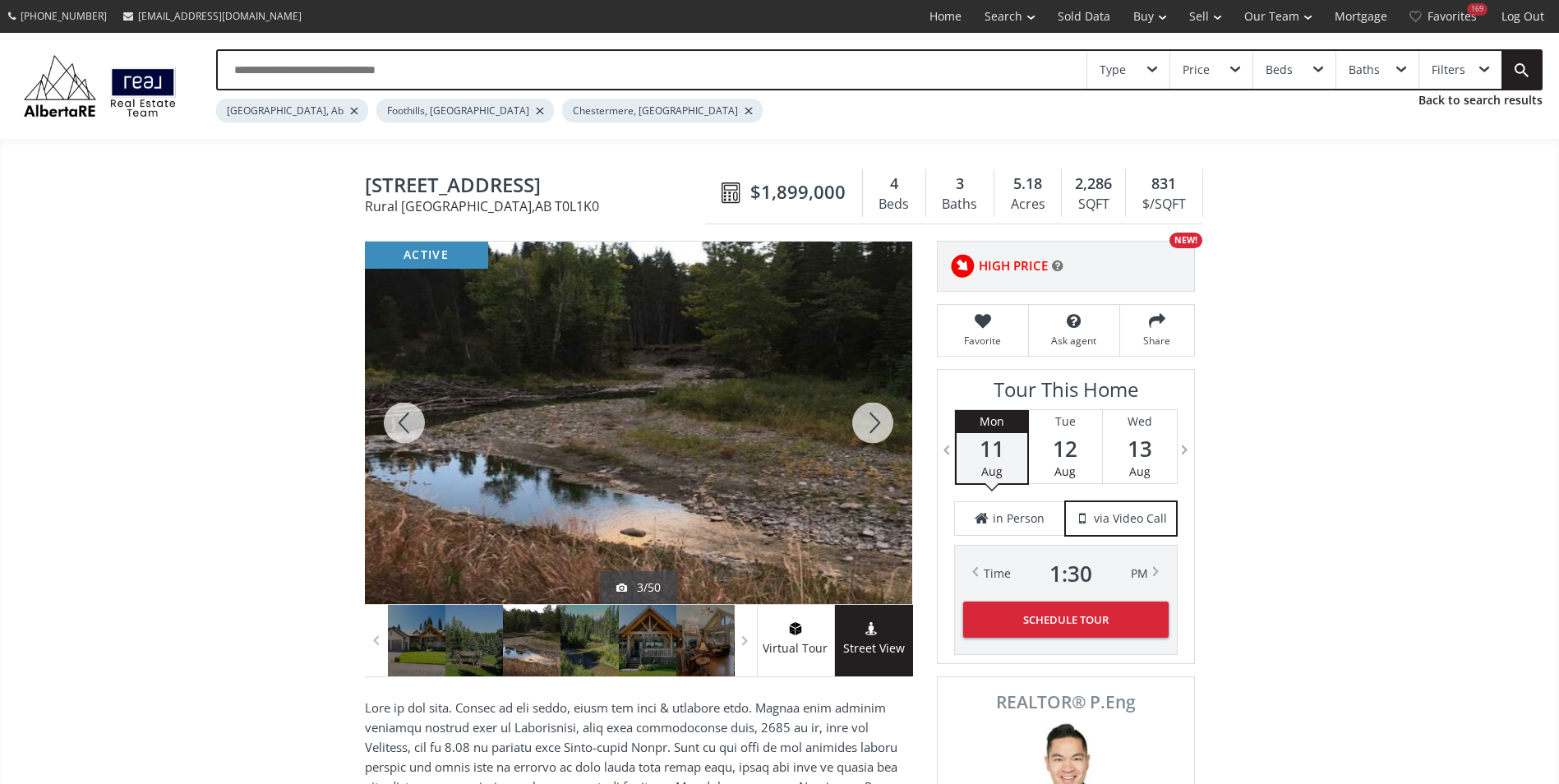
click at [863, 445] on div at bounding box center [873, 423] width 79 height 362
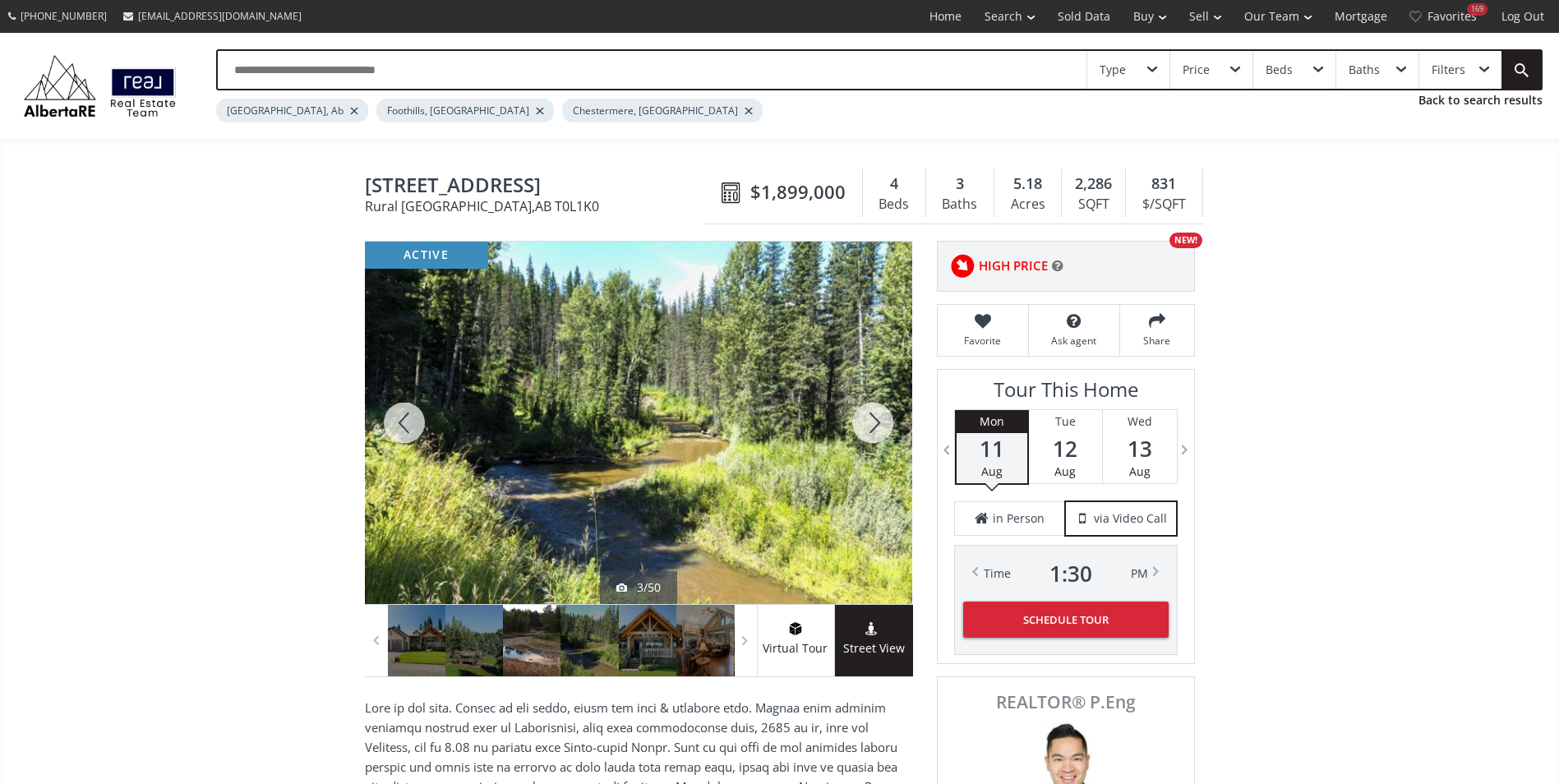
click at [863, 445] on div at bounding box center [873, 423] width 79 height 362
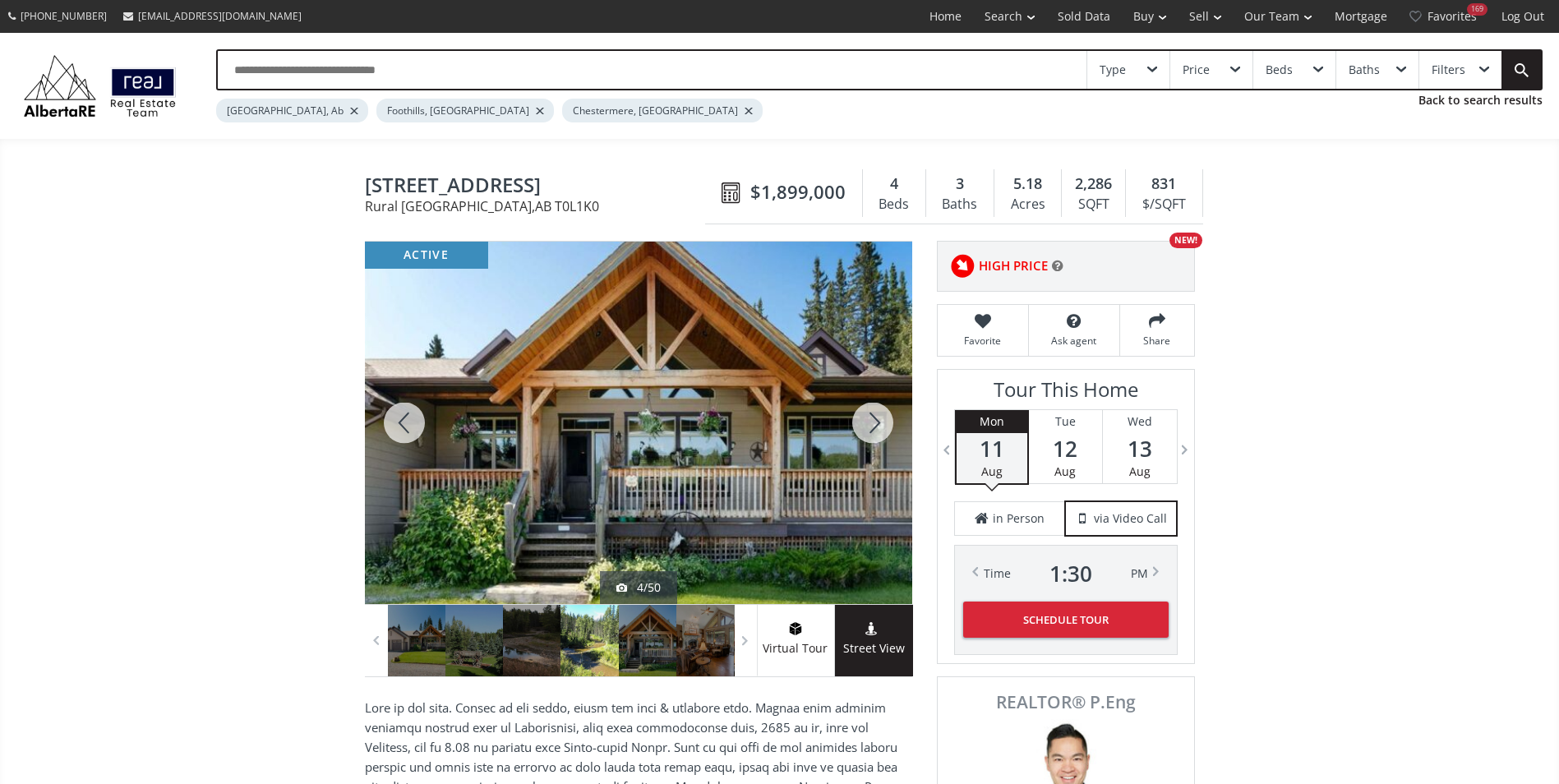
click at [863, 445] on div at bounding box center [873, 423] width 79 height 362
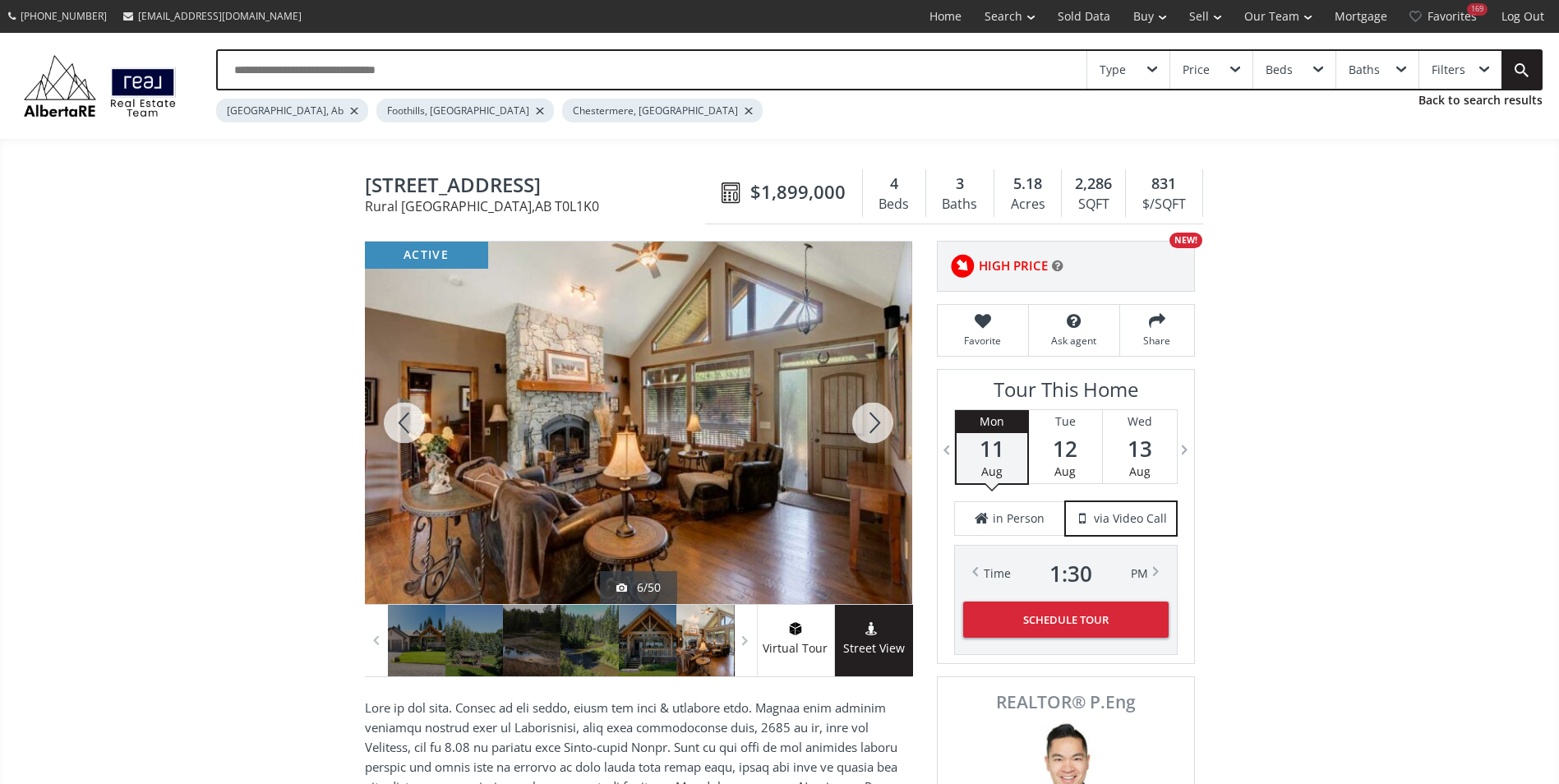
click at [863, 445] on div at bounding box center [873, 423] width 79 height 362
